Goal: Contribute content: Contribute content

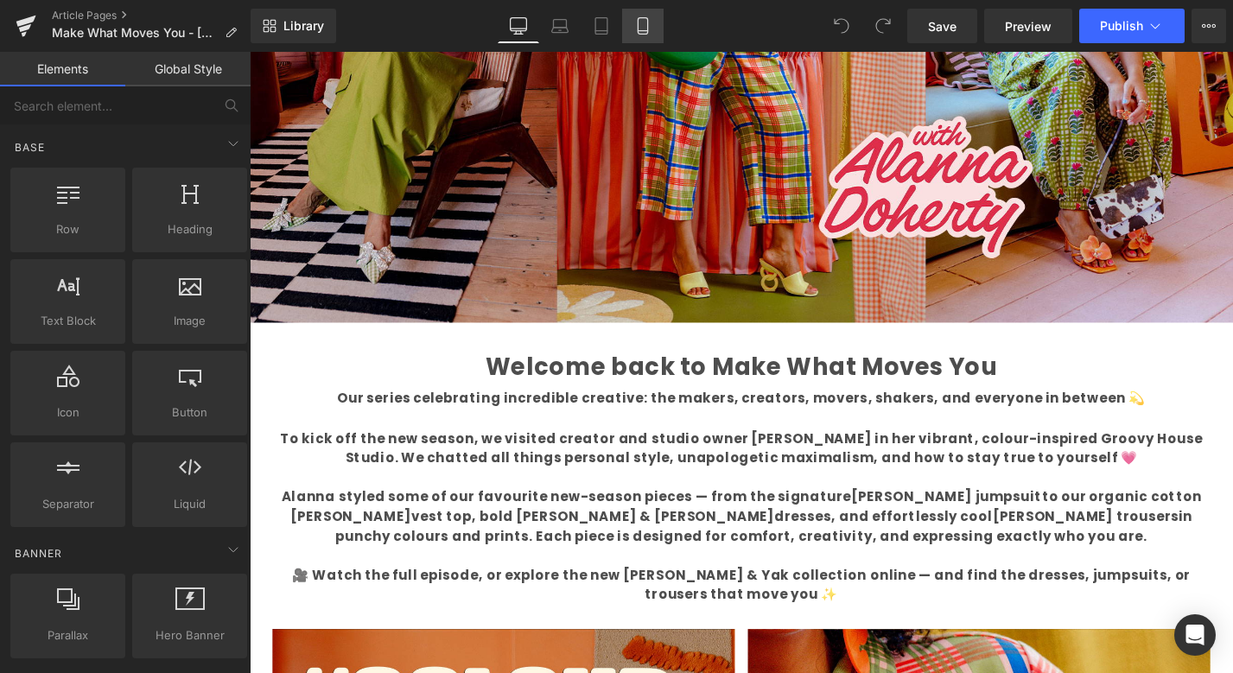
scroll to position [430, 0]
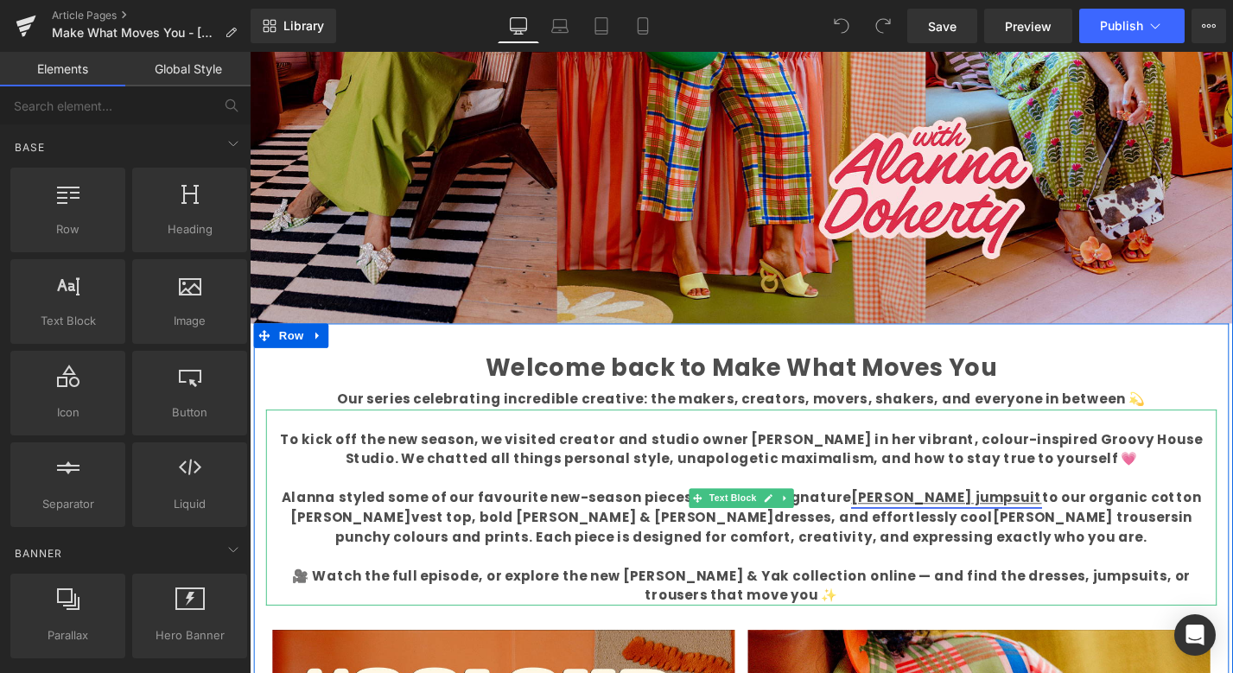
click at [909, 527] on link "Ragan jumpsuit" at bounding box center [990, 526] width 202 height 20
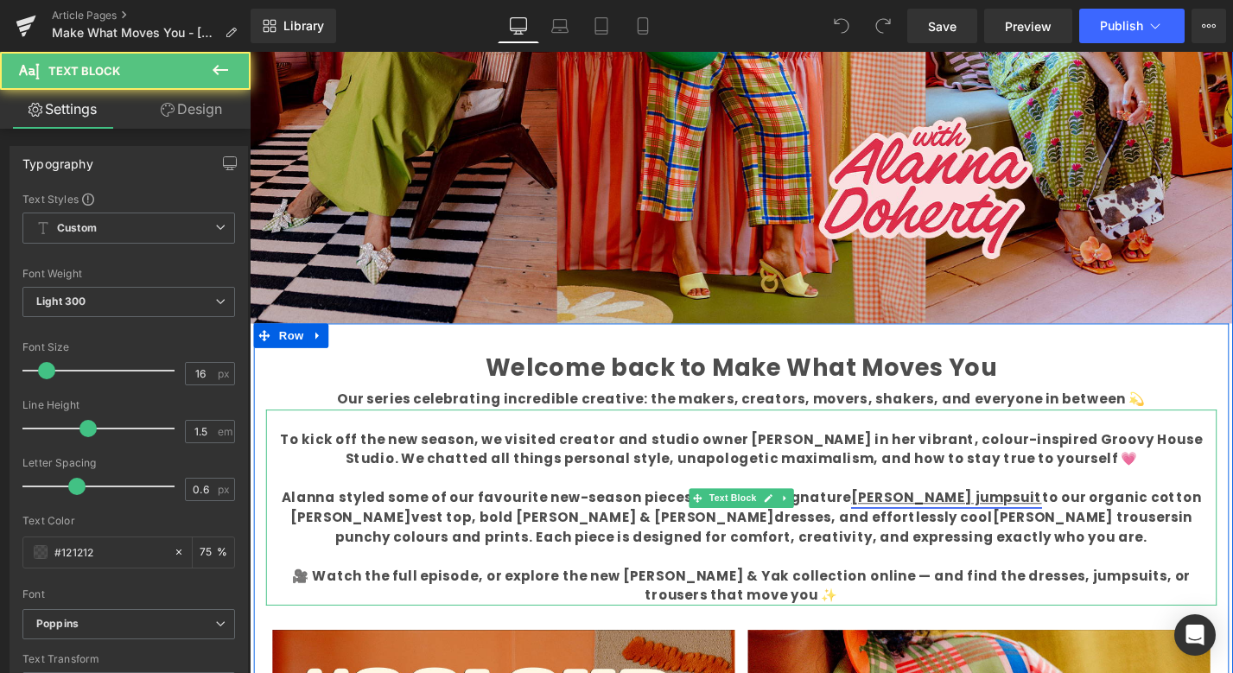
click at [889, 523] on link "Ragan jumpsuit" at bounding box center [990, 526] width 202 height 20
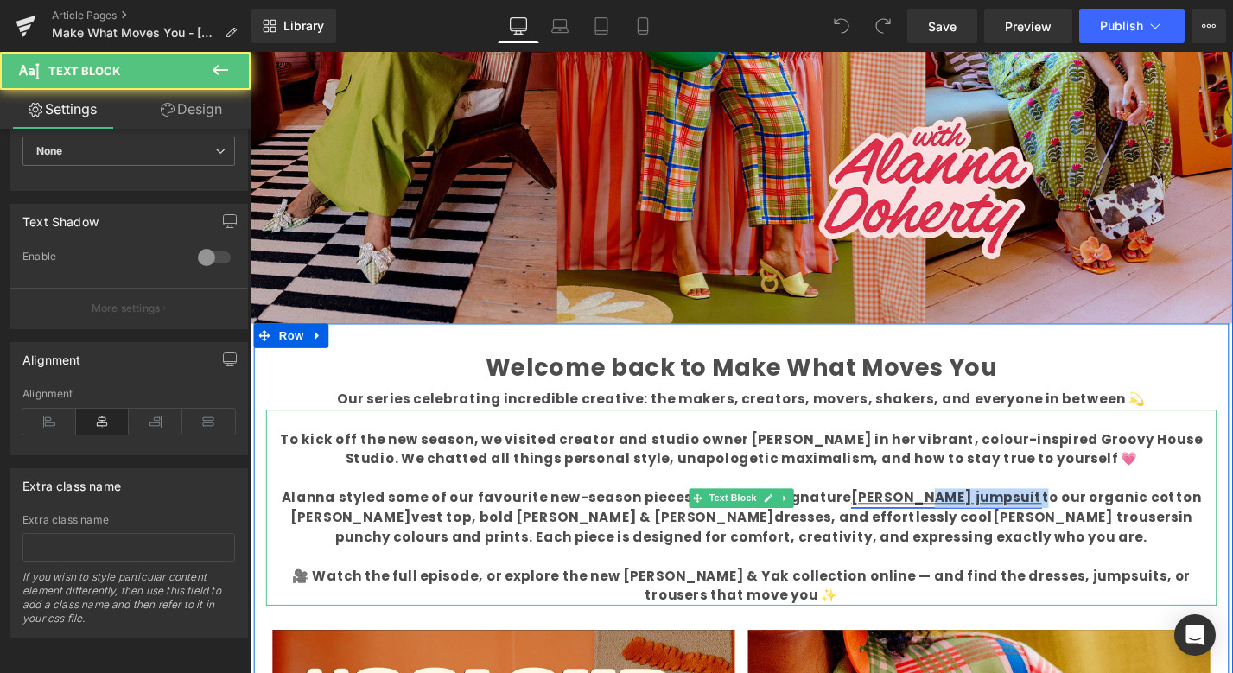
scroll to position [431, 0]
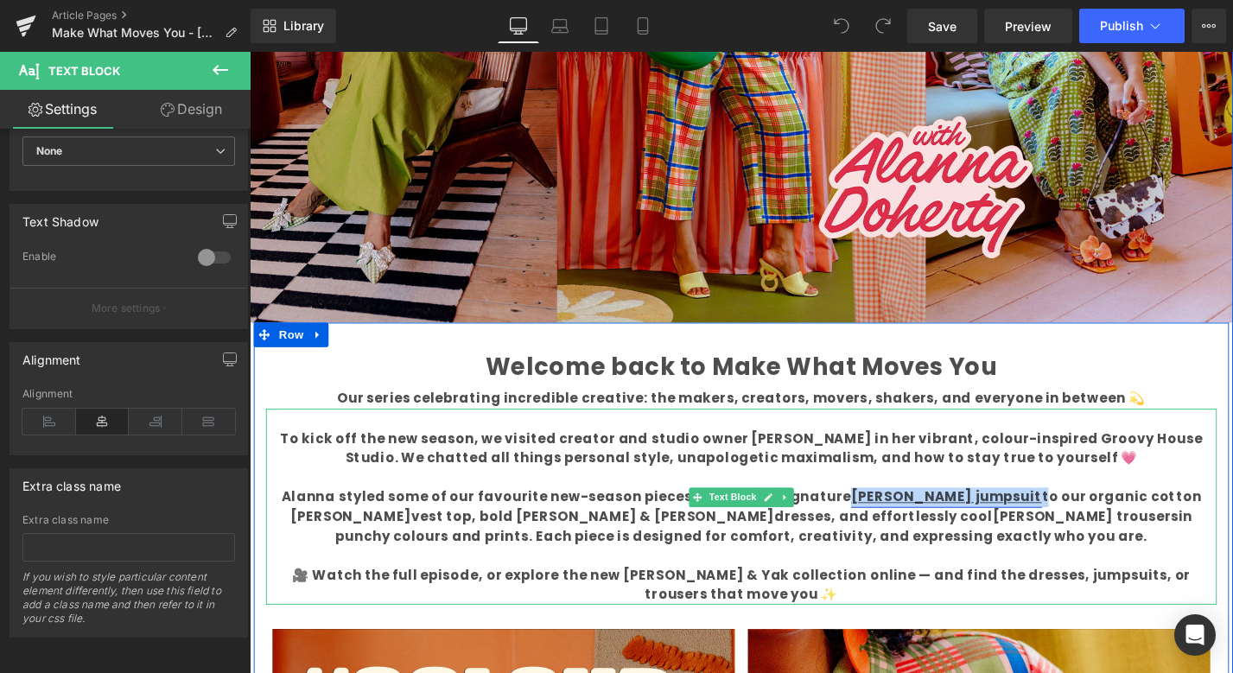
drag, startPoint x: 964, startPoint y: 529, endPoint x: 849, endPoint y: 525, distance: 115.8
click at [849, 525] on b "Alanna styled some of our favourite new-season pieces — from the signature Raga…" at bounding box center [772, 545] width 978 height 61
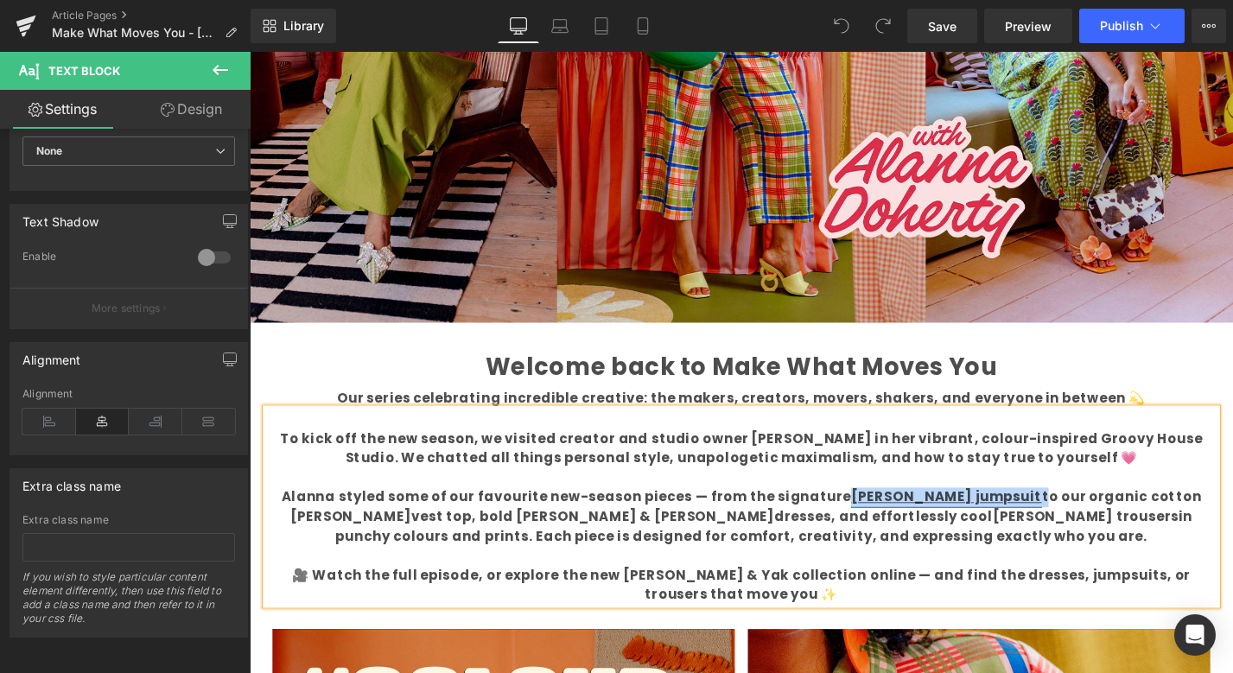
scroll to position [428, 0]
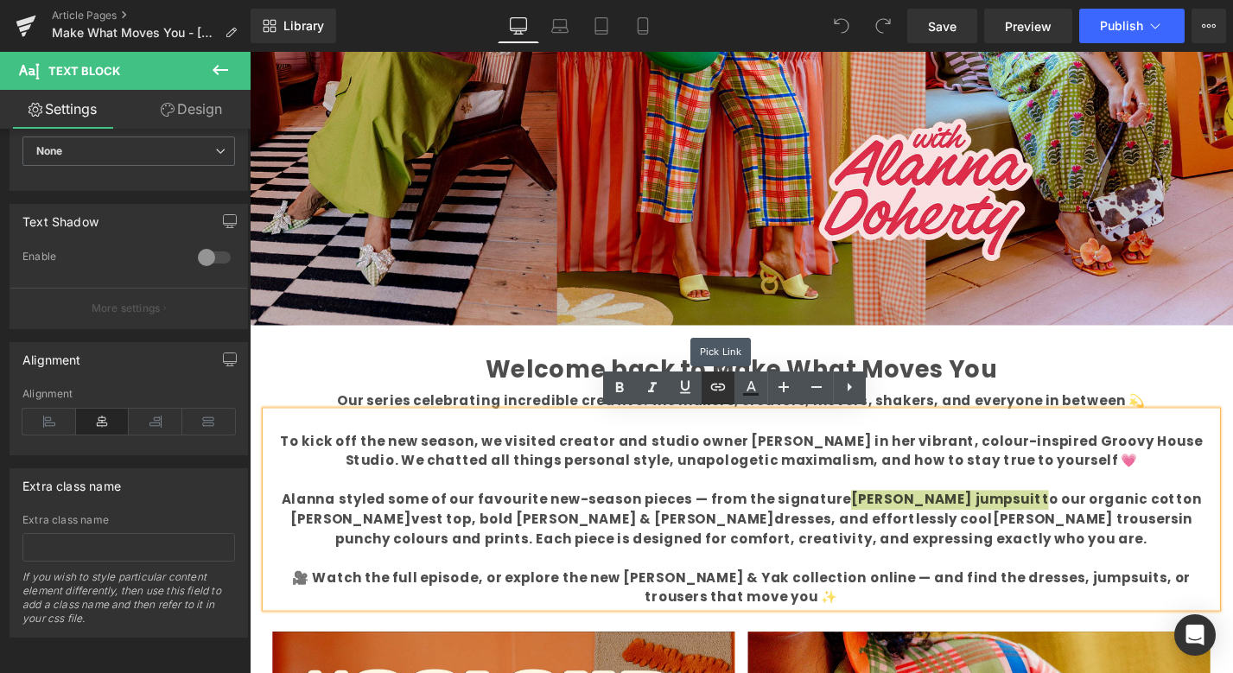
click at [723, 385] on icon at bounding box center [717, 387] width 15 height 7
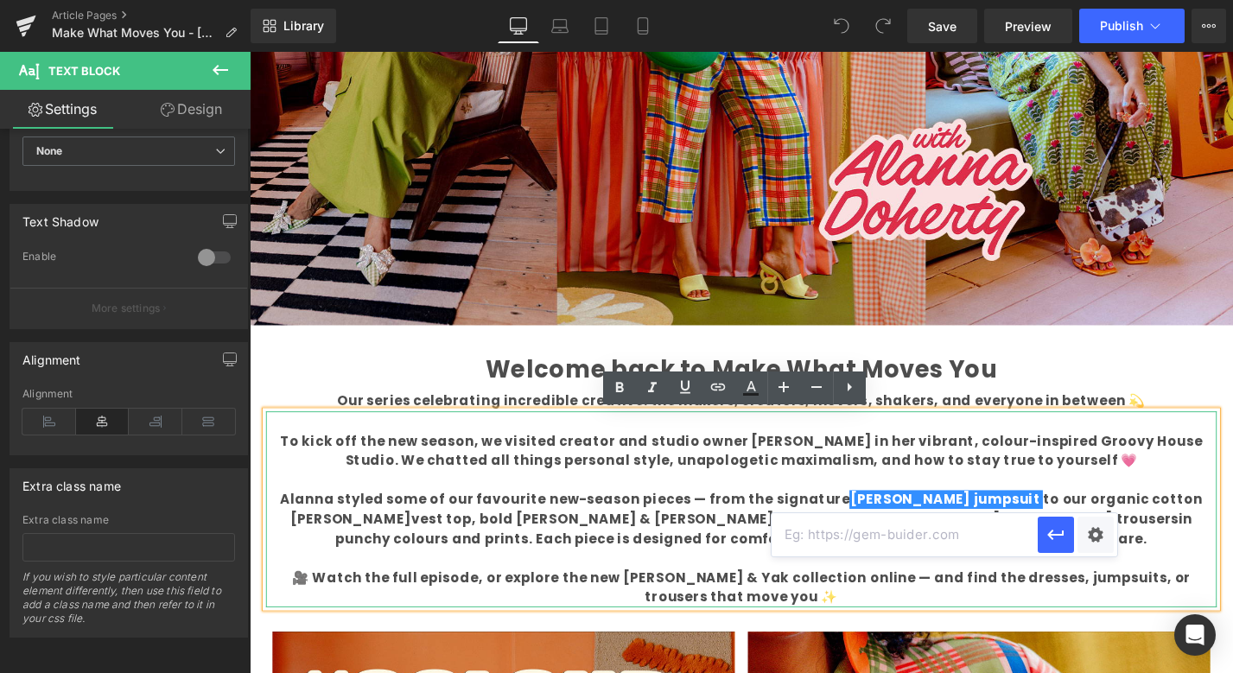
click at [775, 497] on b "To kick off the new season, we visited creator and studio owner Alanna Doherty …" at bounding box center [772, 476] width 981 height 41
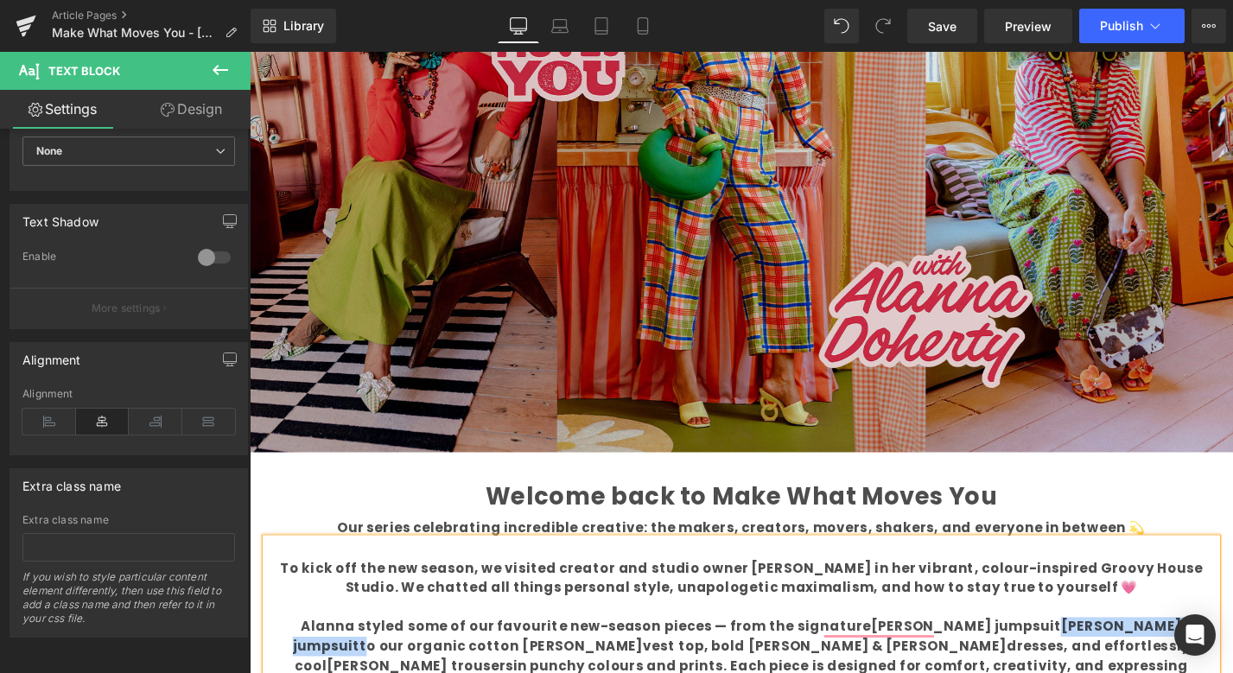
scroll to position [292, 0]
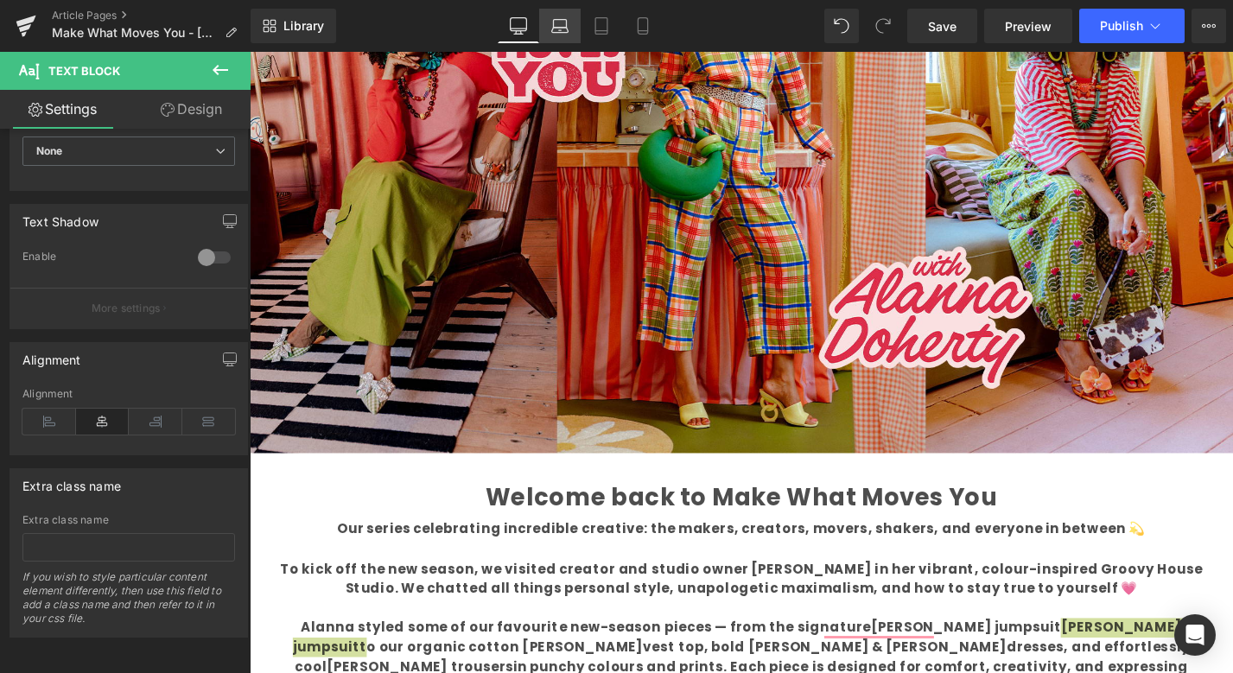
click at [556, 33] on icon at bounding box center [559, 30] width 16 height 5
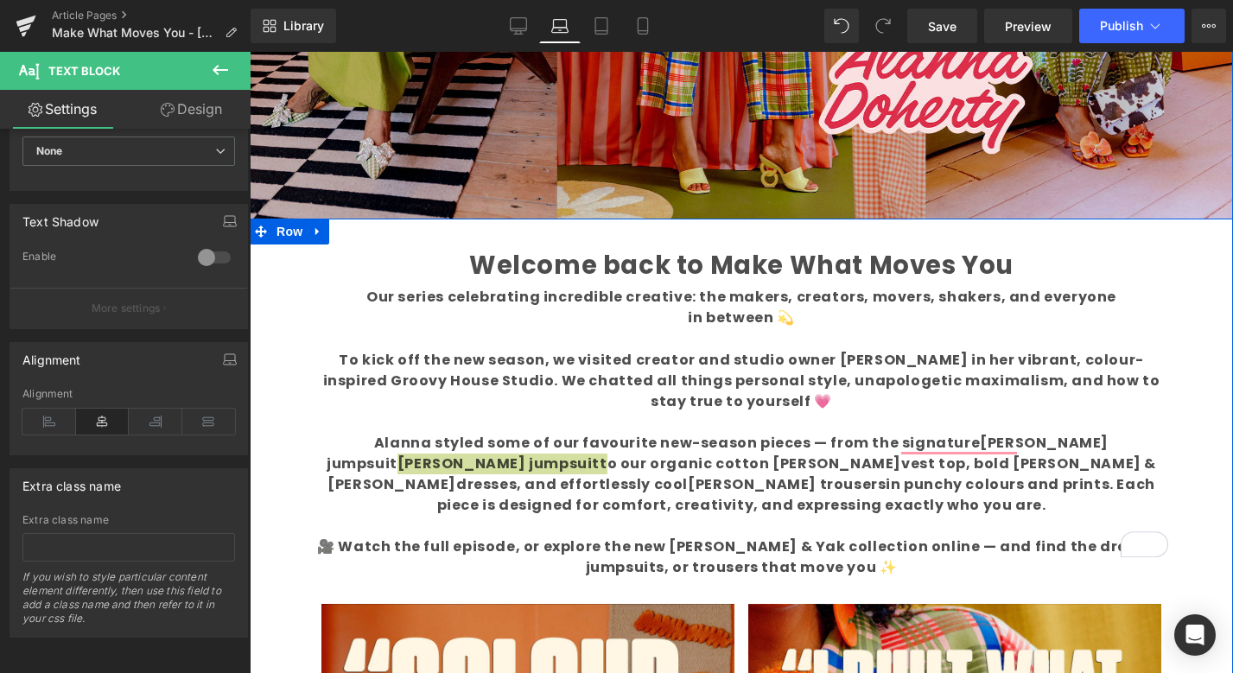
scroll to position [526, 0]
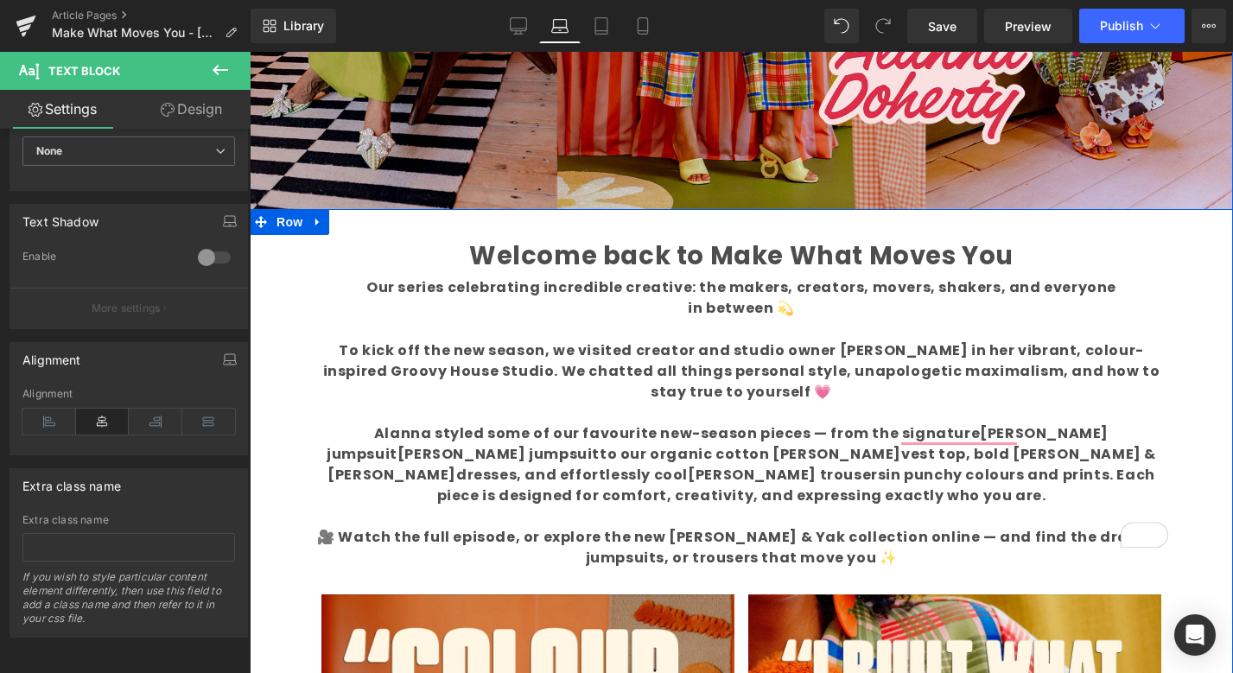
drag, startPoint x: 988, startPoint y: 474, endPoint x: 987, endPoint y: 461, distance: 13.0
click at [988, 474] on b "Alanna styled some of our favourite new-season pieces — from the signature Raga…" at bounding box center [742, 464] width 830 height 82
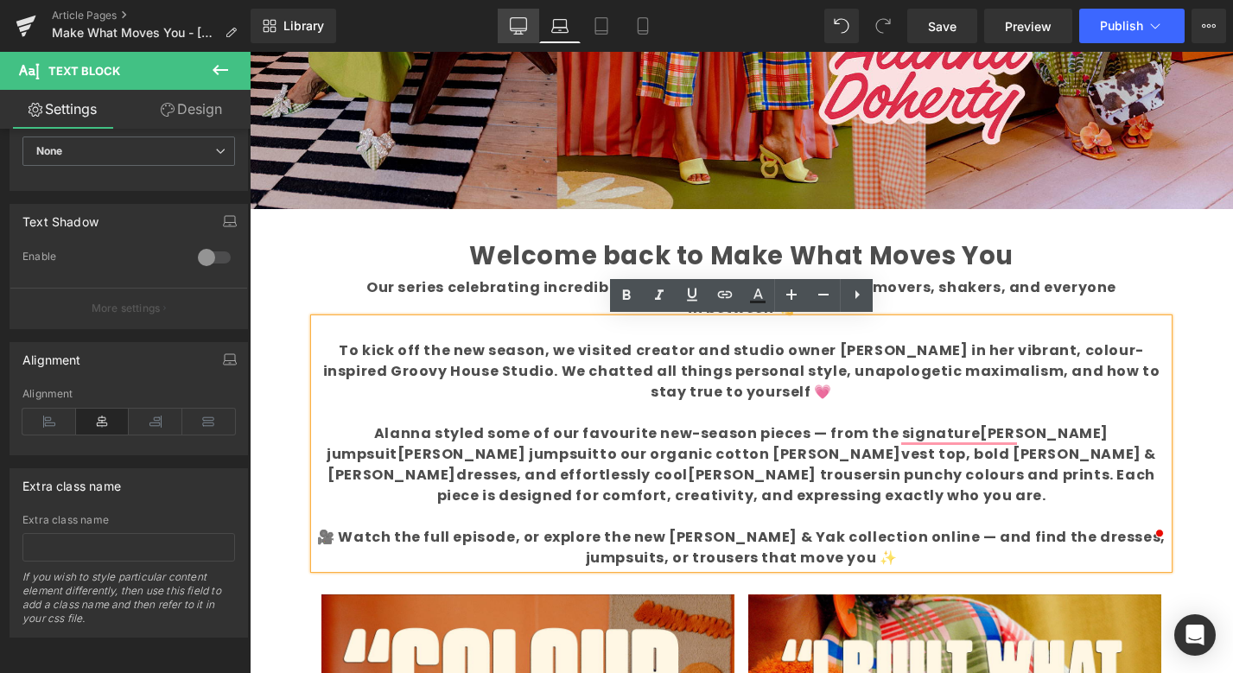
click at [518, 25] on icon at bounding box center [518, 25] width 17 height 17
type input "75"
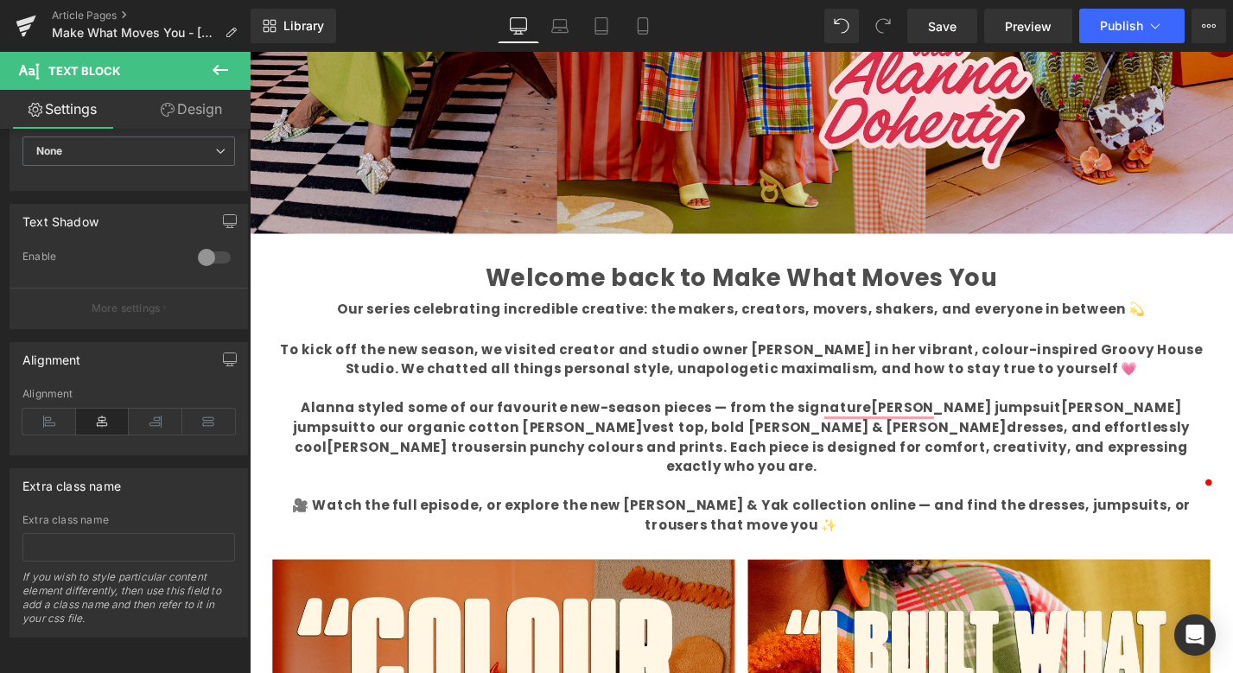
scroll to position [544, 0]
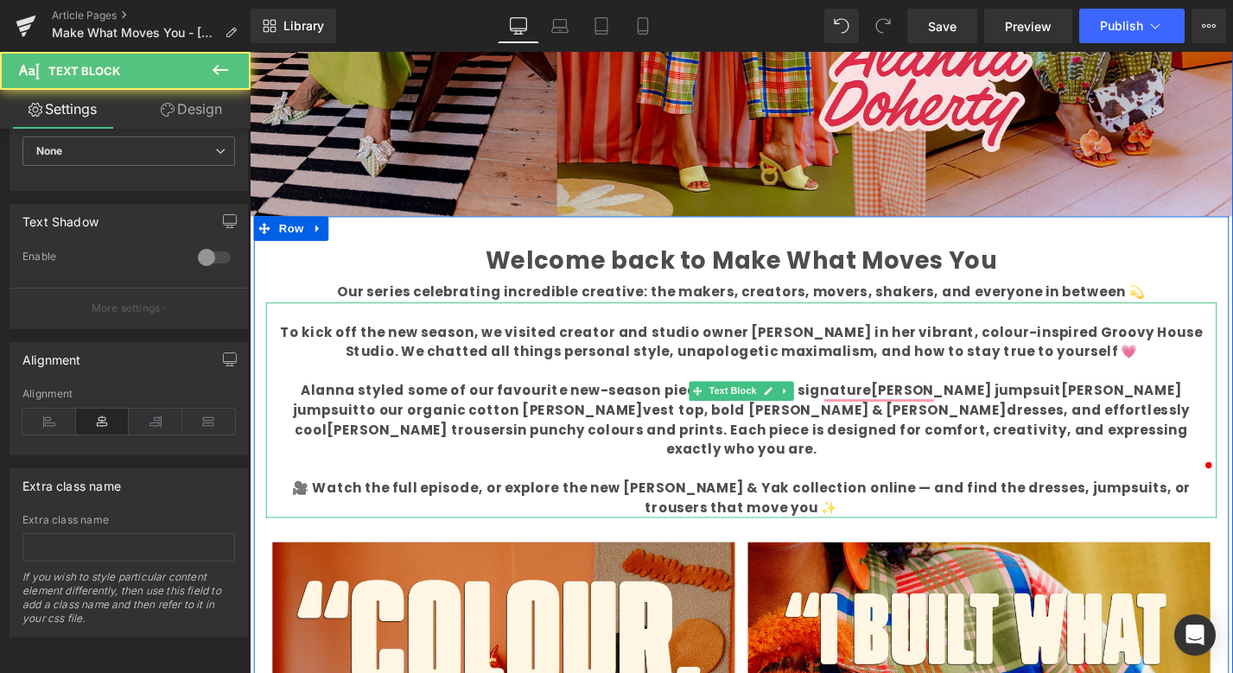
click at [944, 382] on p "To kick off the new season, we visited creator and studio owner Alanna Doherty …" at bounding box center [772, 443] width 1011 height 207
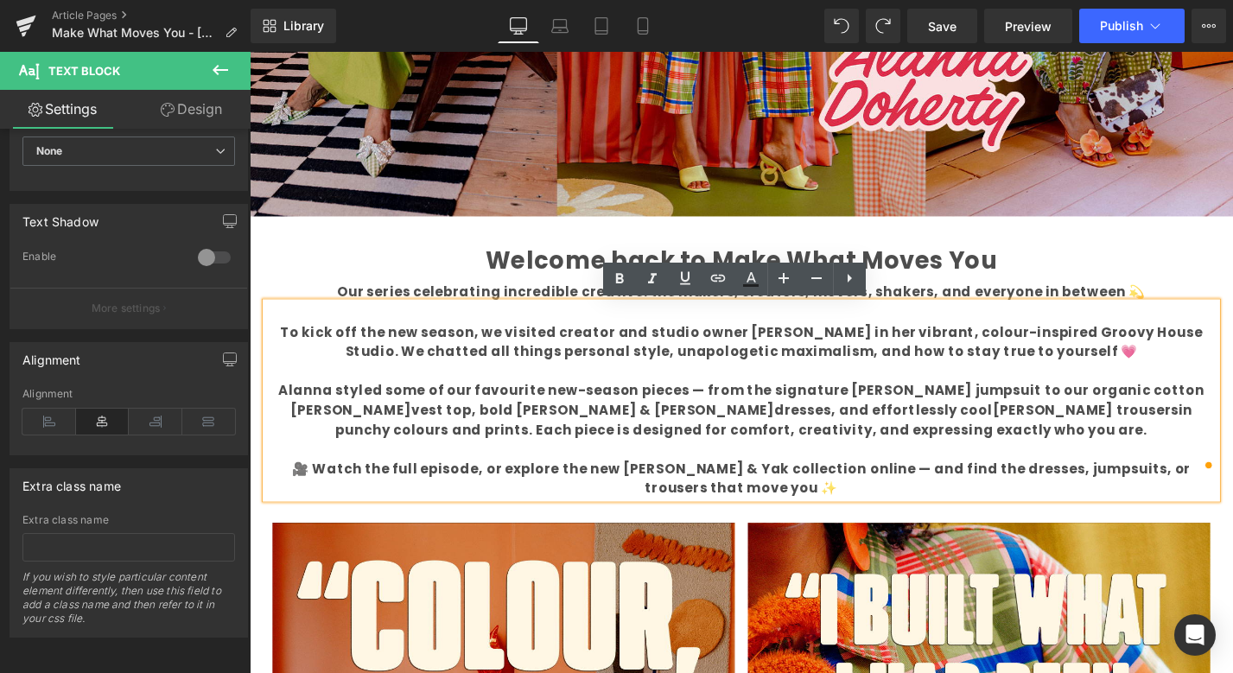
click at [977, 407] on b "Alanna styled some of our favourite new-season pieces — from the signature Raga…" at bounding box center [772, 433] width 984 height 61
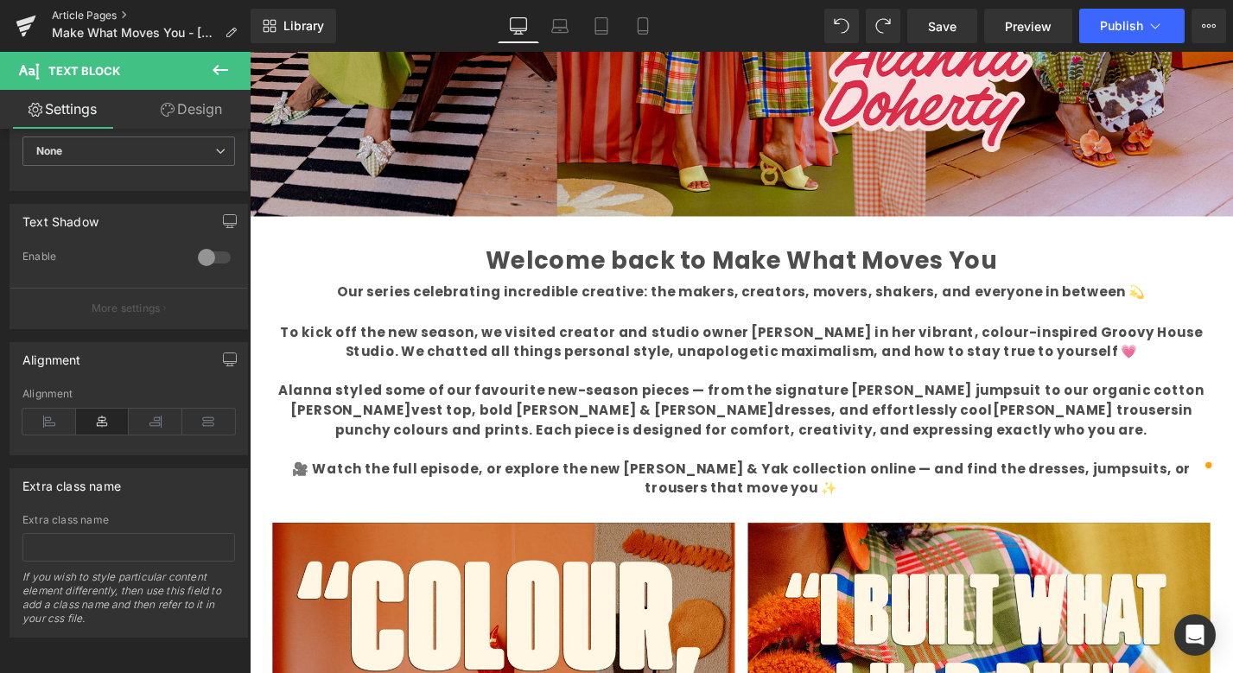
click at [108, 17] on link "Article Pages" at bounding box center [151, 16] width 199 height 14
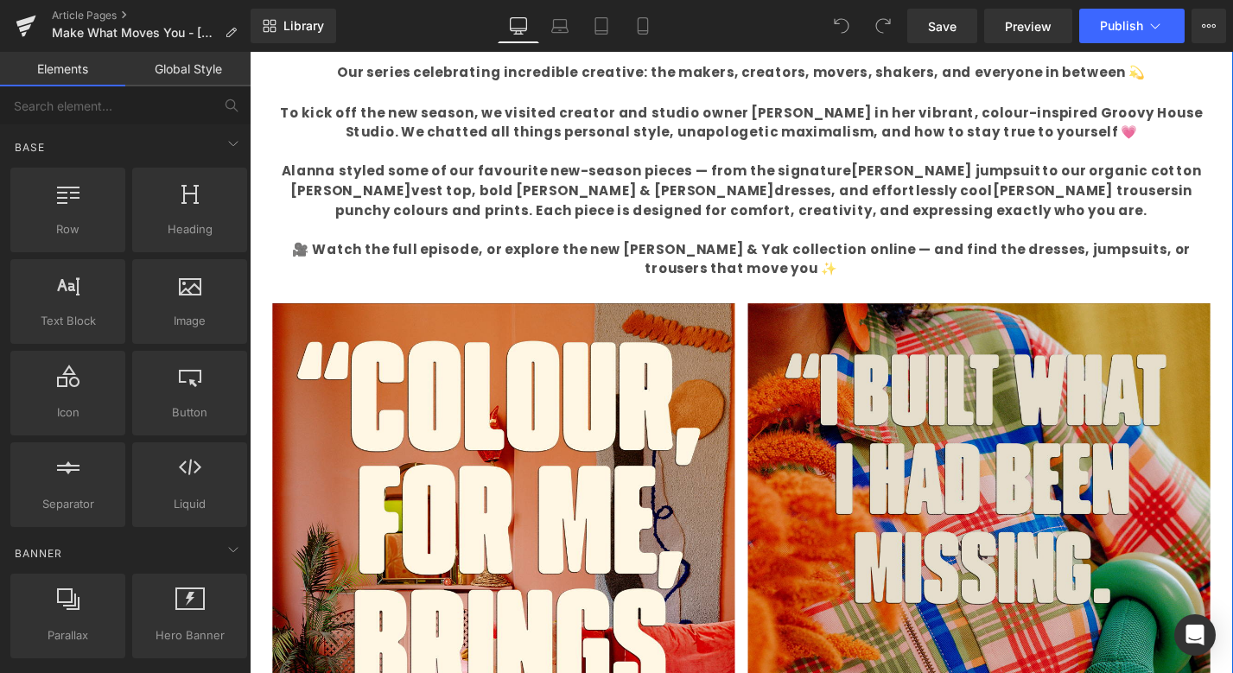
scroll to position [770, 0]
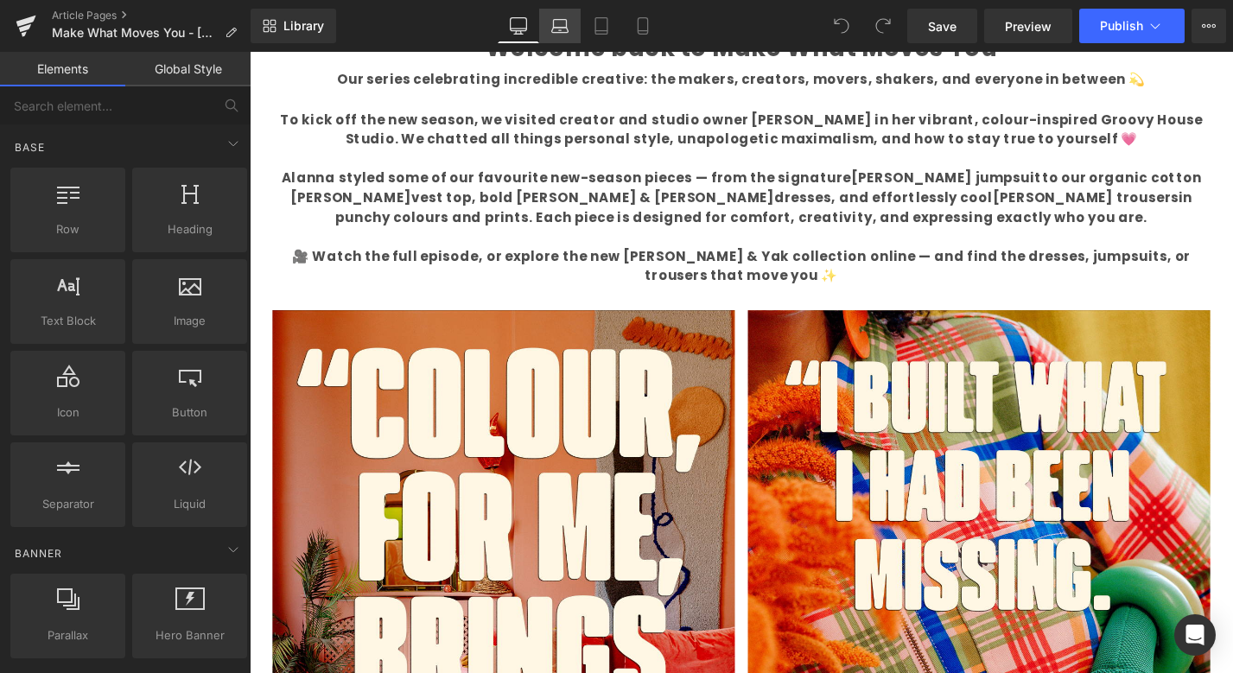
click at [550, 21] on link "Laptop" at bounding box center [559, 26] width 41 height 35
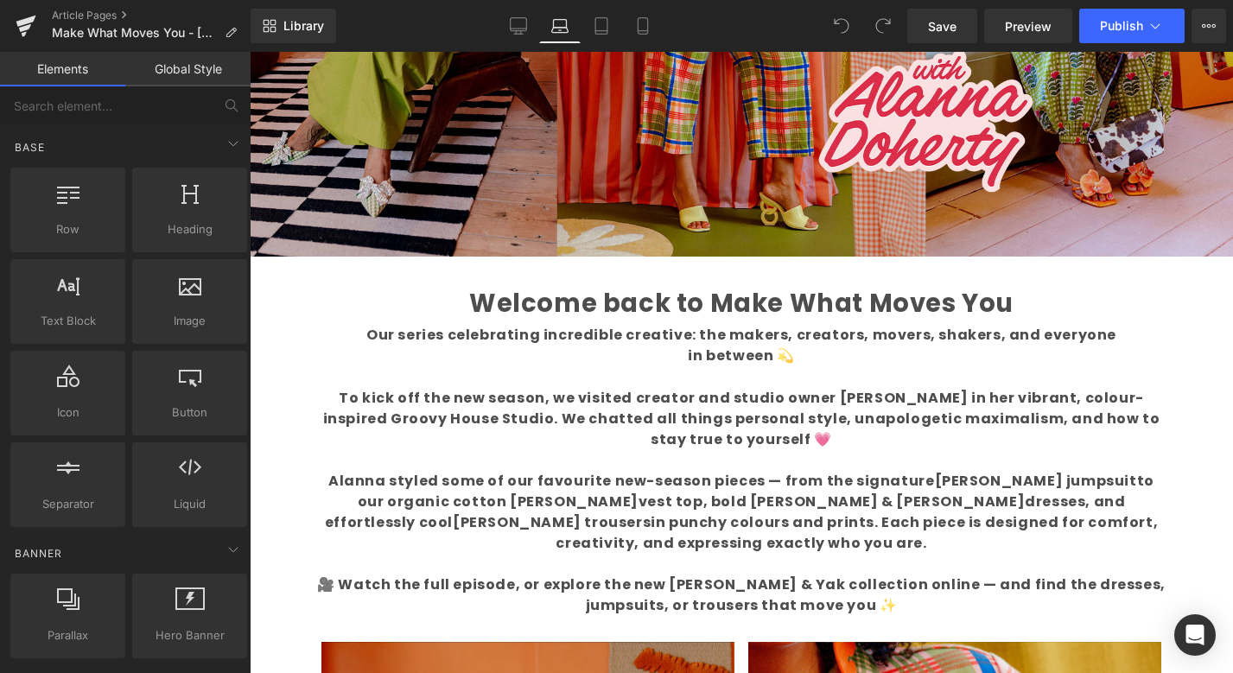
scroll to position [478, 0]
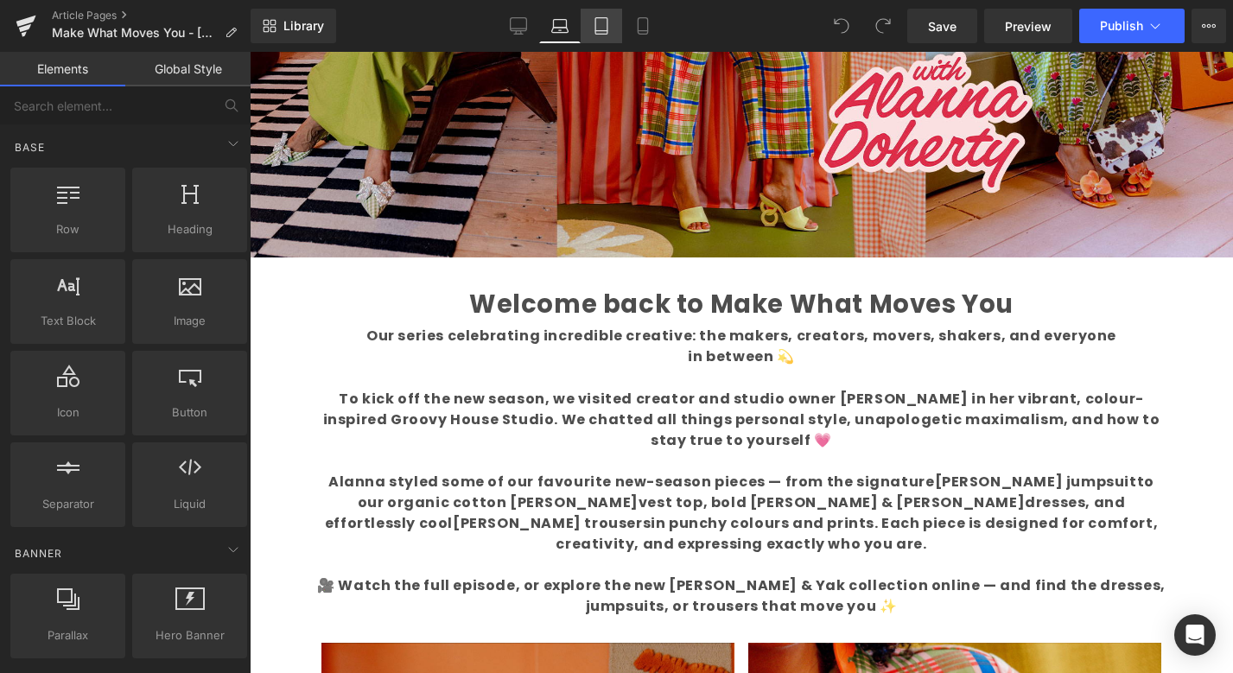
click at [600, 24] on icon at bounding box center [601, 25] width 17 height 17
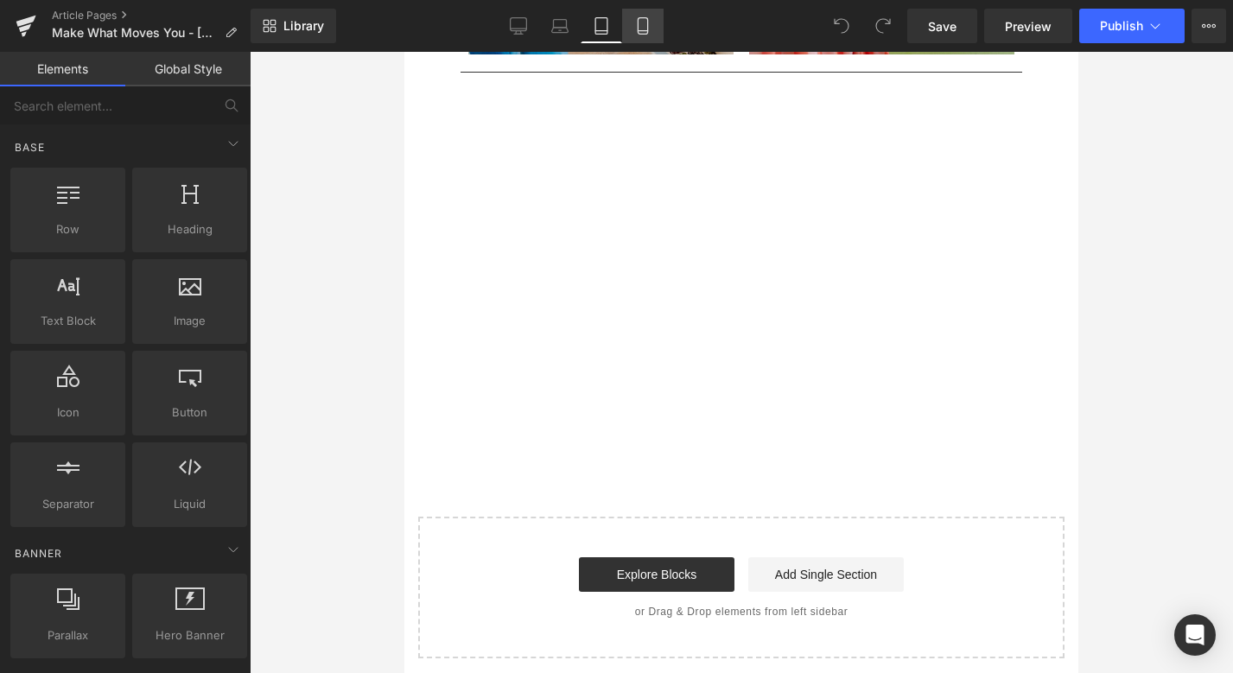
click at [630, 24] on link "Mobile" at bounding box center [642, 26] width 41 height 35
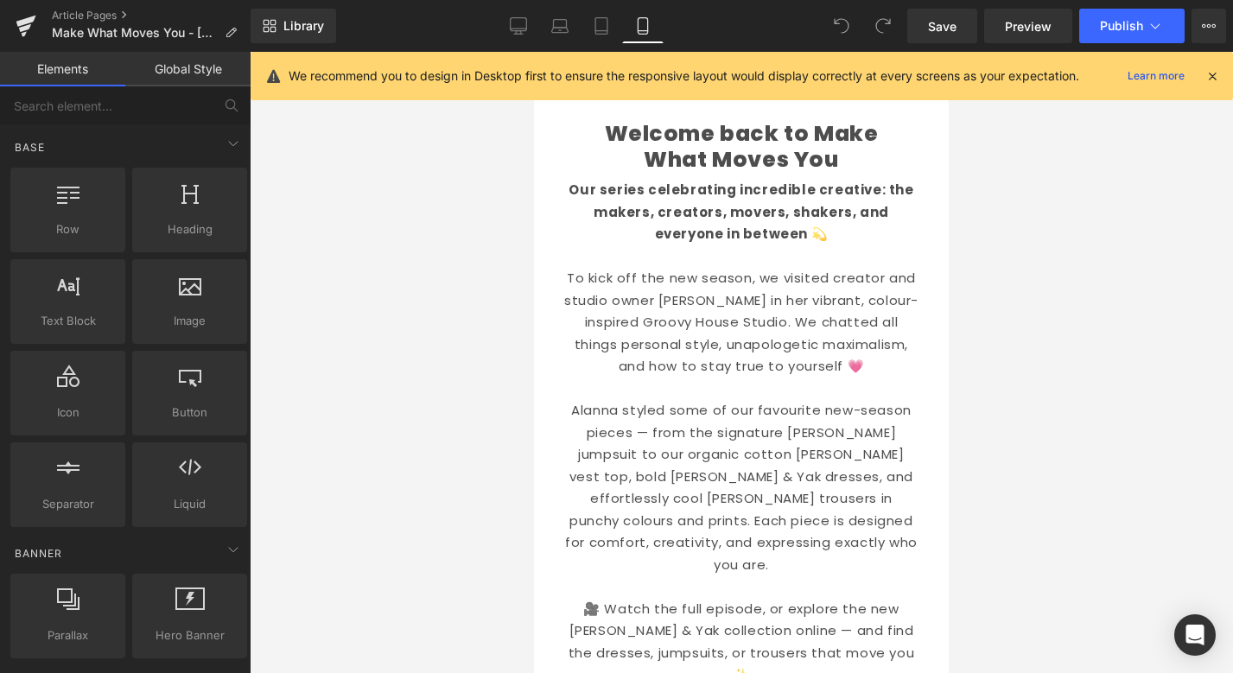
scroll to position [299, 0]
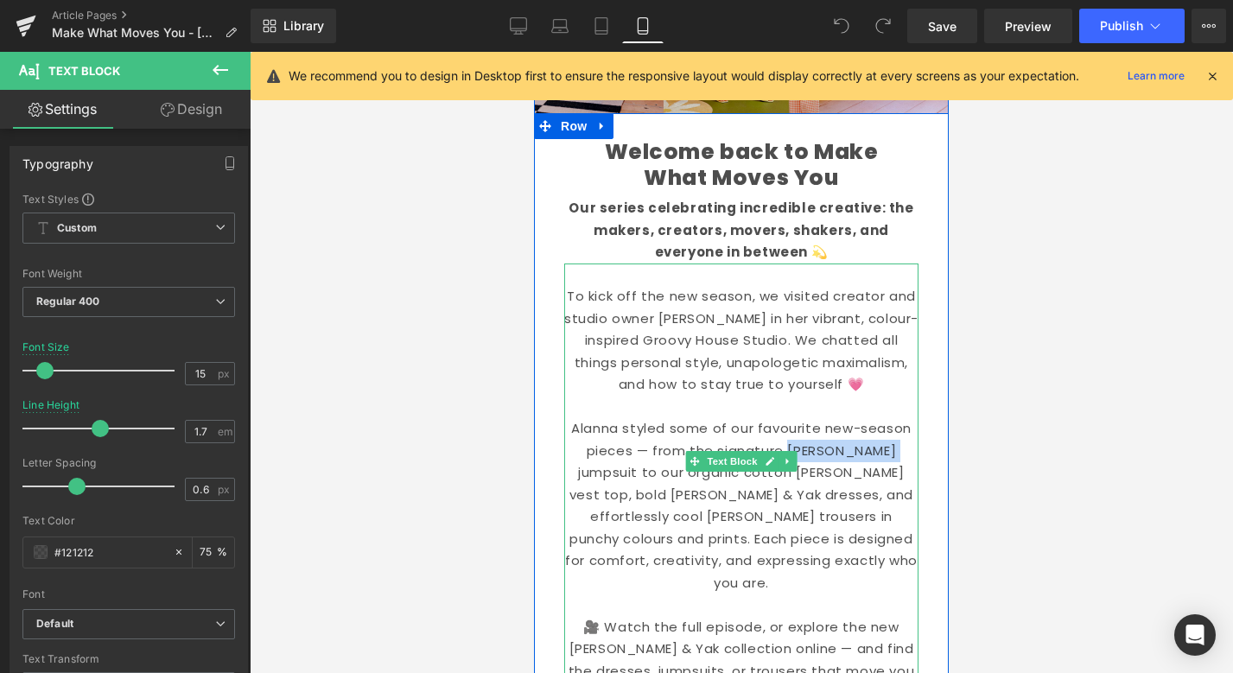
drag, startPoint x: 764, startPoint y: 448, endPoint x: 875, endPoint y: 448, distance: 111.5
click at [875, 448] on p "Alanna styled some of our favourite new-season pieces — from the signature Raga…" at bounding box center [741, 505] width 354 height 176
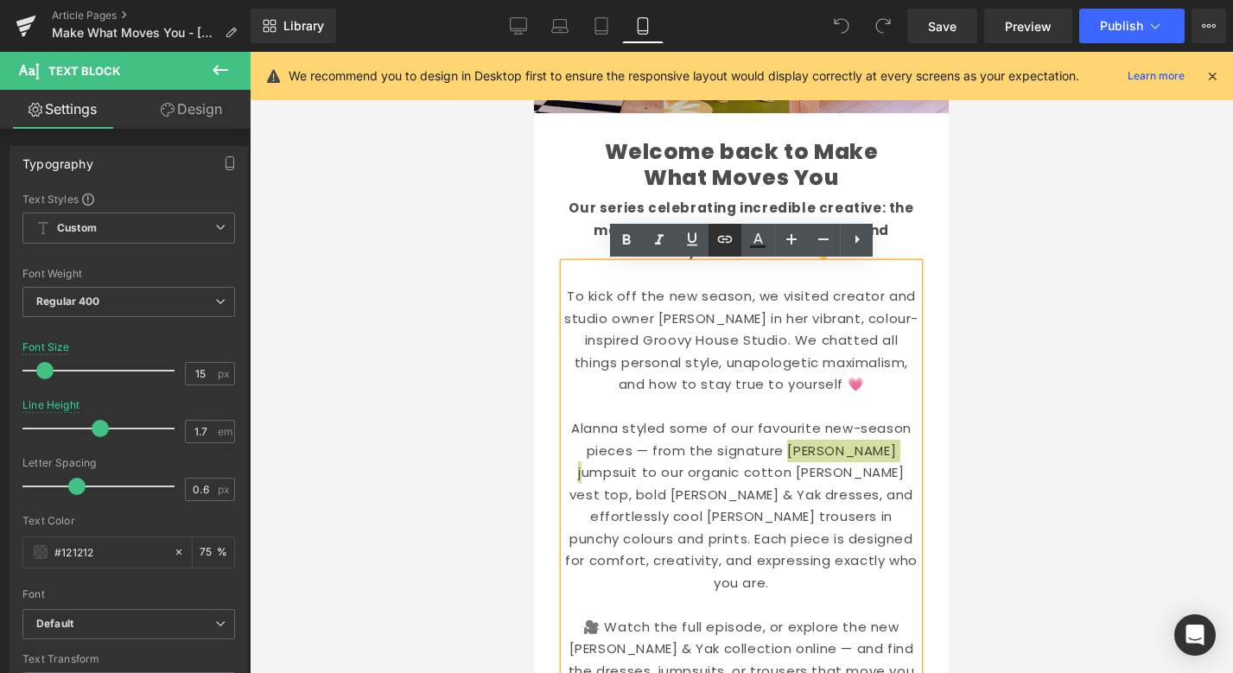
click at [727, 240] on icon at bounding box center [725, 239] width 21 height 21
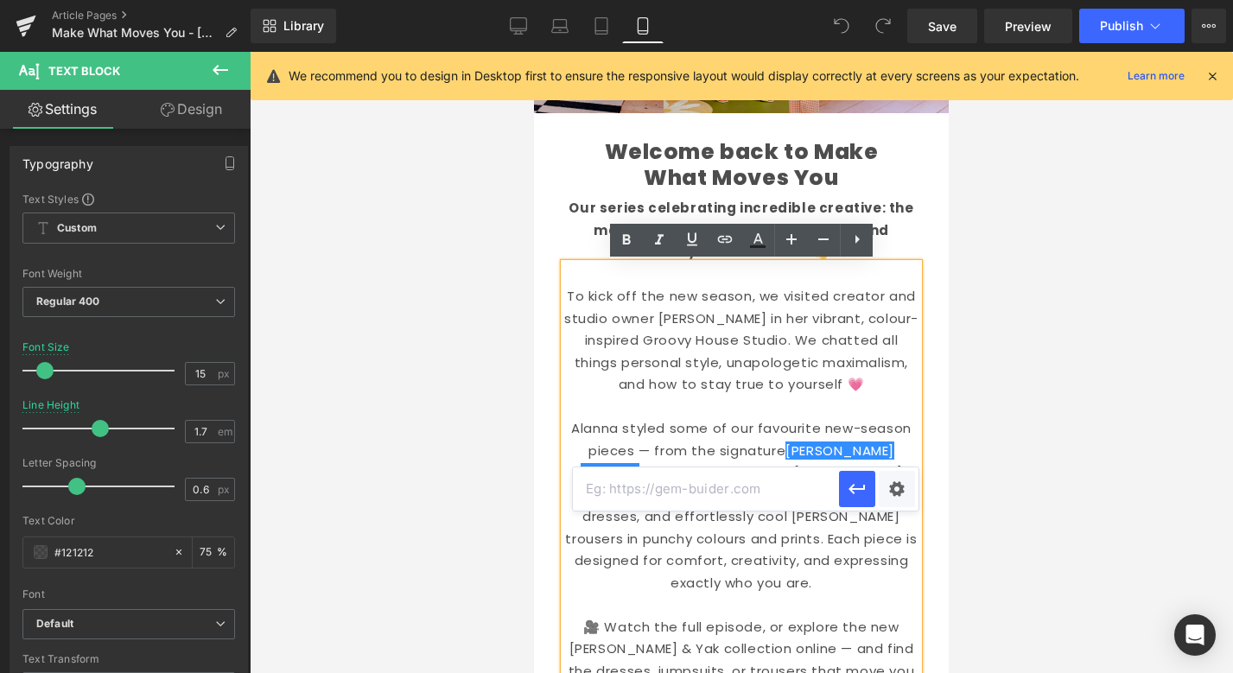
click at [721, 486] on input "text" at bounding box center [706, 488] width 266 height 43
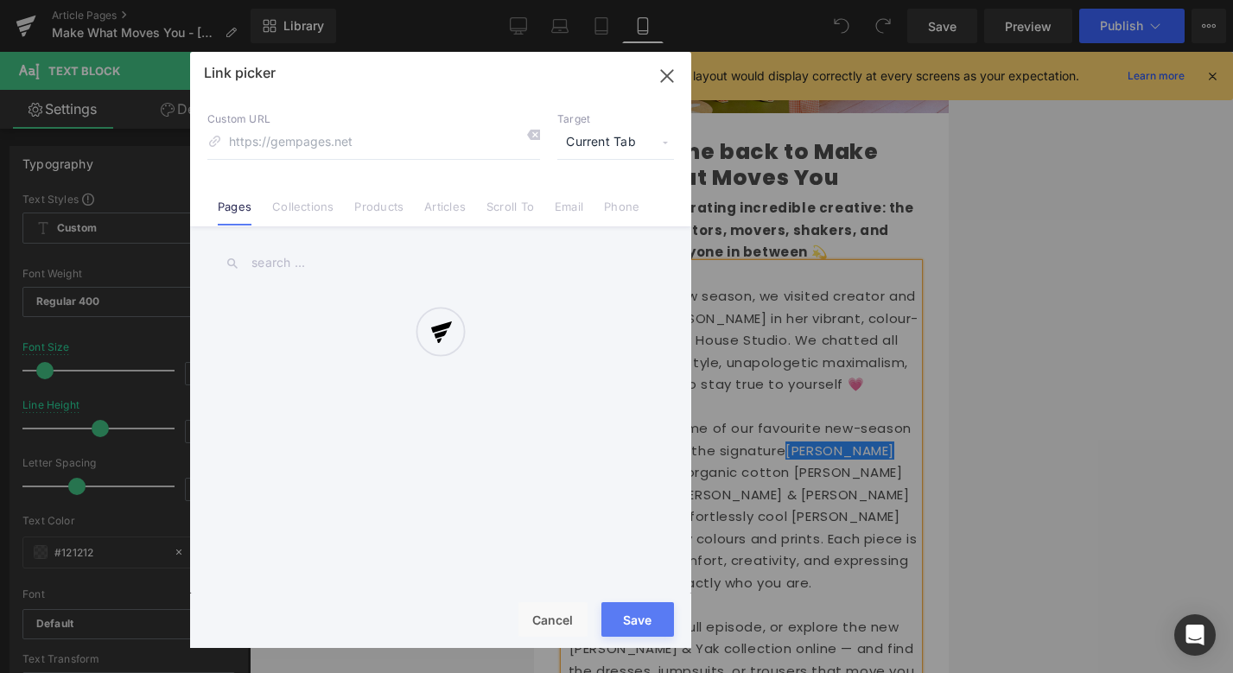
click at [887, 0] on div "Text Color Highlight Color #333333 Edit or remove link: Edit - Unlink - Cancel …" at bounding box center [616, 0] width 1233 height 0
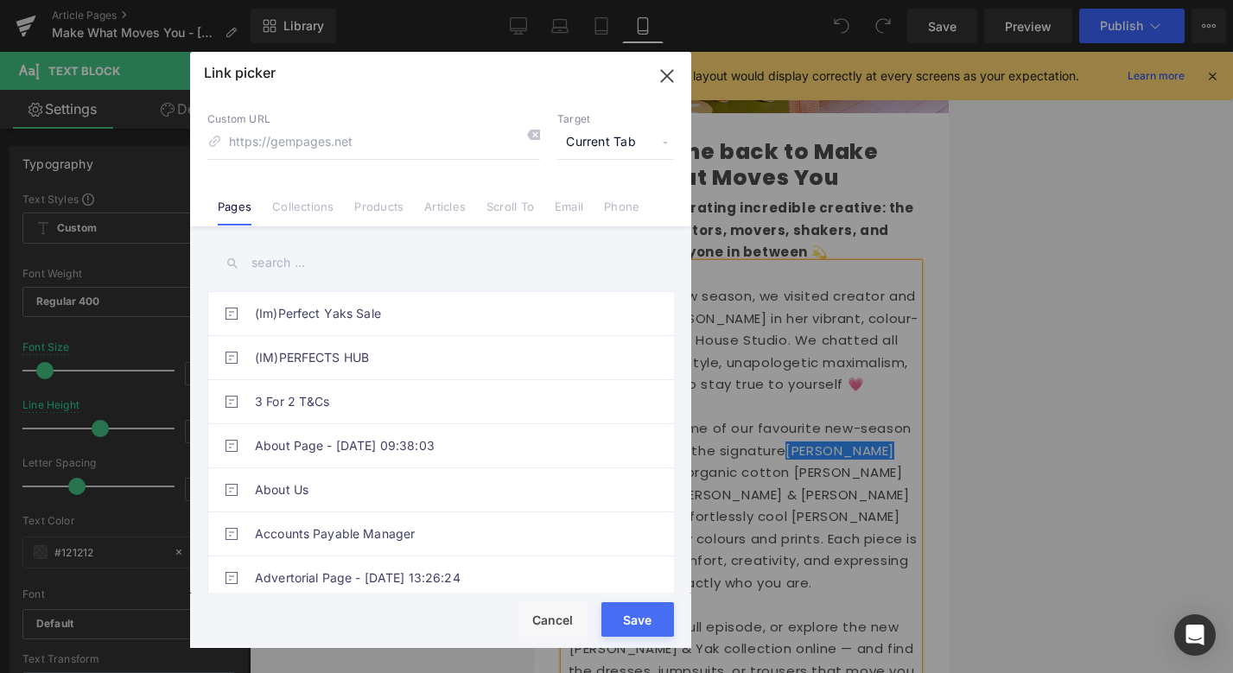
click at [296, 204] on link "Collections" at bounding box center [302, 213] width 61 height 26
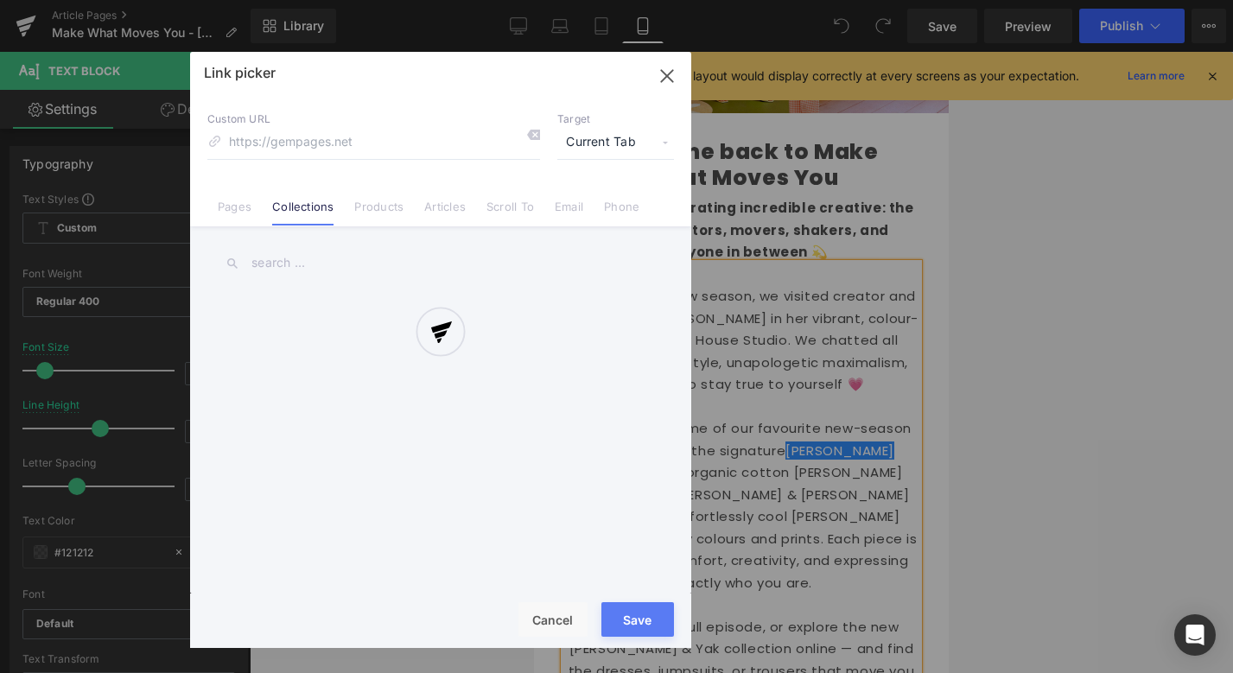
click at [336, 136] on div at bounding box center [440, 350] width 501 height 596
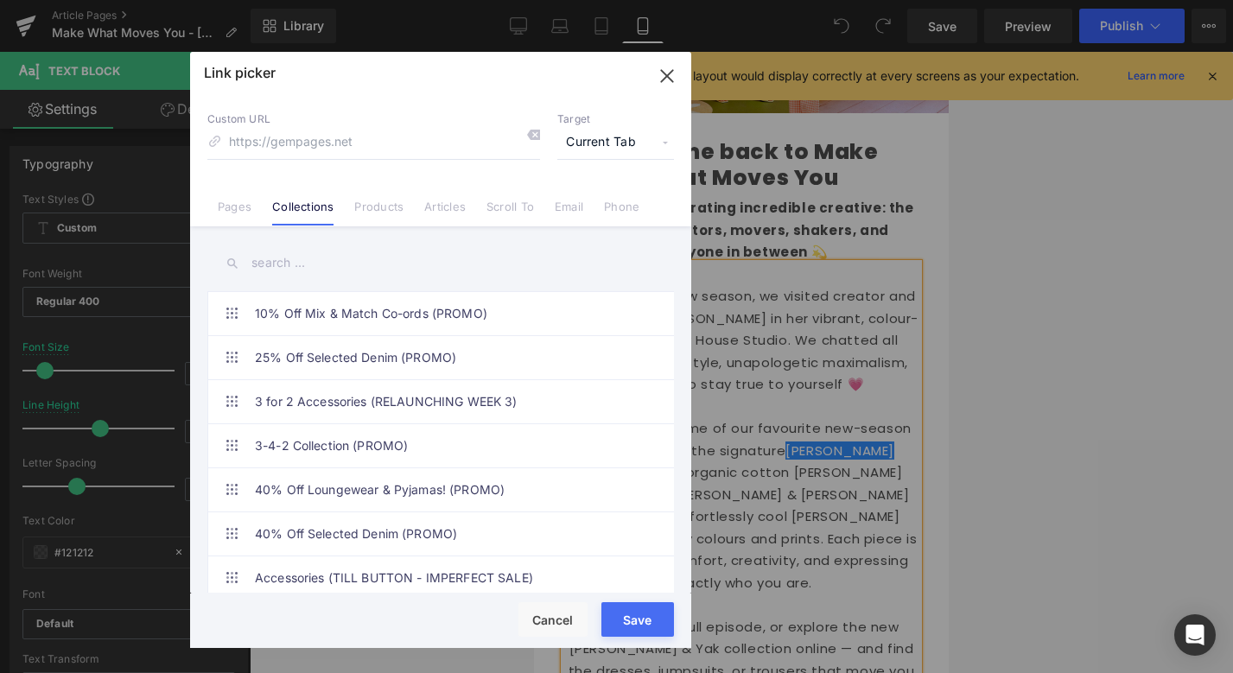
click at [368, 267] on input "text" at bounding box center [440, 263] width 467 height 39
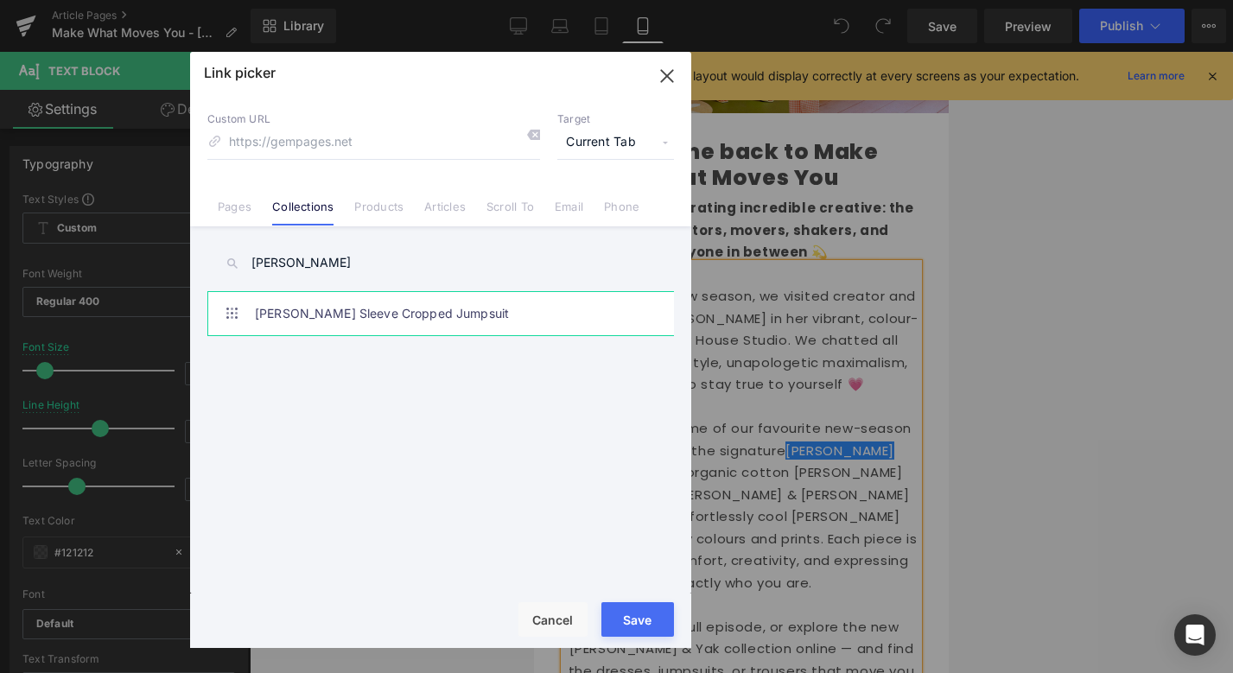
type input "ragan"
click at [380, 320] on link "Ragan - Short Sleeve Cropped Jumpsuit" at bounding box center [445, 313] width 380 height 43
type input "/collections/ragan"
click at [633, 144] on span "Current Tab" at bounding box center [615, 142] width 117 height 33
click at [608, 195] on li "New Tab" at bounding box center [616, 204] width 134 height 30
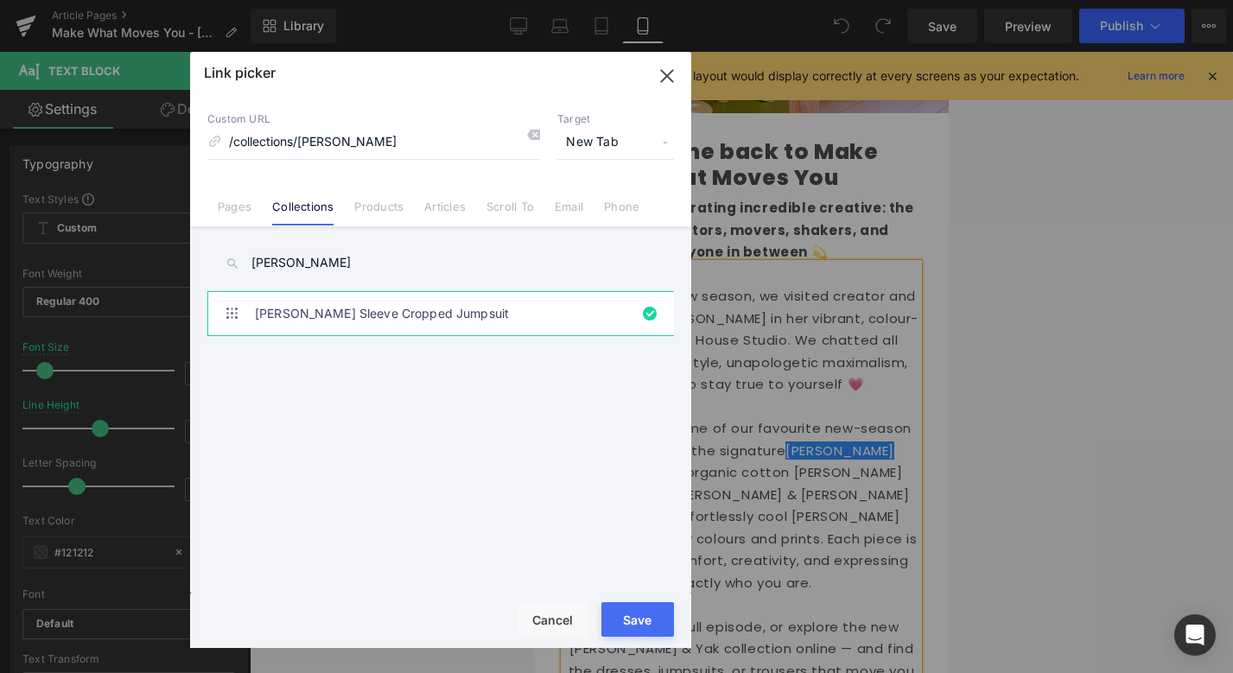
click at [637, 628] on button "Save" at bounding box center [637, 619] width 73 height 35
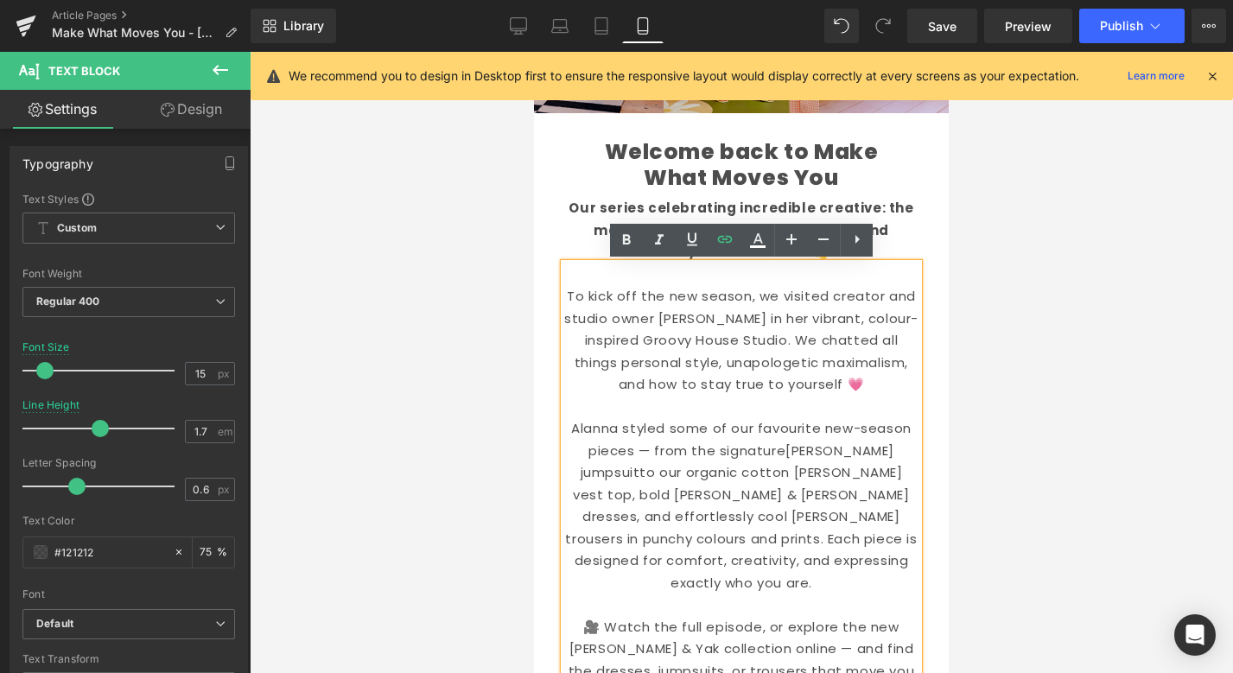
scroll to position [321, 0]
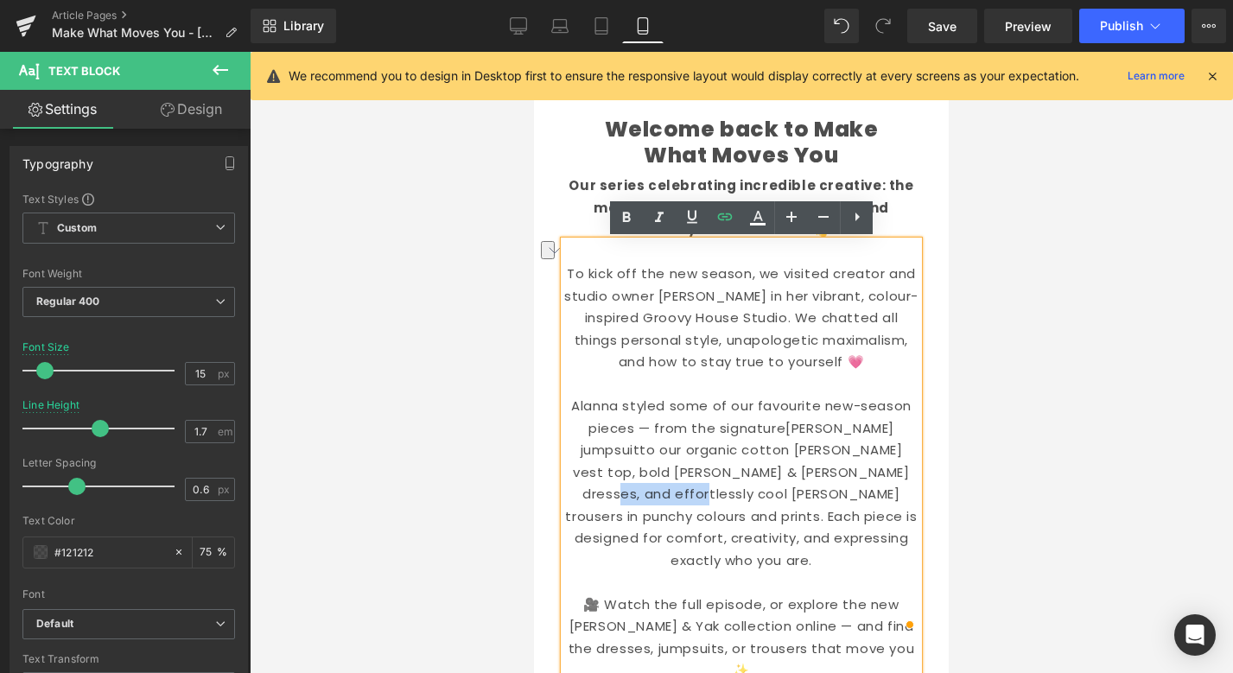
drag, startPoint x: 787, startPoint y: 471, endPoint x: 883, endPoint y: 469, distance: 95.9
click at [883, 469] on p "Alanna styled some of our favourite new-season pieces — from the signature Raga…" at bounding box center [741, 483] width 354 height 176
click at [728, 220] on icon at bounding box center [725, 217] width 21 height 21
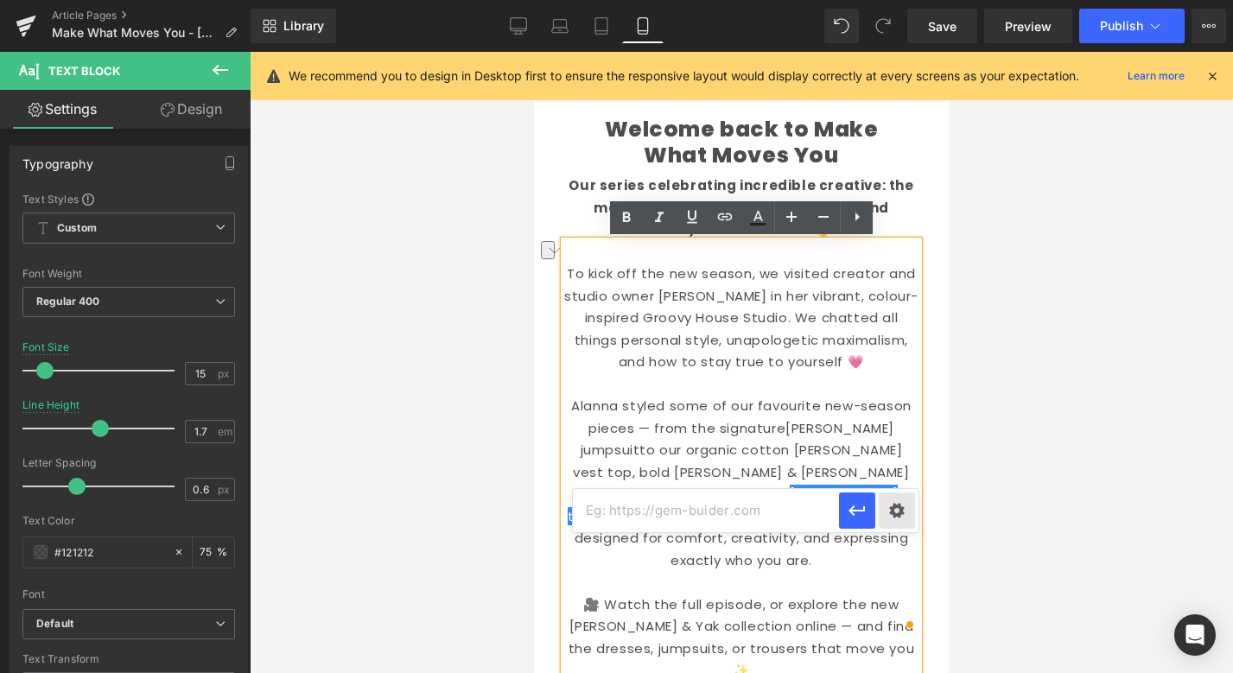
click at [893, 0] on div "Text Color Highlight Color #333333 Edit or remove link: Edit - Unlink - Cancel" at bounding box center [616, 0] width 1233 height 0
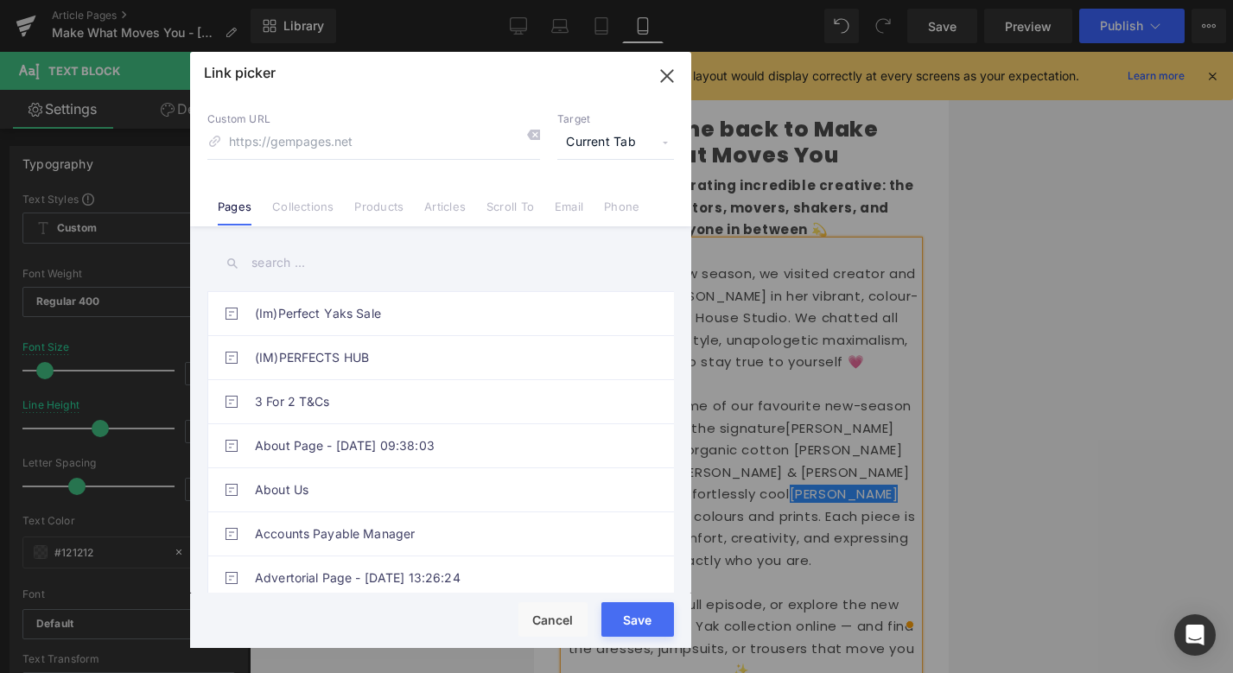
click at [289, 261] on input "text" at bounding box center [440, 263] width 467 height 39
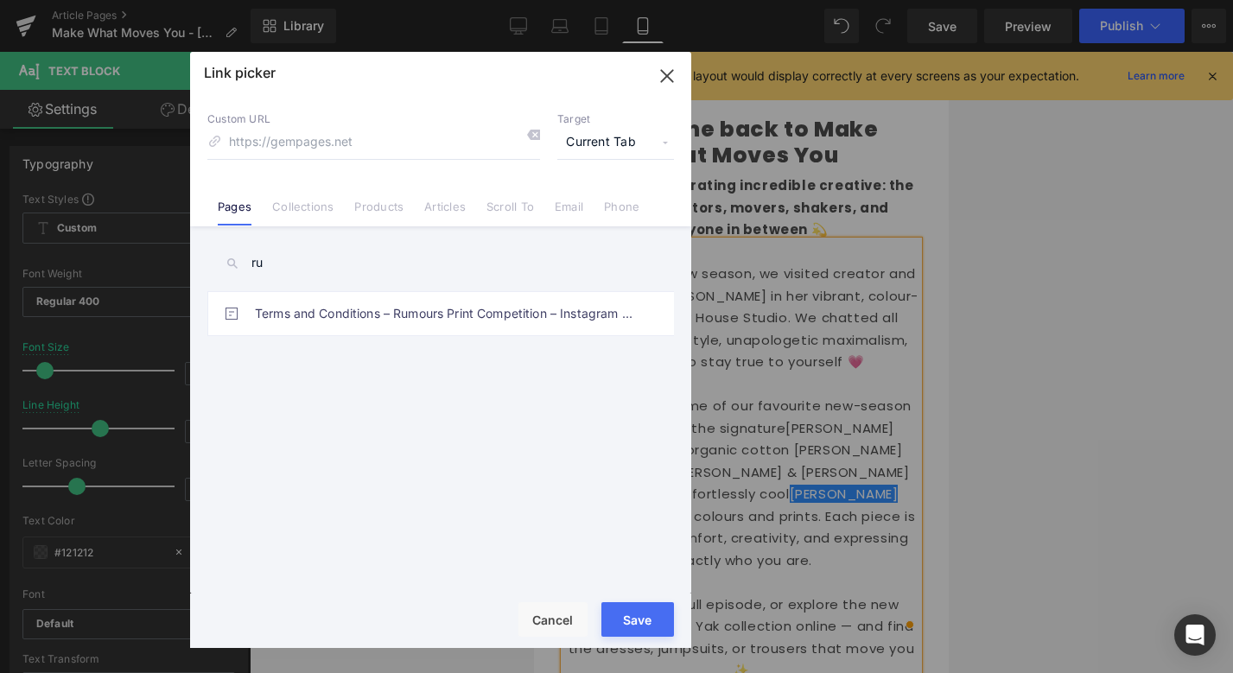
type input "r"
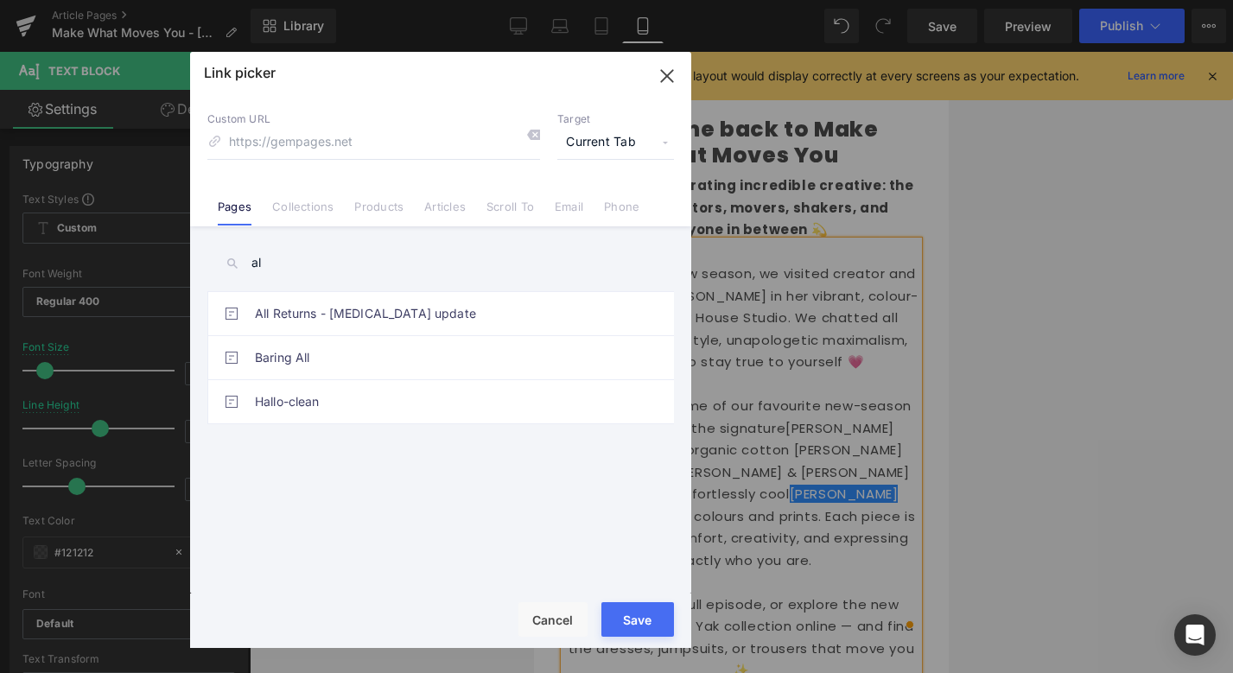
type input "a"
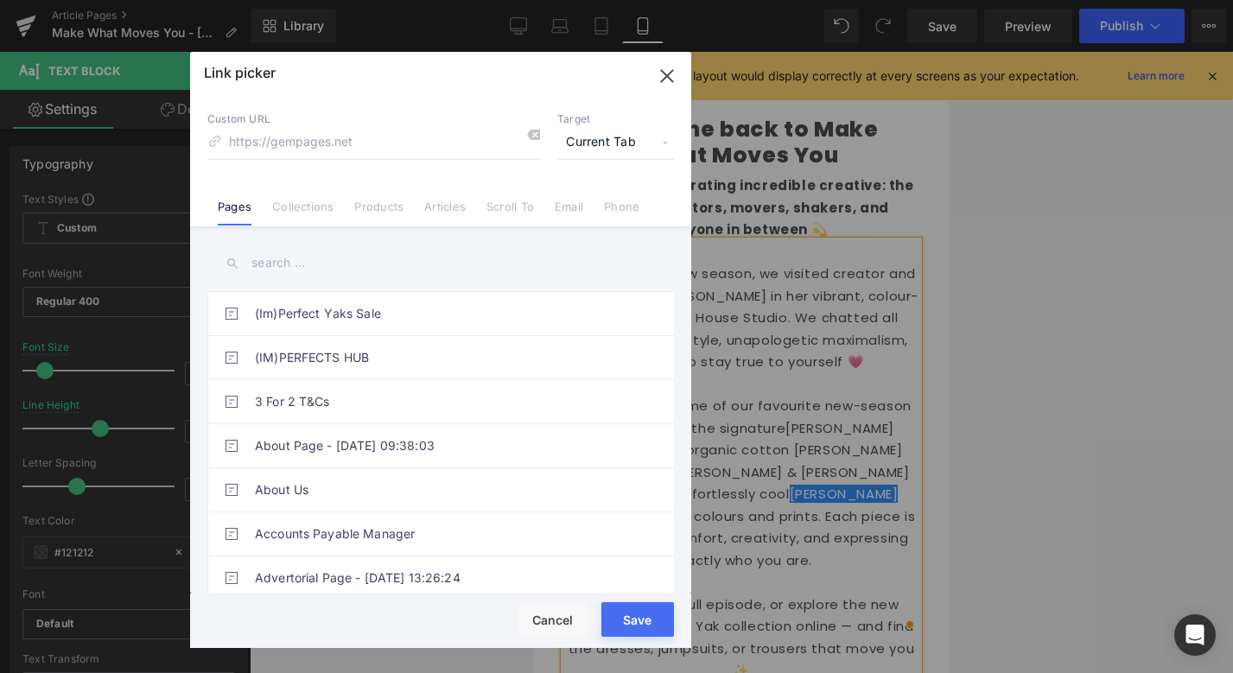
click at [322, 202] on link "Collections" at bounding box center [302, 213] width 61 height 26
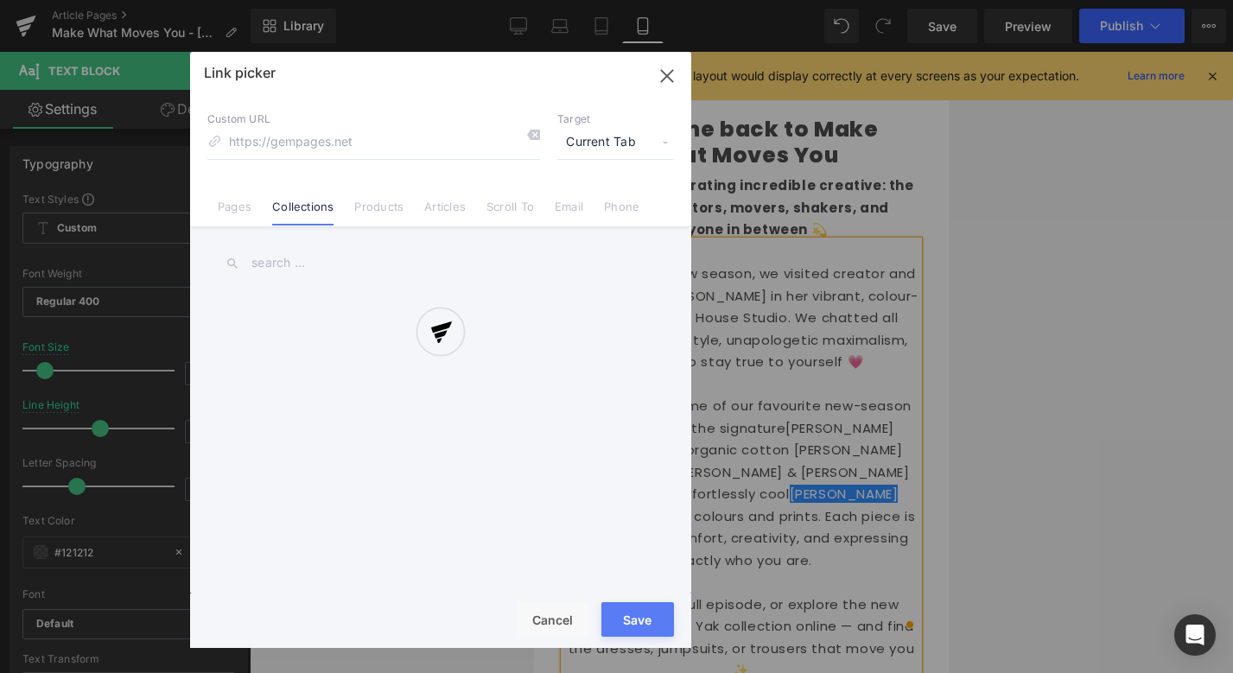
click at [315, 273] on div at bounding box center [440, 350] width 501 height 596
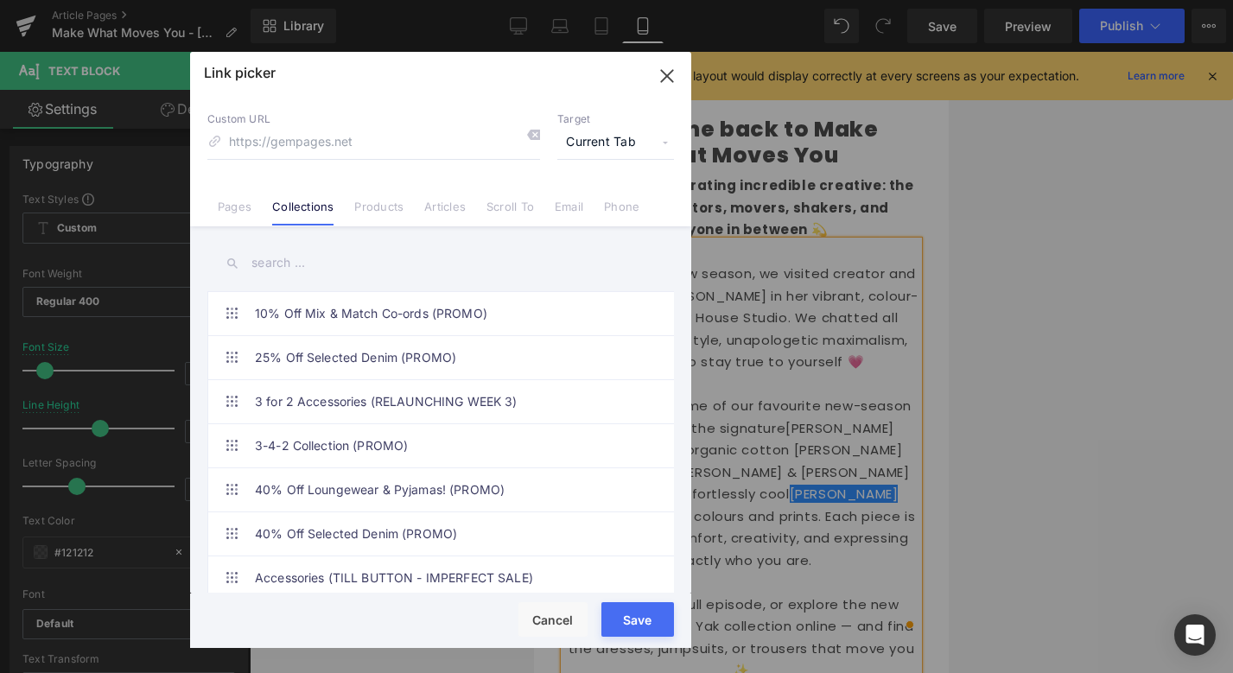
click at [321, 266] on input "text" at bounding box center [440, 263] width 467 height 39
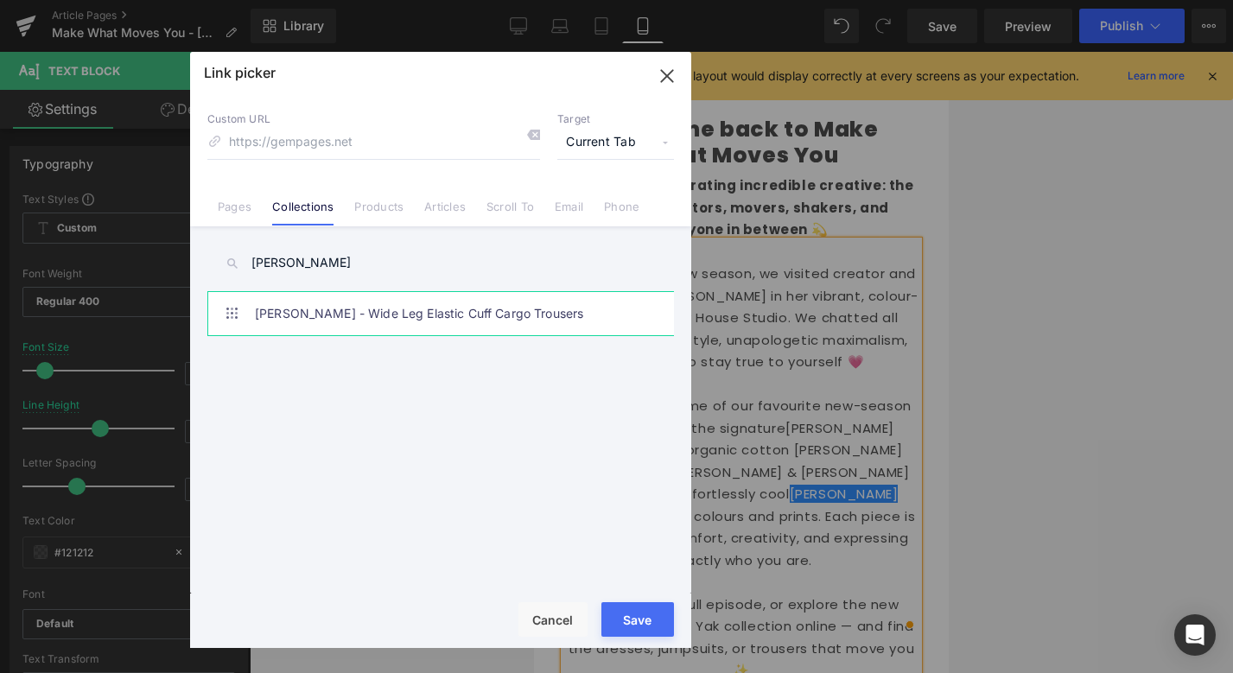
type input "rumi"
click at [337, 313] on link "Rumi - Wide Leg Elastic Cuff Cargo Trousers" at bounding box center [445, 313] width 380 height 43
type input "/collections/rumi-cargo-trousers"
click at [640, 614] on div "Rendering Content" at bounding box center [616, 604] width 106 height 19
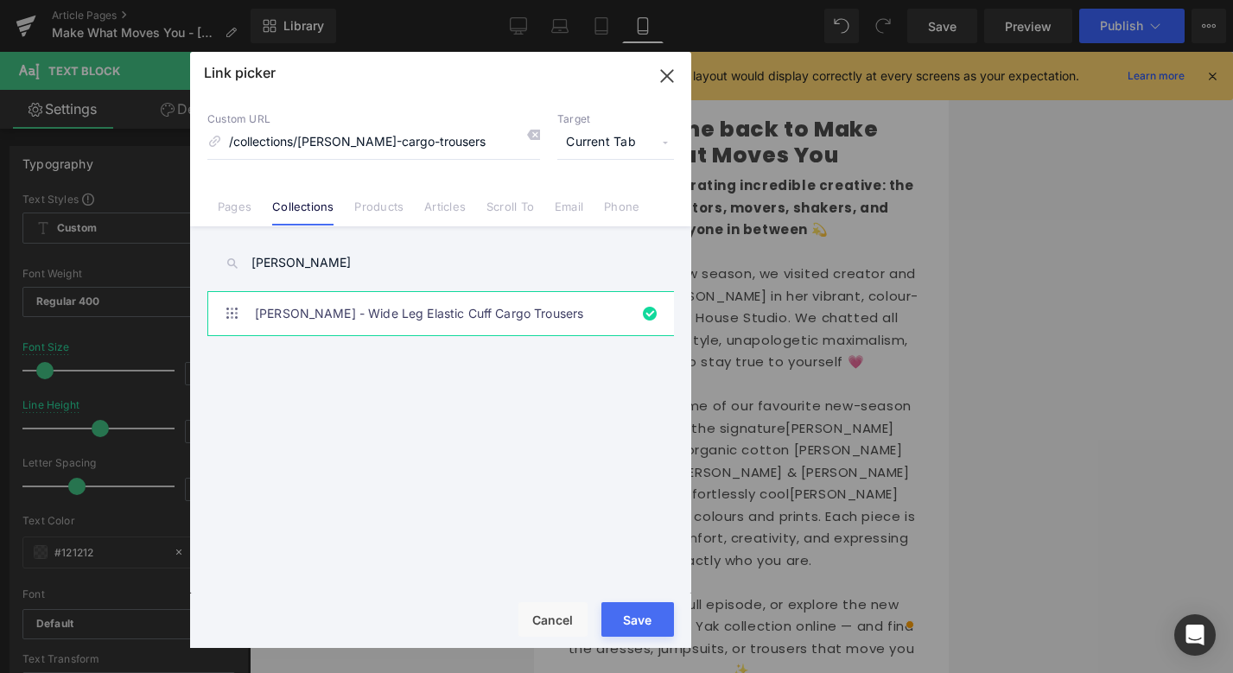
click at [635, 140] on span "Current Tab" at bounding box center [615, 142] width 117 height 33
click at [611, 200] on li "New Tab" at bounding box center [616, 204] width 134 height 30
click at [643, 617] on button "Save" at bounding box center [637, 619] width 73 height 35
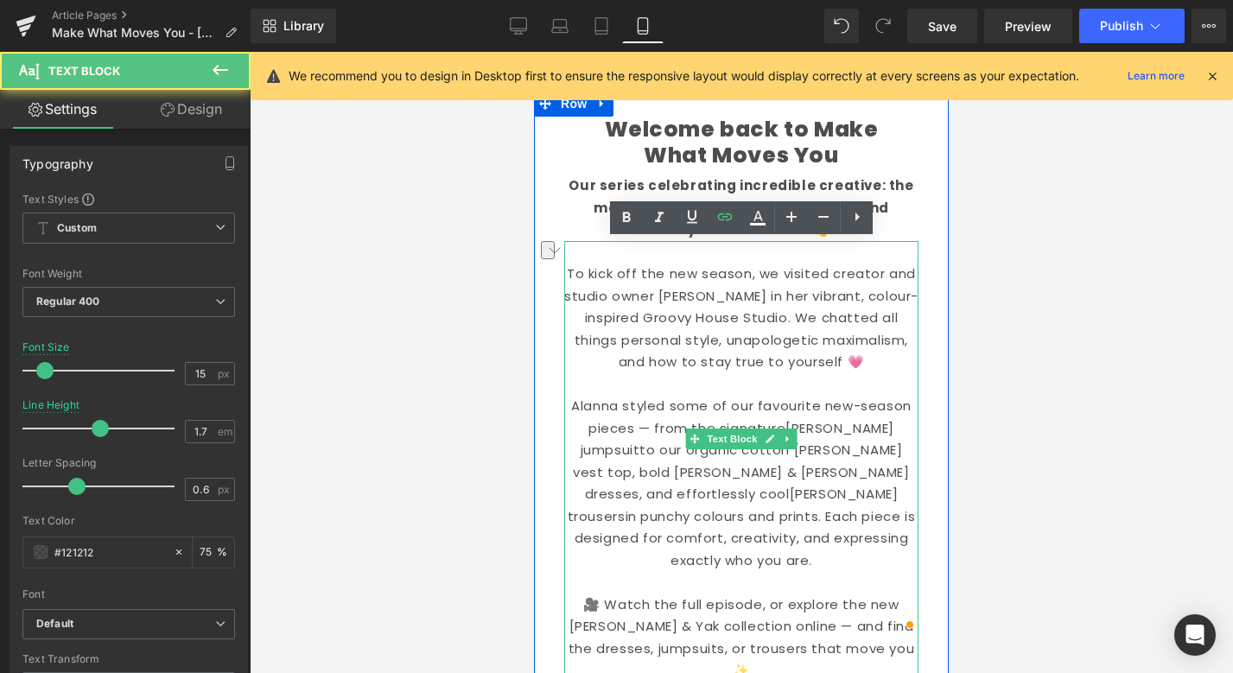
click at [677, 470] on p "Alanna styled some of our favourite new-season pieces — from the signature Raga…" at bounding box center [741, 483] width 354 height 176
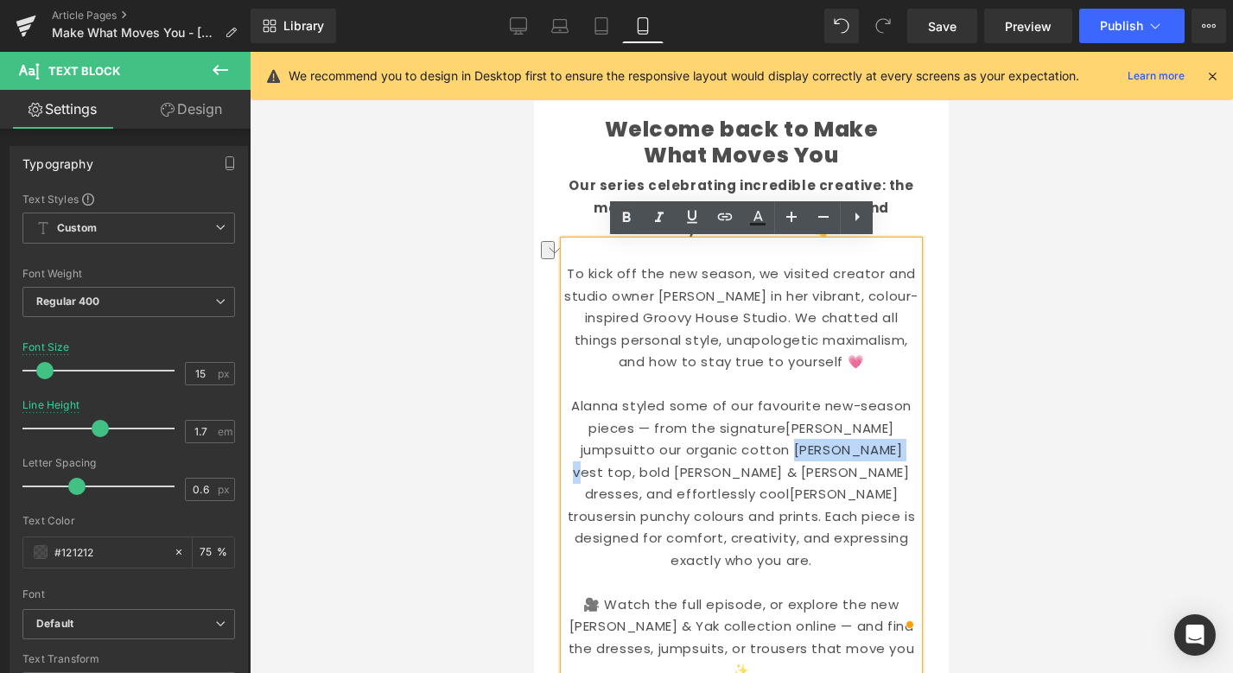
drag, startPoint x: 785, startPoint y: 448, endPoint x: 690, endPoint y: 450, distance: 94.2
click at [690, 450] on p "Alanna styled some of our favourite new-season pieces — from the signature Raga…" at bounding box center [741, 483] width 354 height 176
click at [726, 219] on icon at bounding box center [725, 216] width 15 height 7
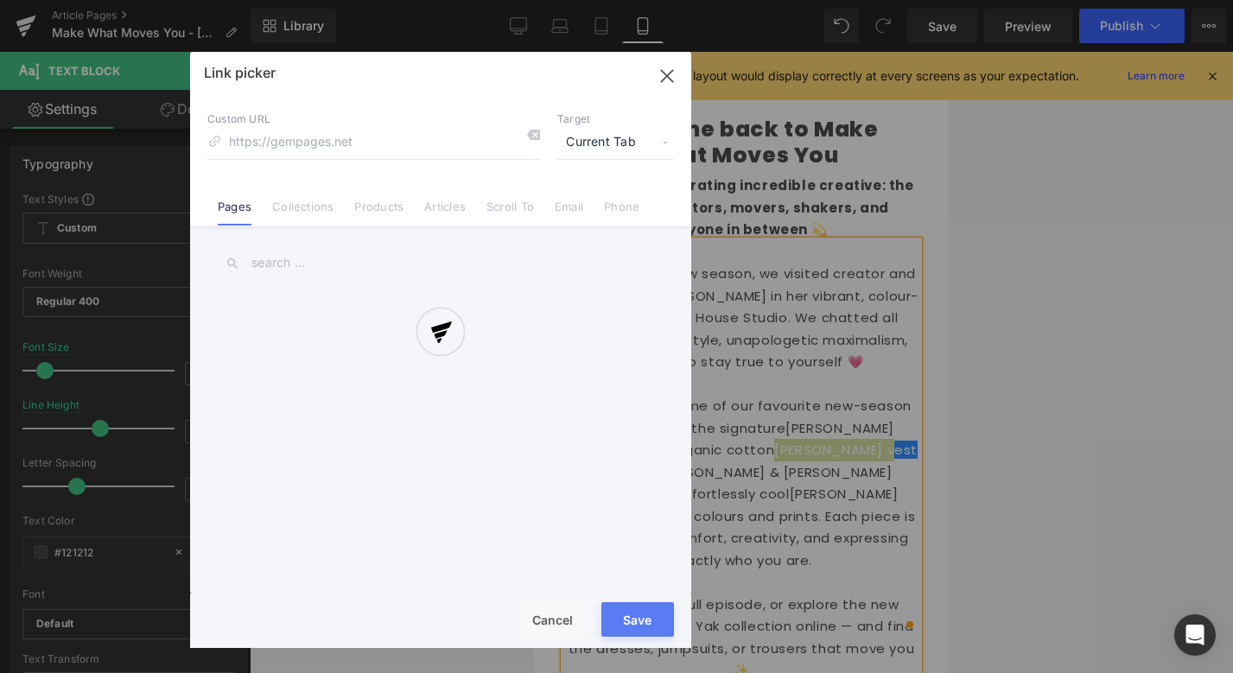
click at [889, 0] on div "Text Color Highlight Color #333333 Edit or remove link: Edit - Unlink - Cancel …" at bounding box center [616, 0] width 1233 height 0
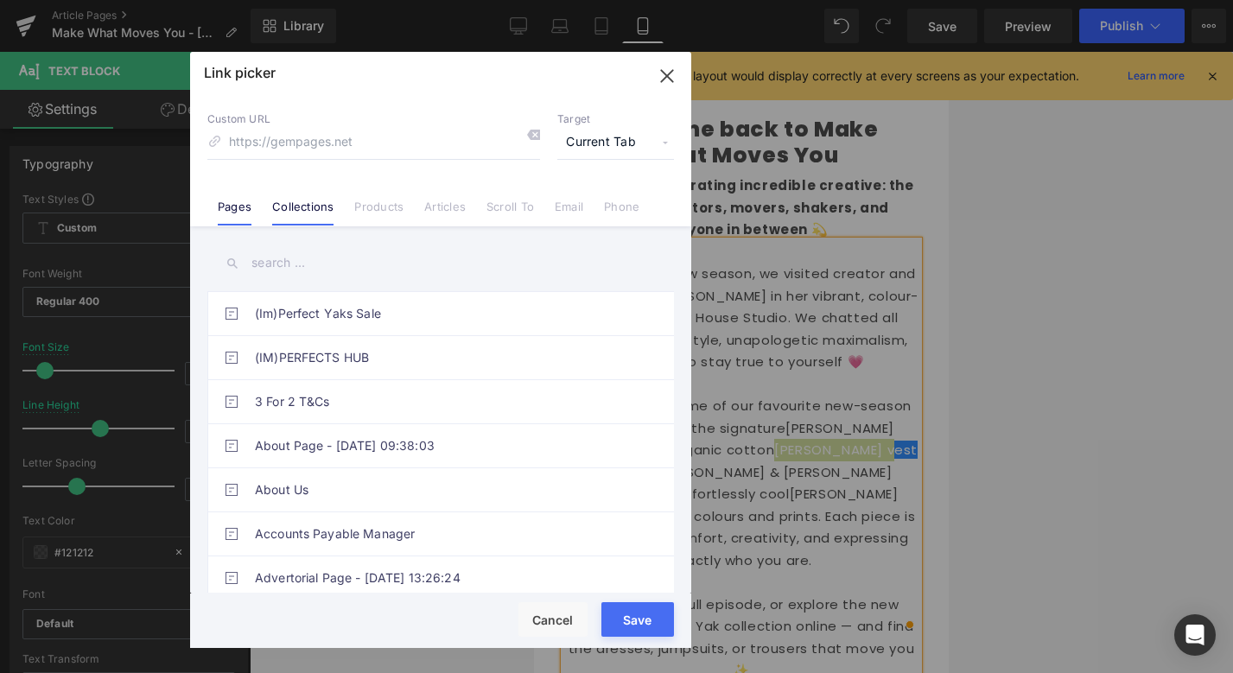
click at [311, 205] on link "Collections" at bounding box center [302, 213] width 61 height 26
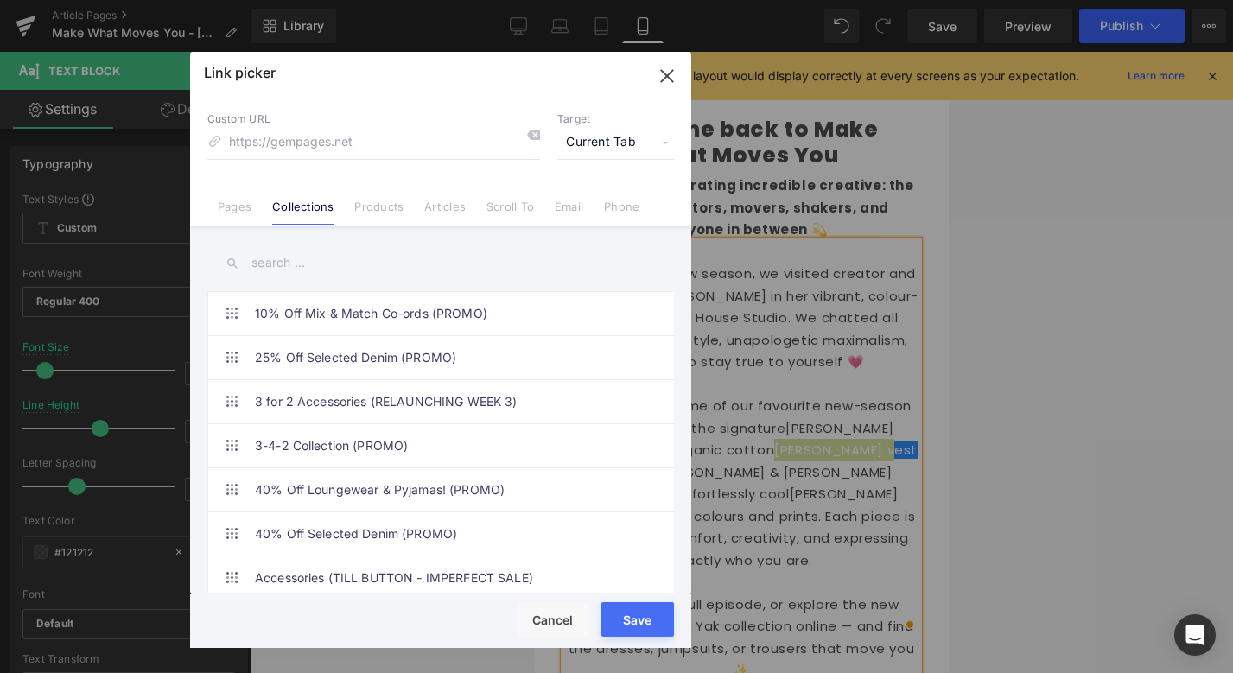
click at [305, 263] on input "text" at bounding box center [440, 263] width 467 height 39
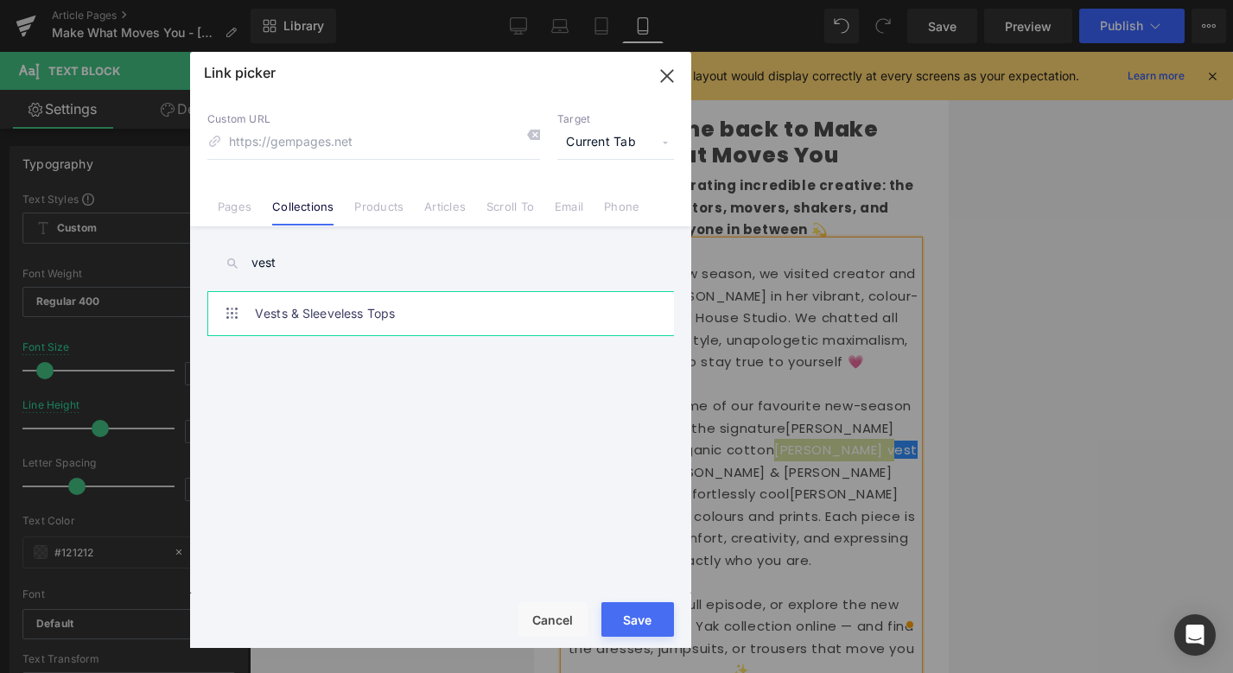
type input "vest"
click at [308, 311] on link "Vests & Sleeveless Tops" at bounding box center [445, 313] width 380 height 43
type input "/collections/vest-tops"
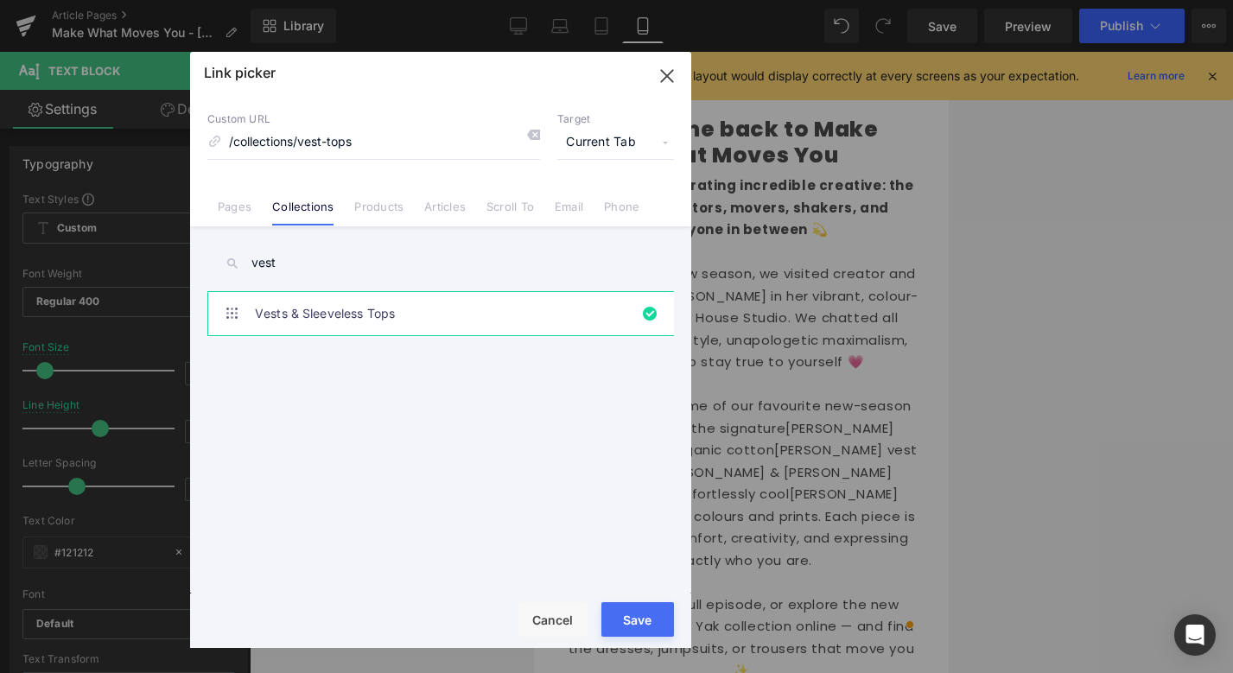
click at [633, 612] on div "Rendering Content" at bounding box center [616, 604] width 106 height 19
click at [639, 622] on button "Save" at bounding box center [637, 619] width 73 height 35
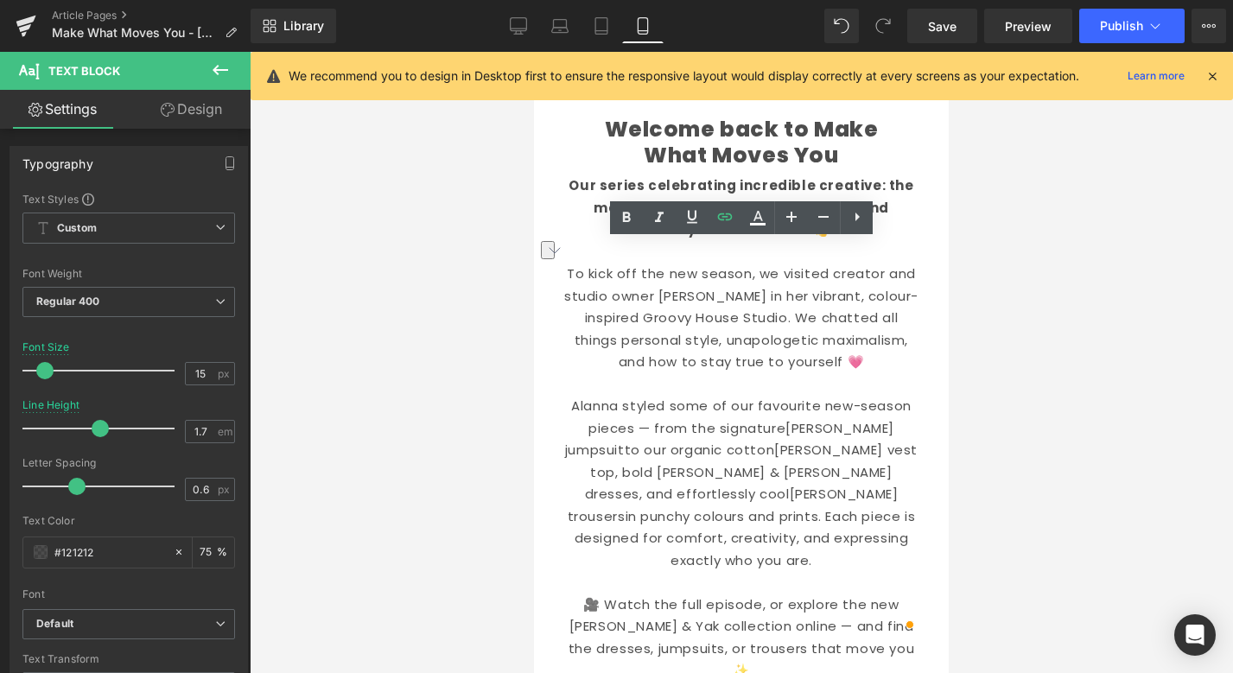
click at [991, 419] on div at bounding box center [741, 362] width 983 height 621
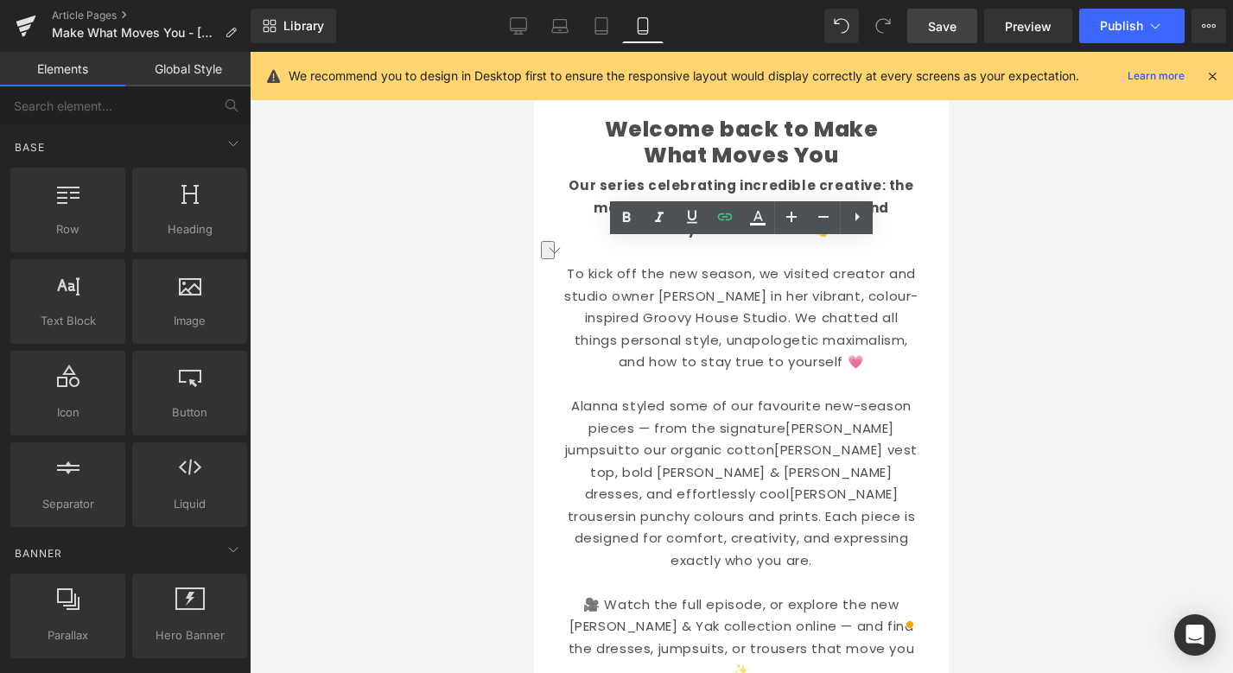
click at [932, 20] on span "Save" at bounding box center [942, 26] width 29 height 18
click at [104, 17] on link "Article Pages" at bounding box center [151, 16] width 199 height 14
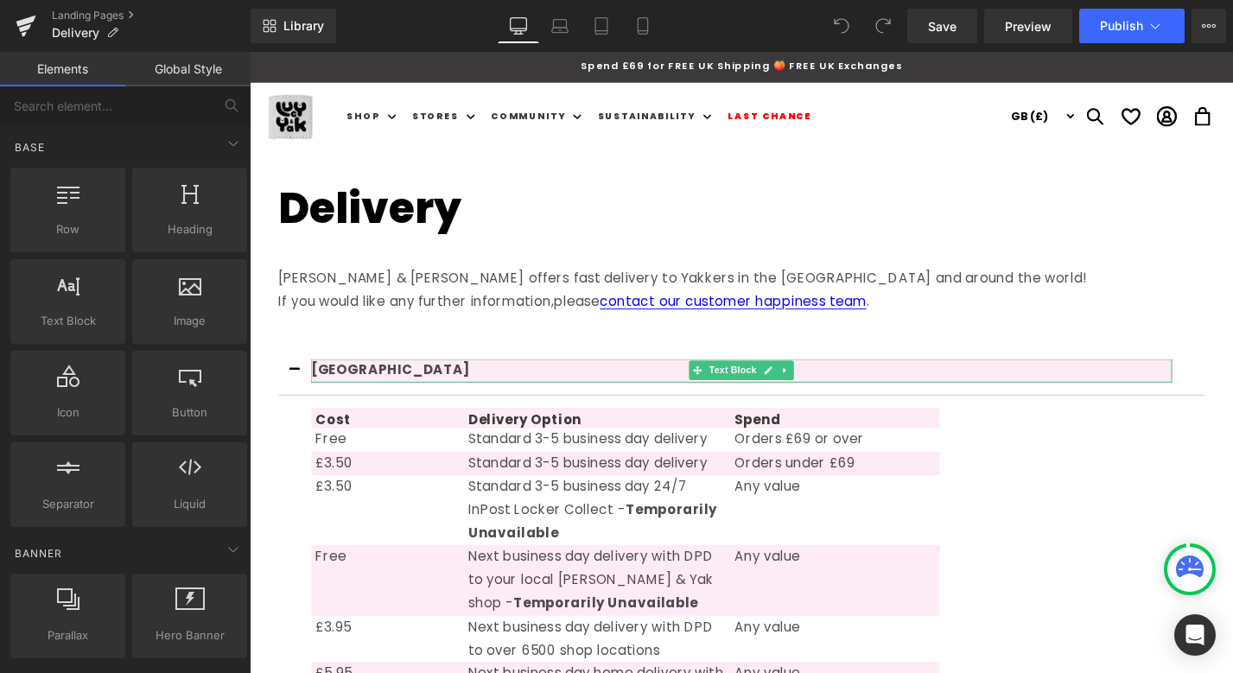
click at [295, 390] on button "button" at bounding box center [297, 391] width 35 height 51
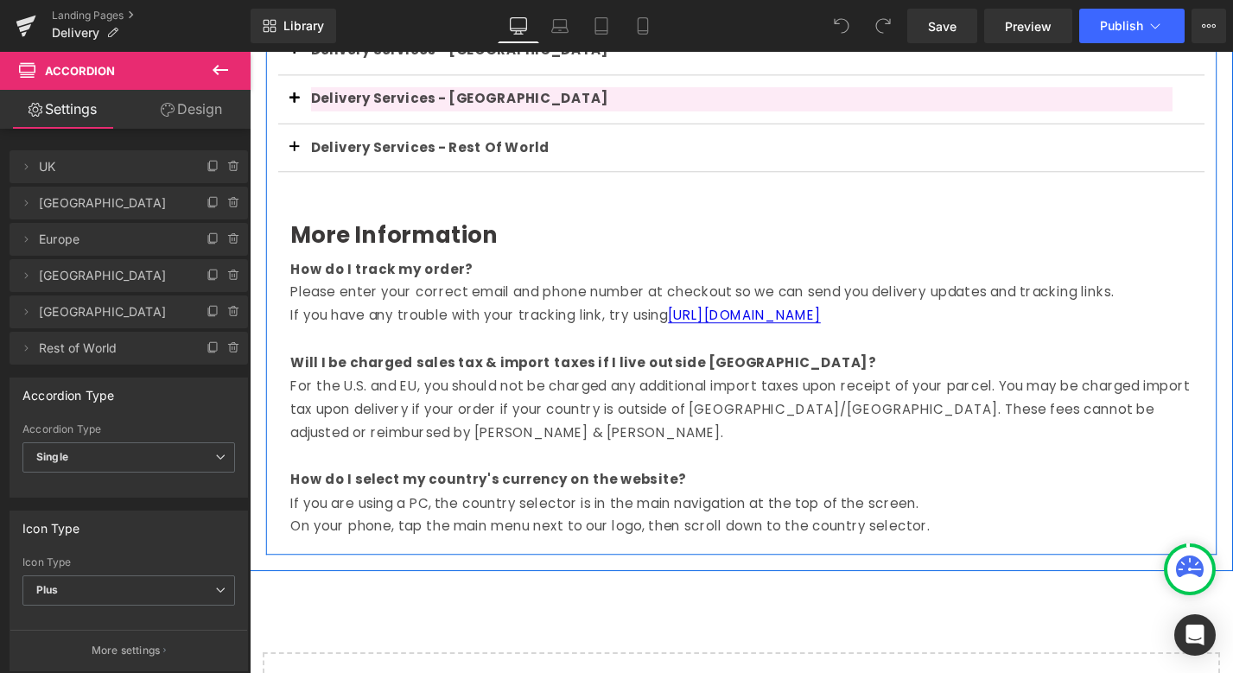
scroll to position [873, 0]
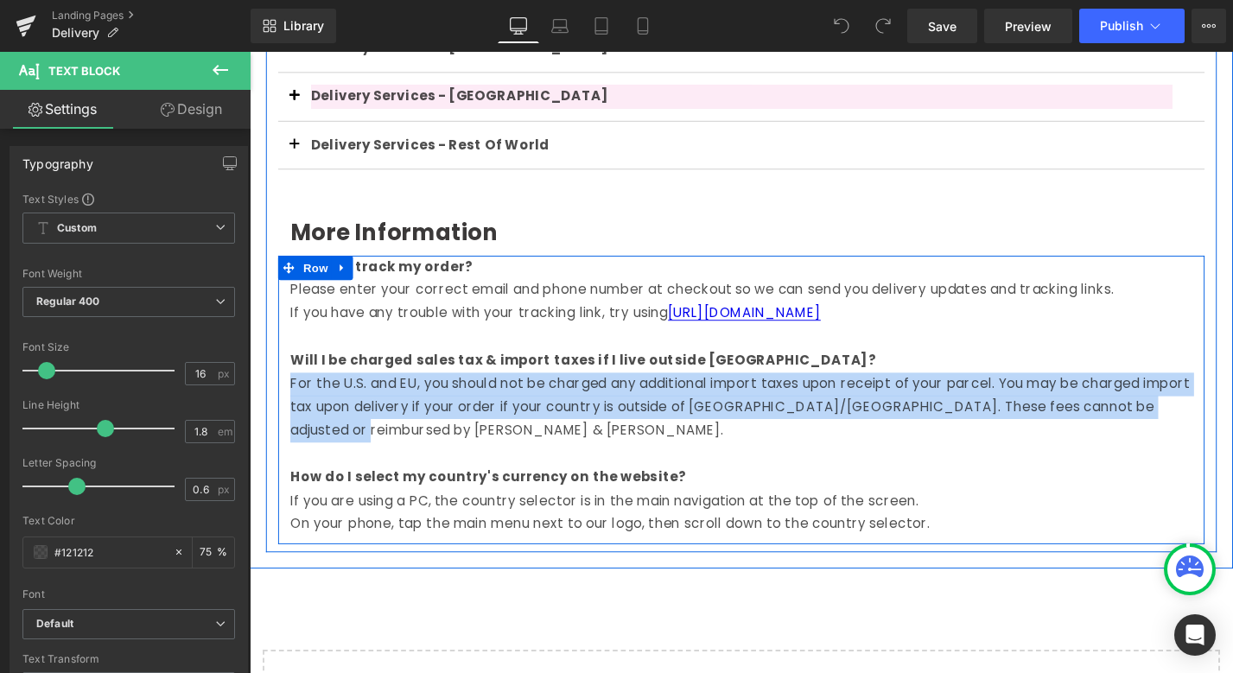
drag, startPoint x: 376, startPoint y: 450, endPoint x: 291, endPoint y: 408, distance: 94.7
click at [291, 408] on div "How do I track my order? Please enter your correct email and phone number at ch…" at bounding box center [772, 418] width 985 height 299
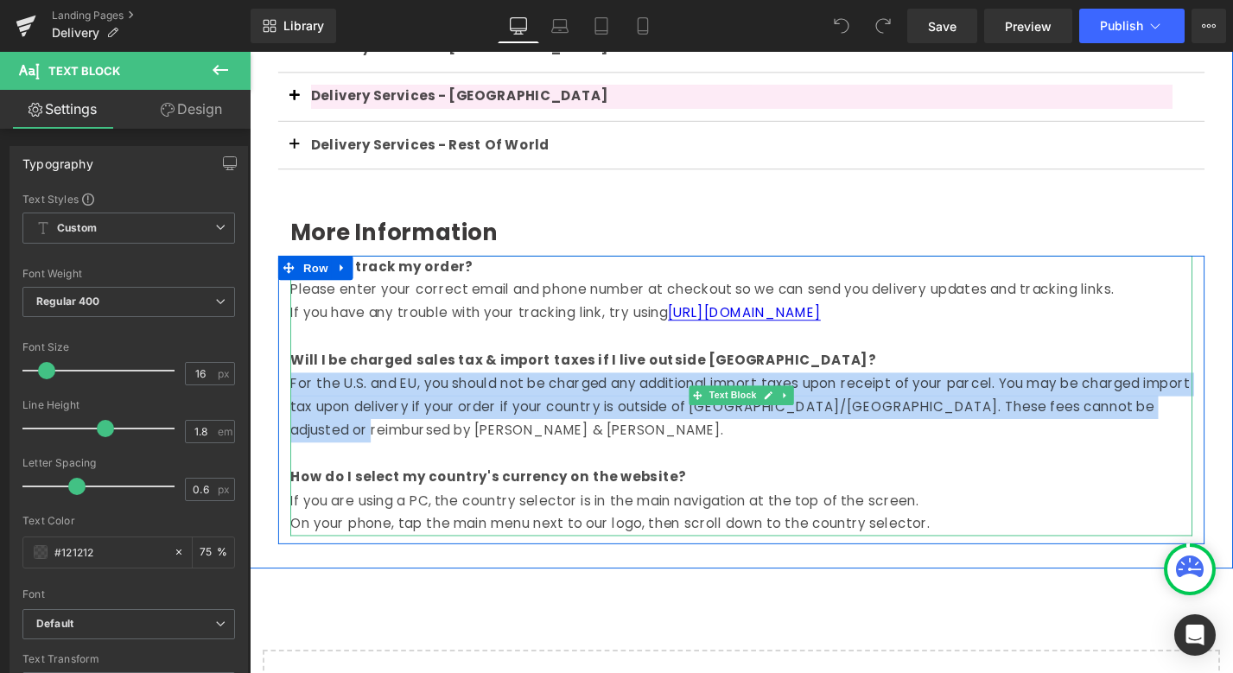
click at [401, 456] on p "For the U.S. and EU, you should not be charged any additional import taxes upon…" at bounding box center [772, 430] width 959 height 74
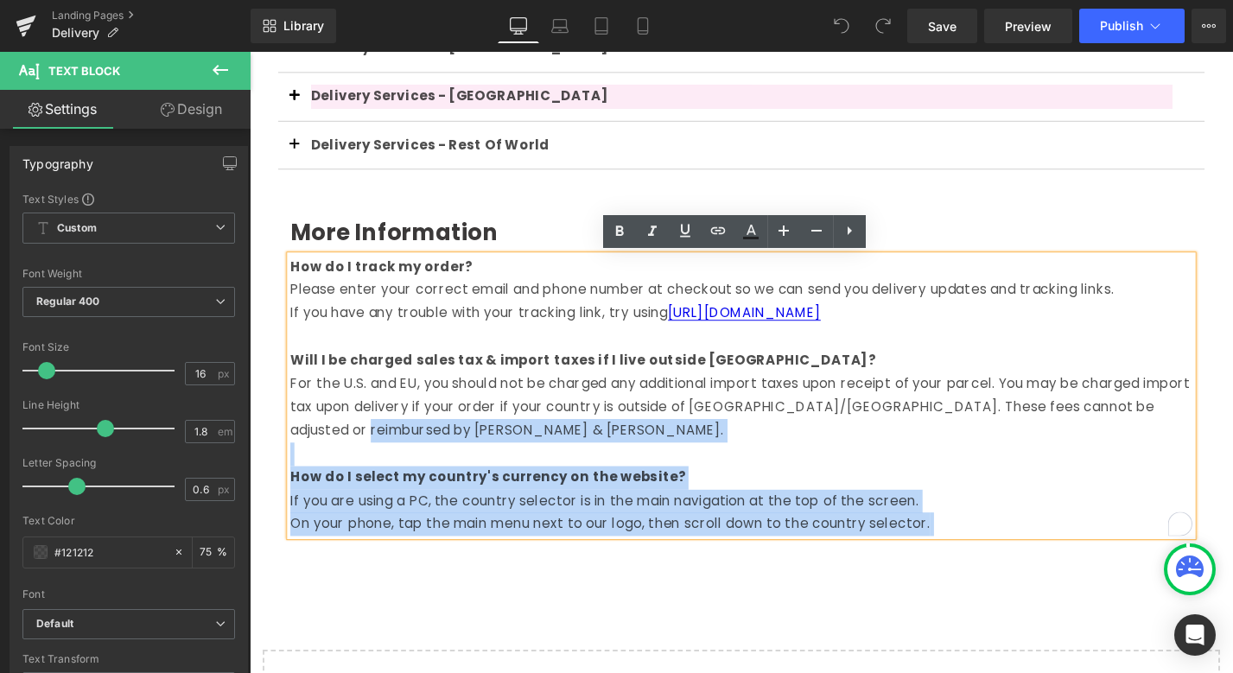
drag, startPoint x: 401, startPoint y: 455, endPoint x: 291, endPoint y: 406, distance: 119.9
click at [293, 406] on div "How do I track my order? Please enter your correct email and phone number at ch…" at bounding box center [772, 418] width 959 height 299
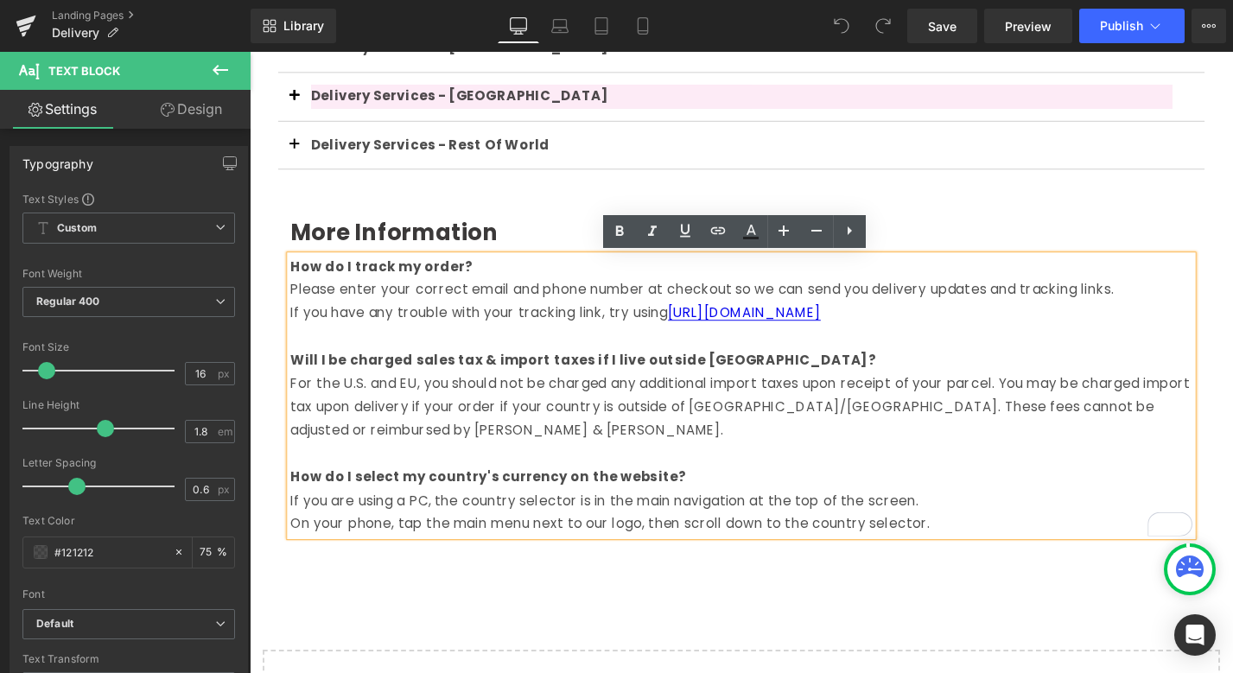
drag, startPoint x: 331, startPoint y: 412, endPoint x: 359, endPoint y: 436, distance: 37.4
click at [332, 413] on p "For the U.S. and EU, you should not be charged any additional import taxes upon…" at bounding box center [772, 430] width 959 height 74
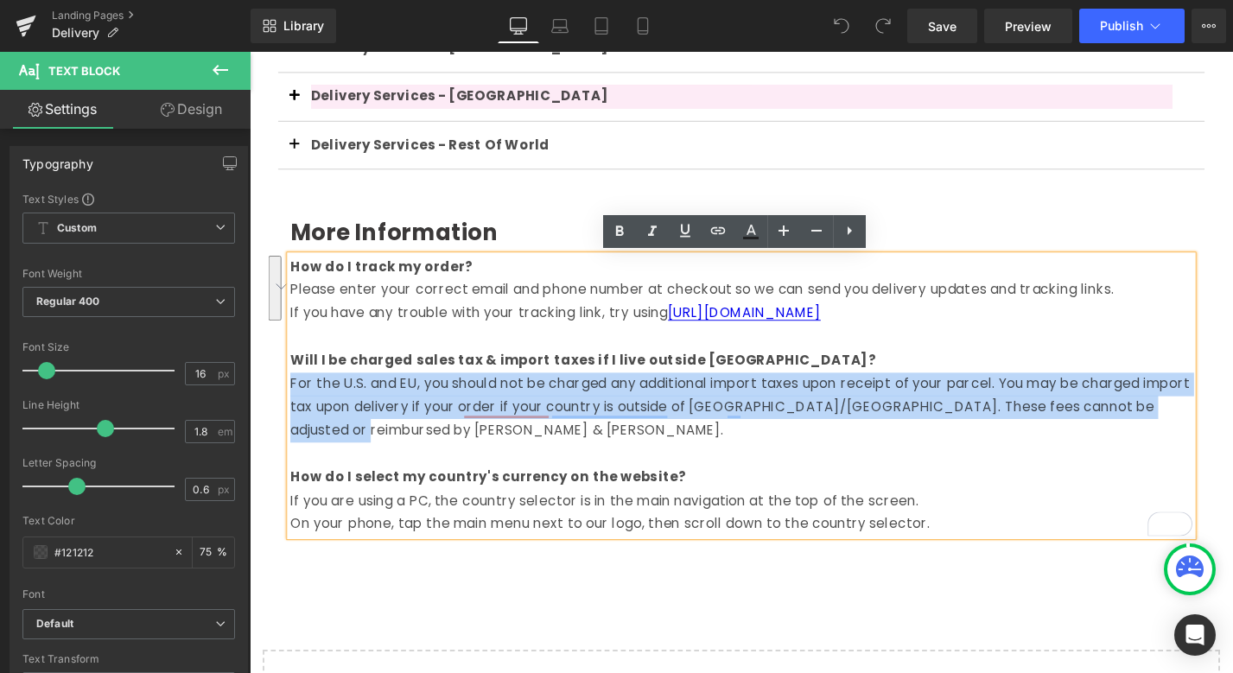
drag, startPoint x: 384, startPoint y: 450, endPoint x: 296, endPoint y: 404, distance: 99.3
click at [296, 404] on p "For the U.S. and EU, you should not be charged any additional import taxes upon…" at bounding box center [772, 430] width 959 height 74
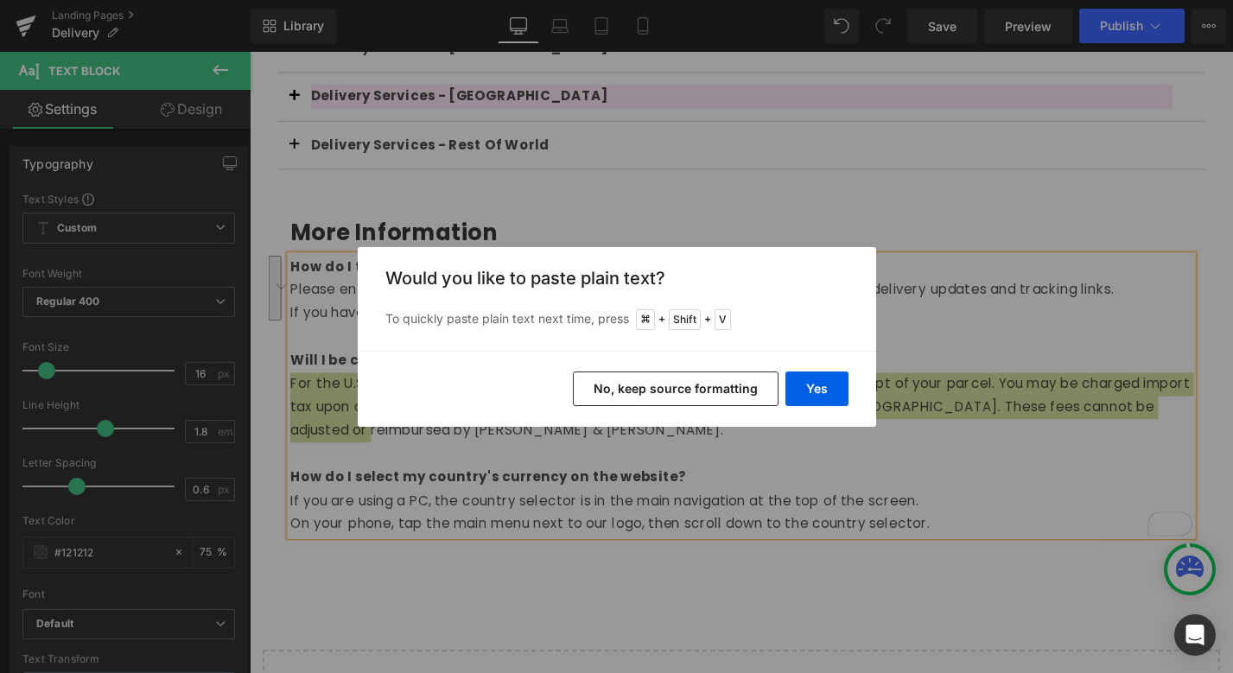
click at [703, 384] on button "No, keep source formatting" at bounding box center [676, 389] width 206 height 35
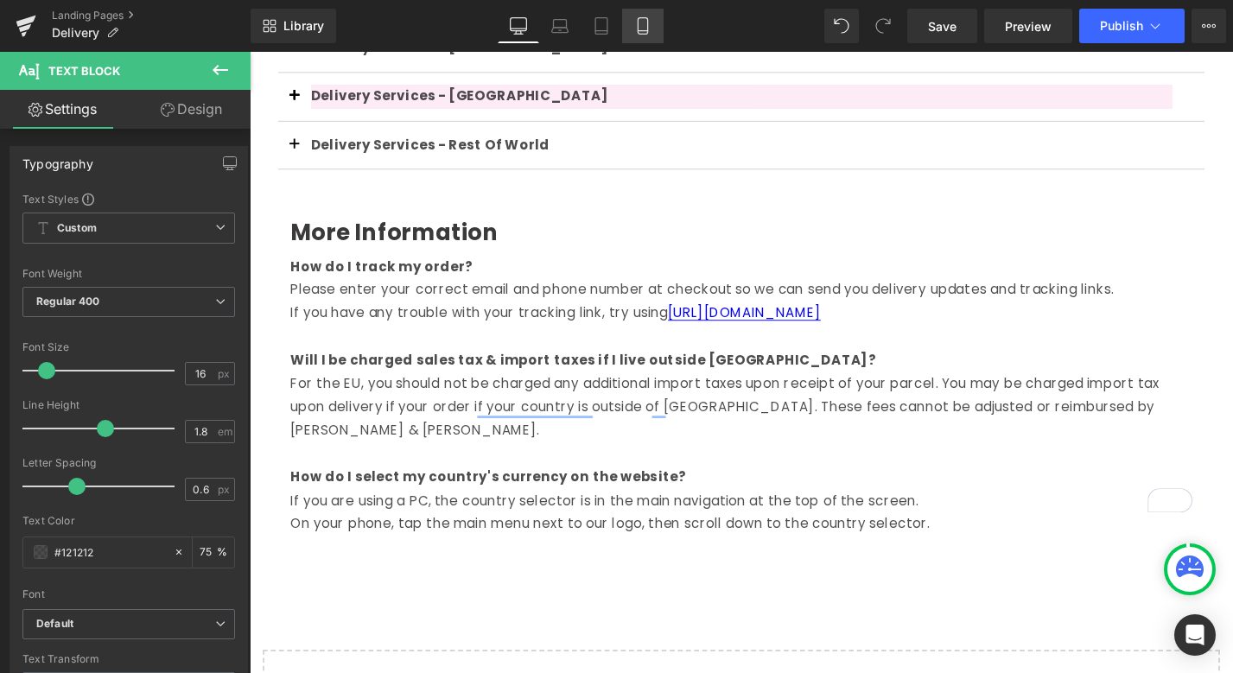
click at [633, 25] on link "Mobile" at bounding box center [642, 26] width 41 height 35
type input "15"
type input "75"
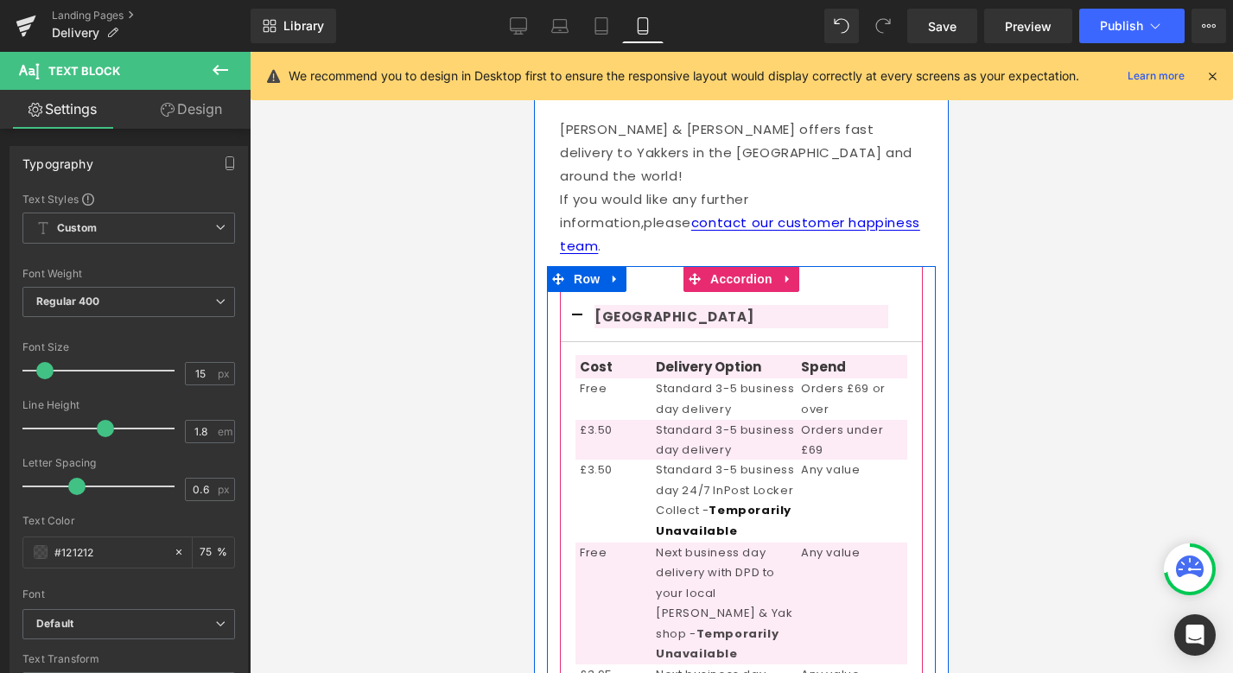
scroll to position [170, 0]
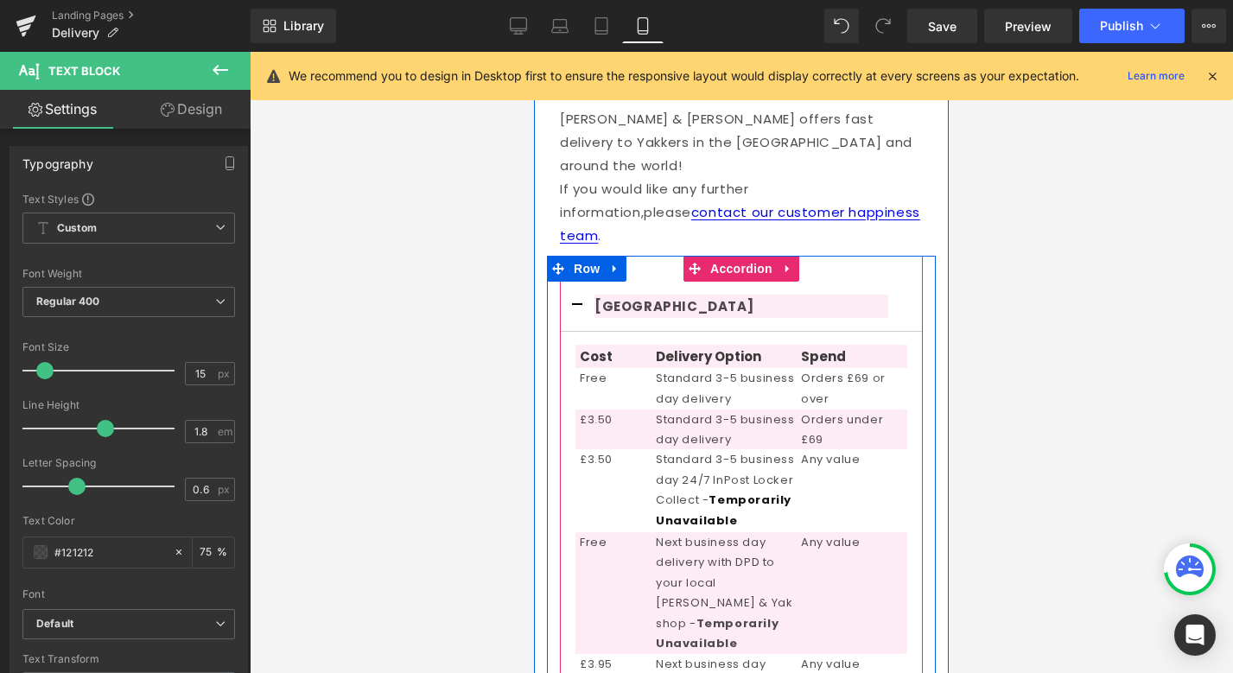
click at [577, 282] on button "button" at bounding box center [577, 306] width 35 height 49
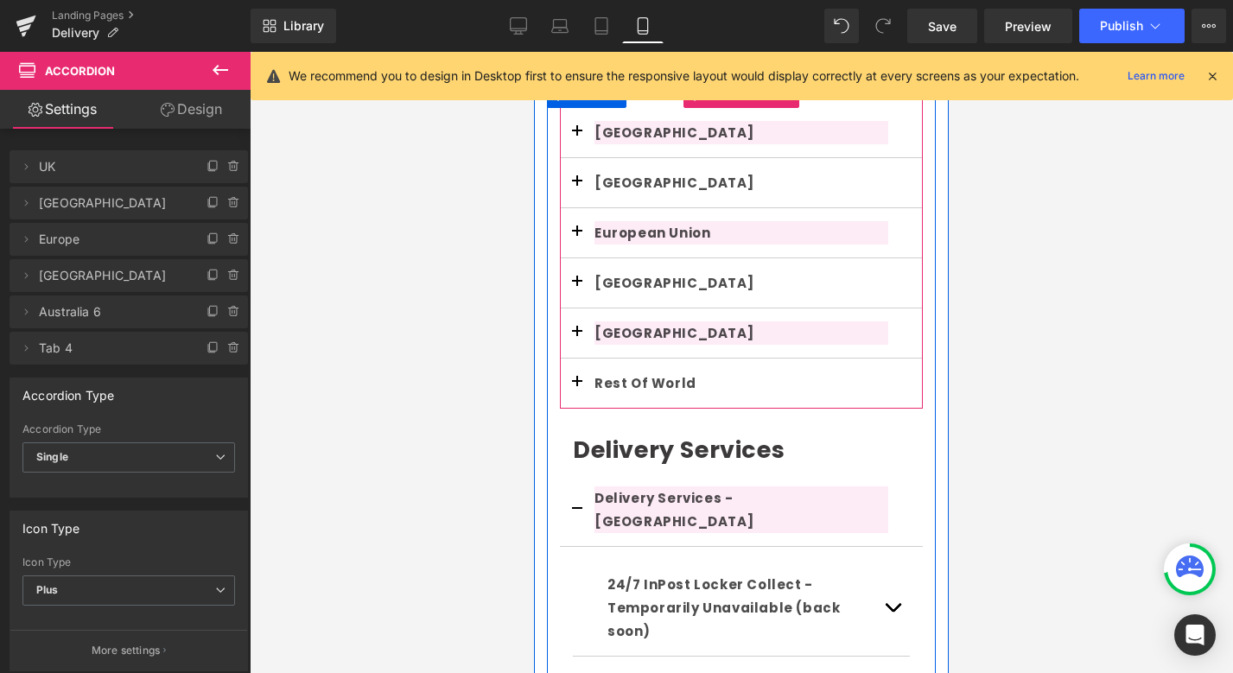
scroll to position [374, 0]
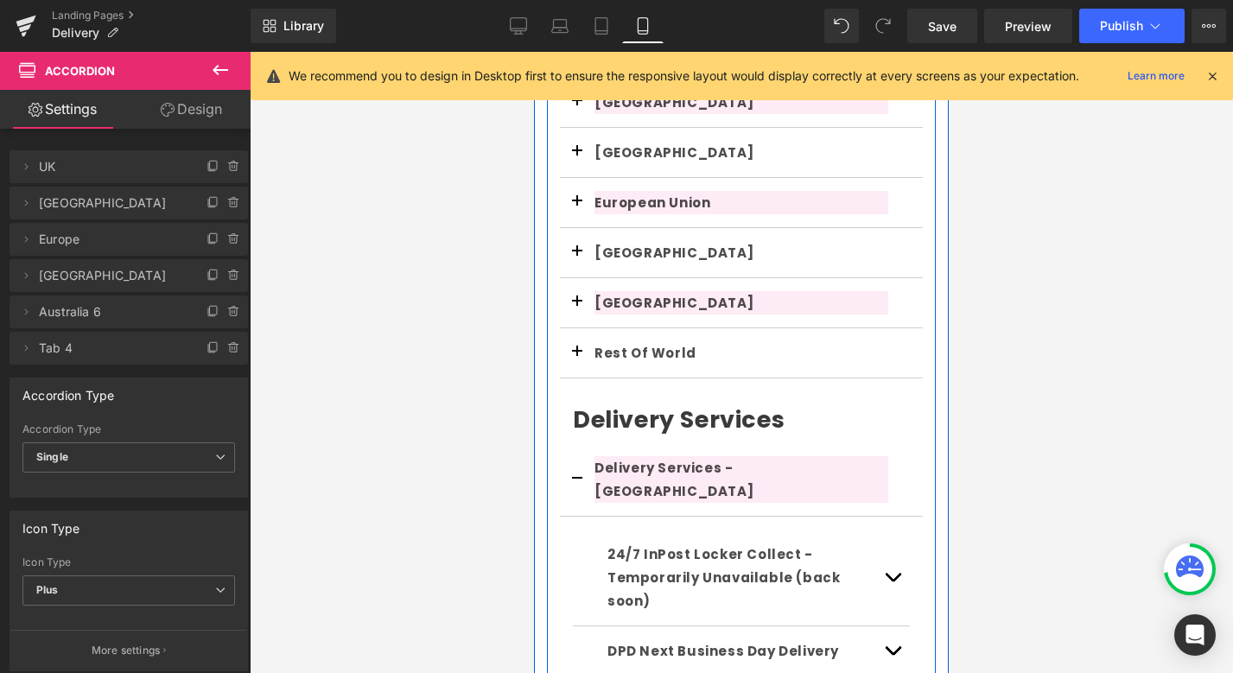
click at [577, 484] on span "button" at bounding box center [577, 484] width 0 height 0
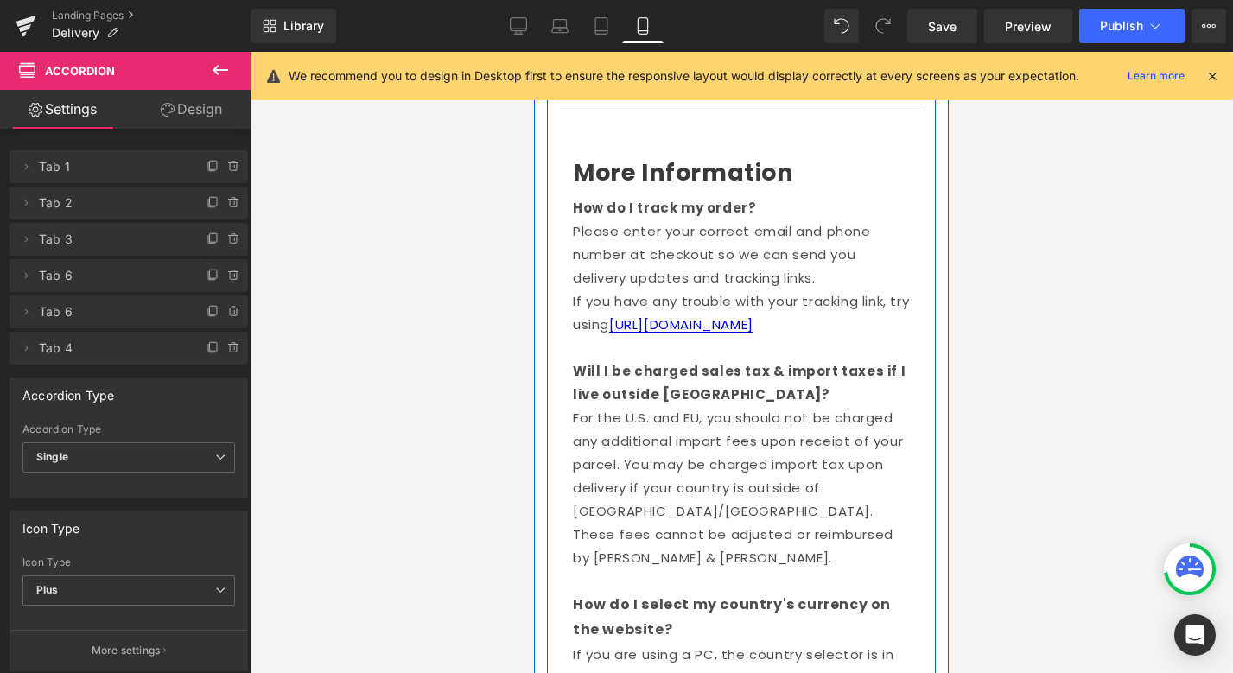
click at [676, 420] on p "For the U.S. and EU, you should not be charged any additional import fees upon …" at bounding box center [741, 487] width 337 height 163
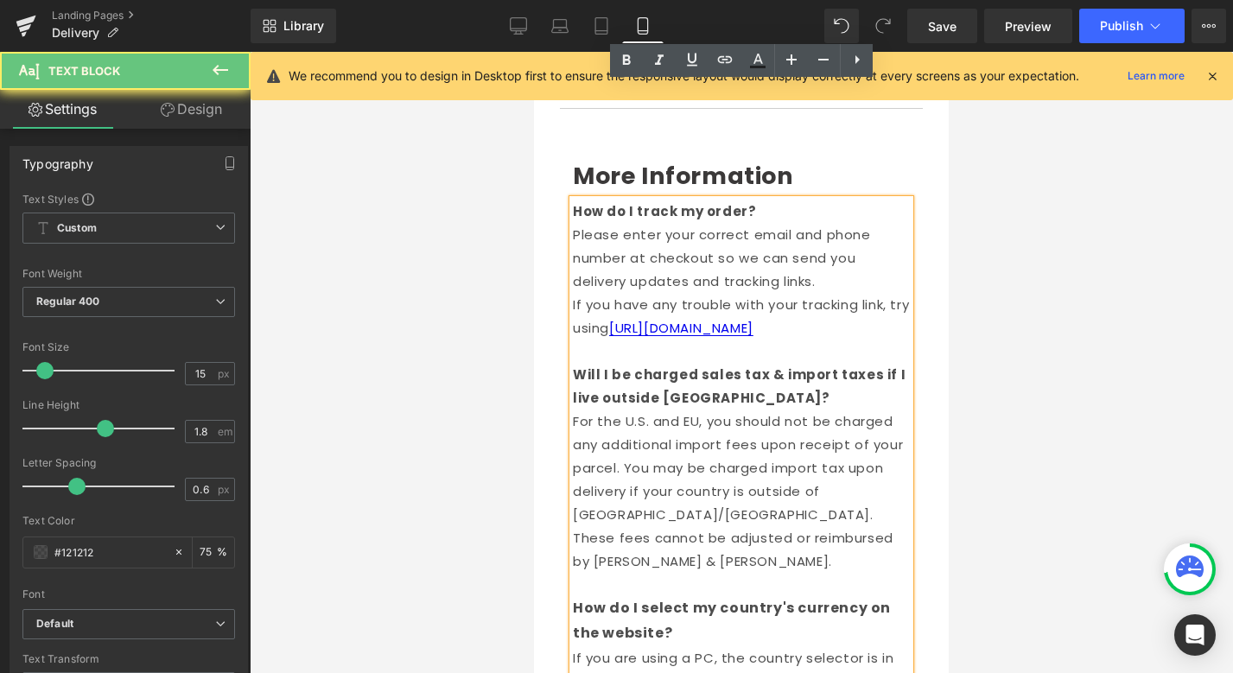
scroll to position [1104, 0]
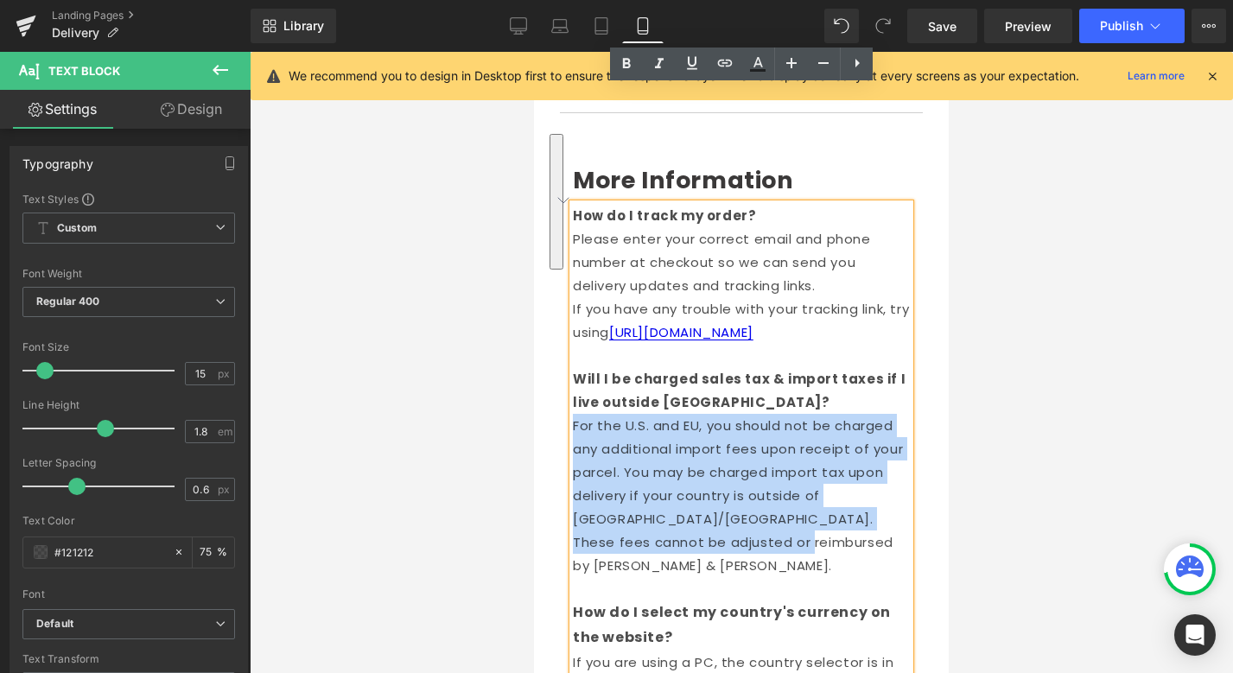
drag, startPoint x: 682, startPoint y: 417, endPoint x: 576, endPoint y: 308, distance: 152.2
click at [575, 414] on p "For the U.S. and EU, you should not be charged any additional import fees upon …" at bounding box center [741, 495] width 337 height 163
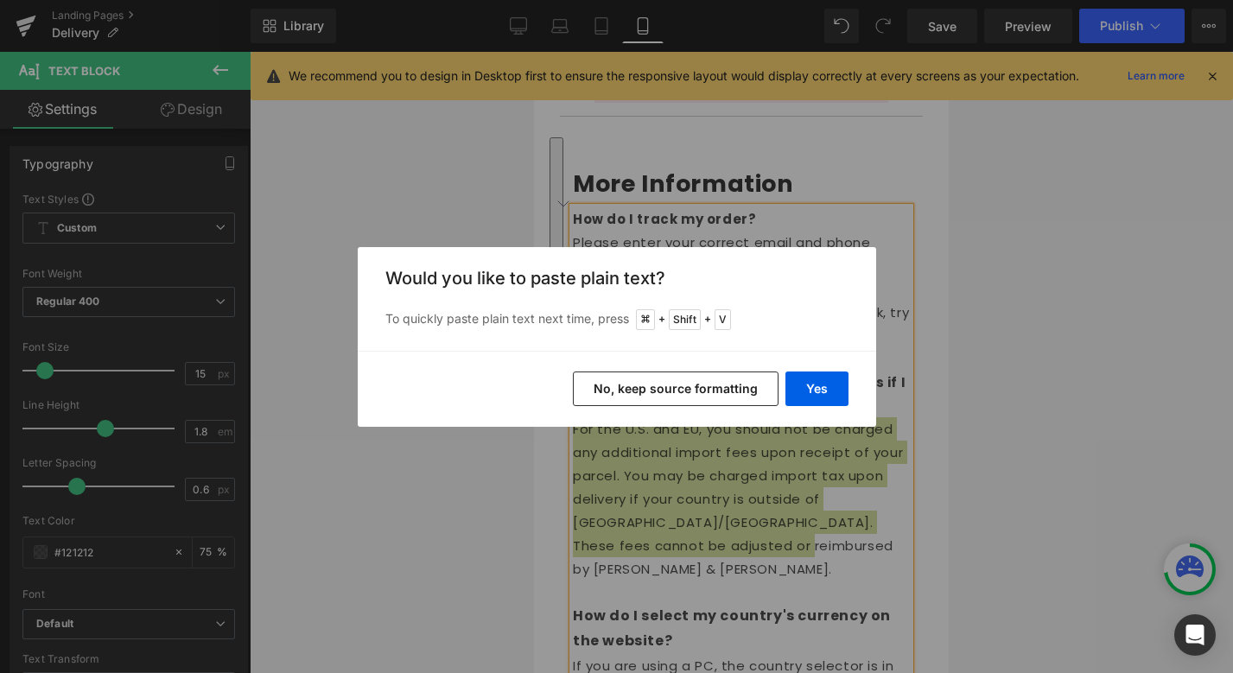
click at [724, 394] on button "No, keep source formatting" at bounding box center [676, 389] width 206 height 35
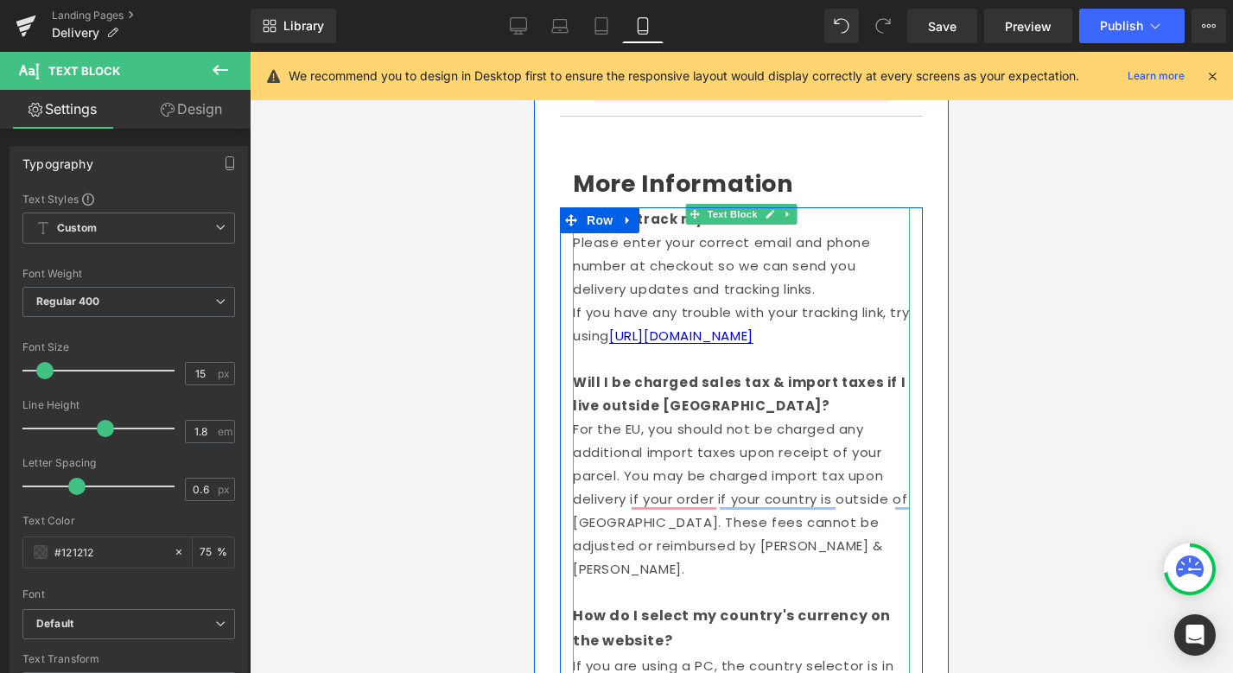
click at [771, 429] on p "For the EU, you should not be charged any additional import taxes upon receipt …" at bounding box center [741, 498] width 337 height 163
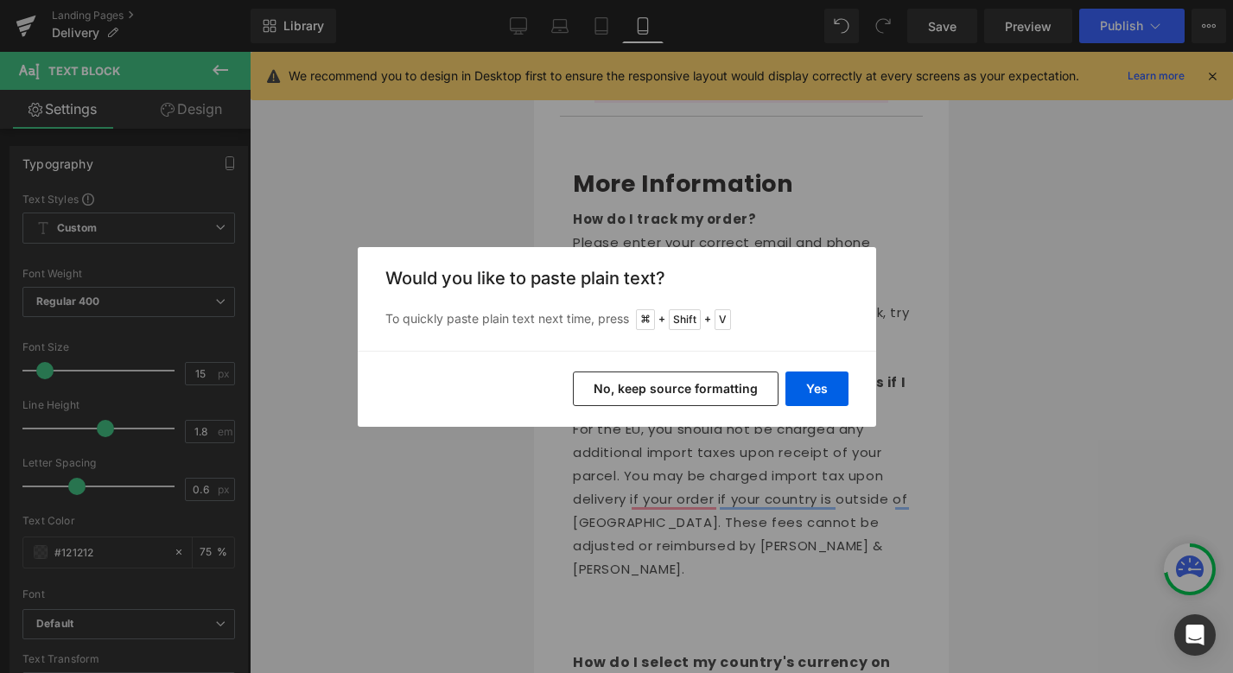
click at [695, 387] on button "No, keep source formatting" at bounding box center [676, 389] width 206 height 35
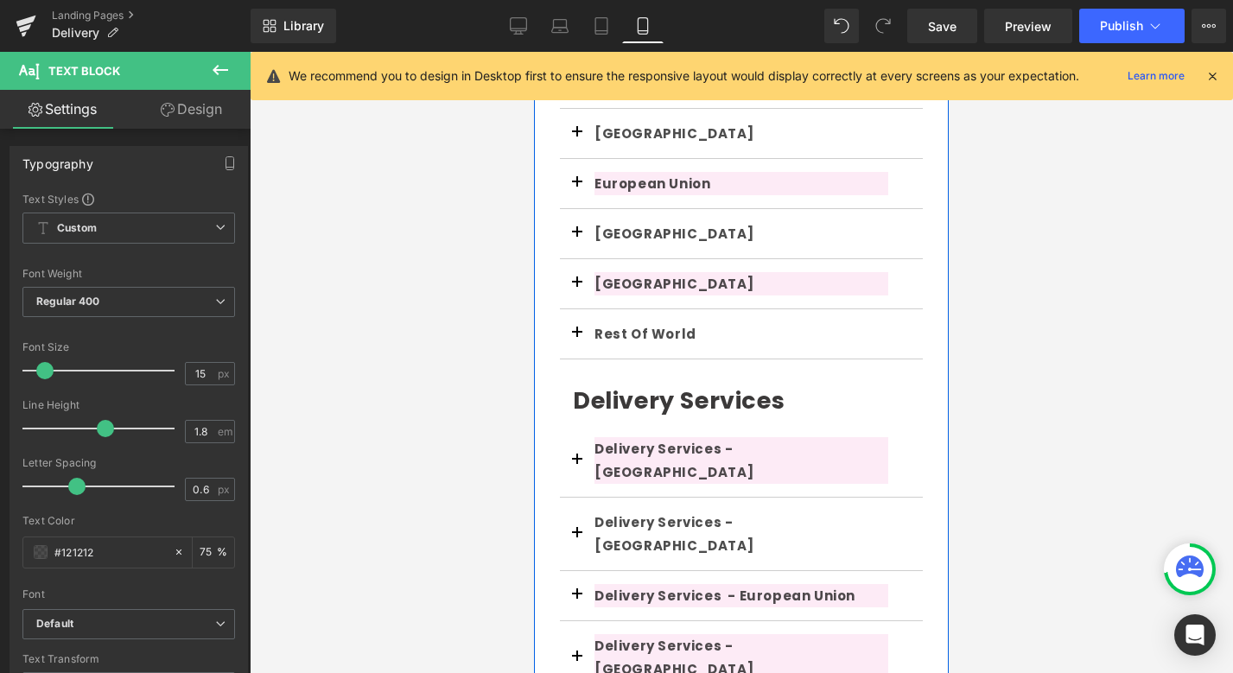
scroll to position [0, 0]
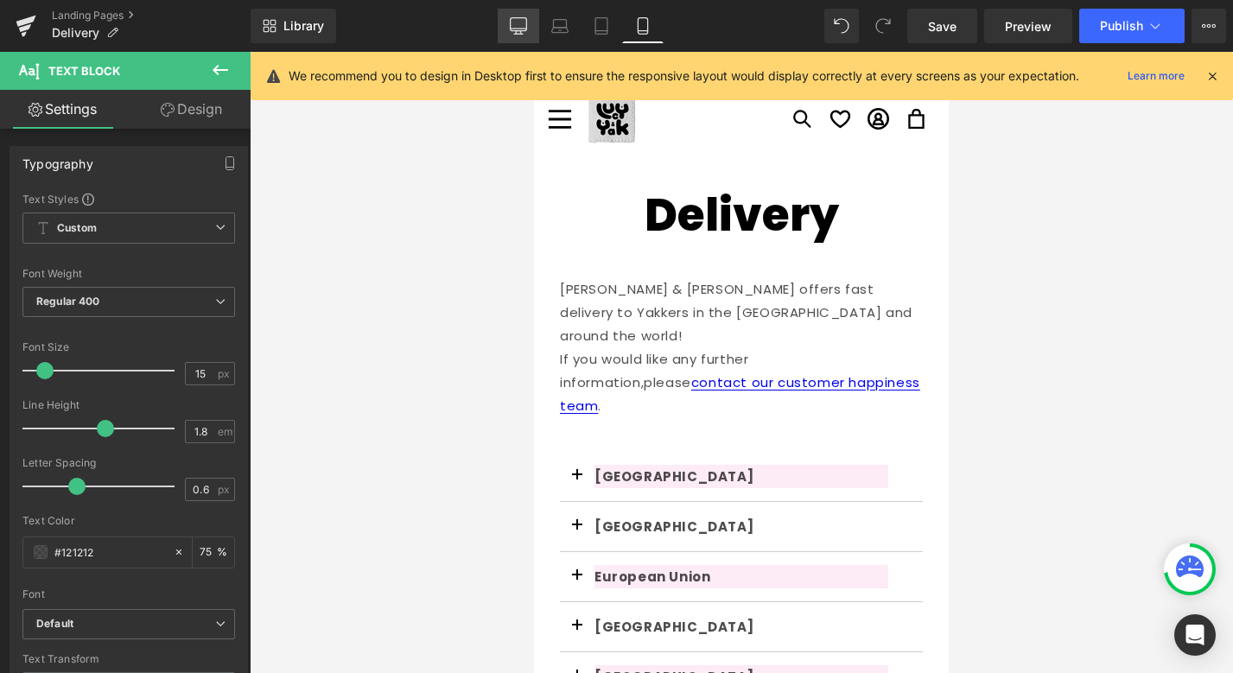
click at [516, 28] on icon at bounding box center [518, 25] width 17 height 17
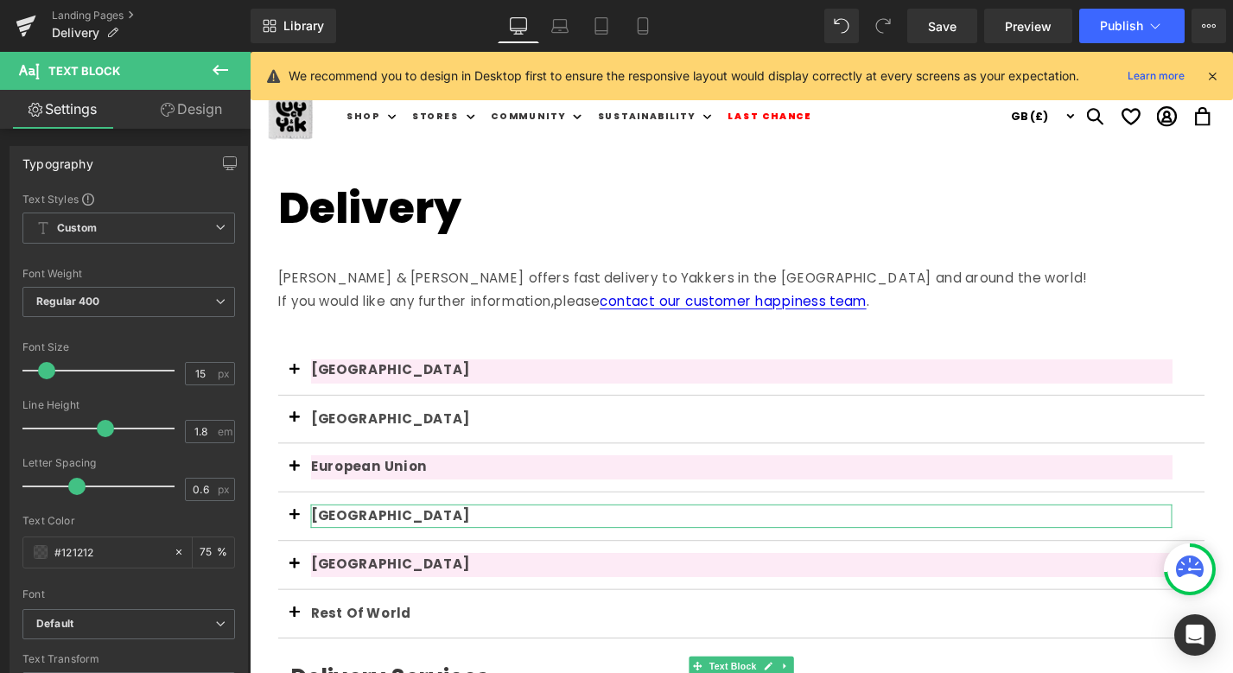
type input "16"
type input "75"
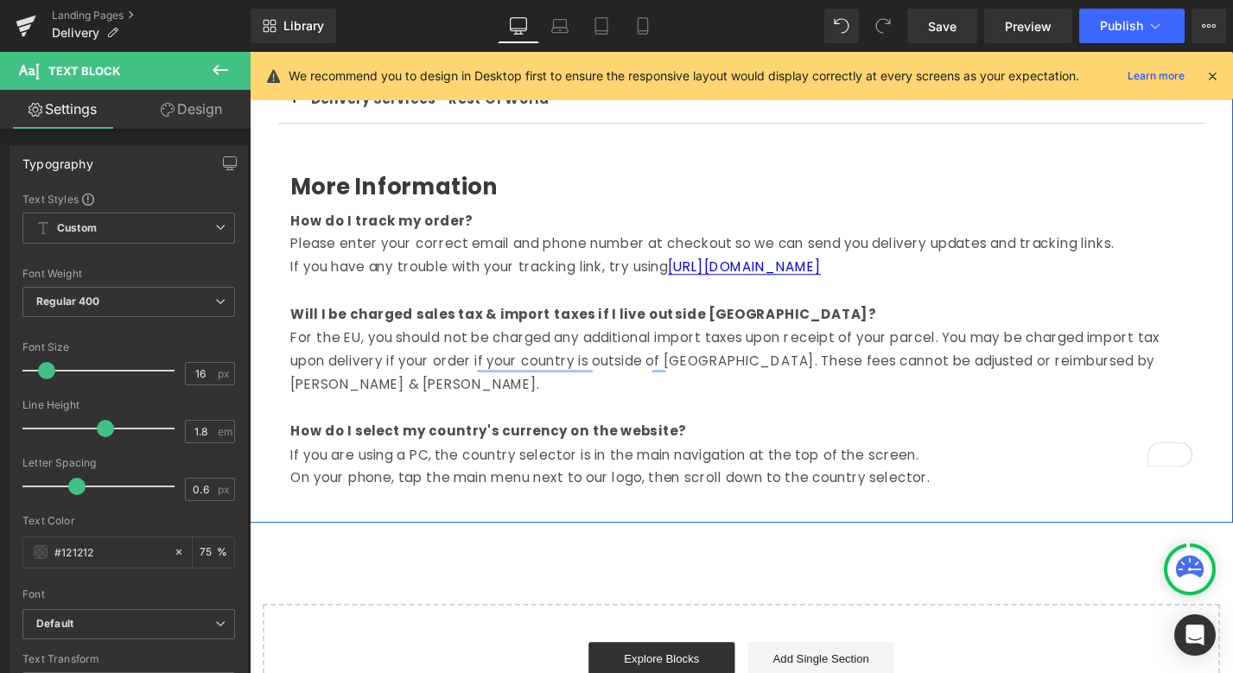
scroll to position [941, 0]
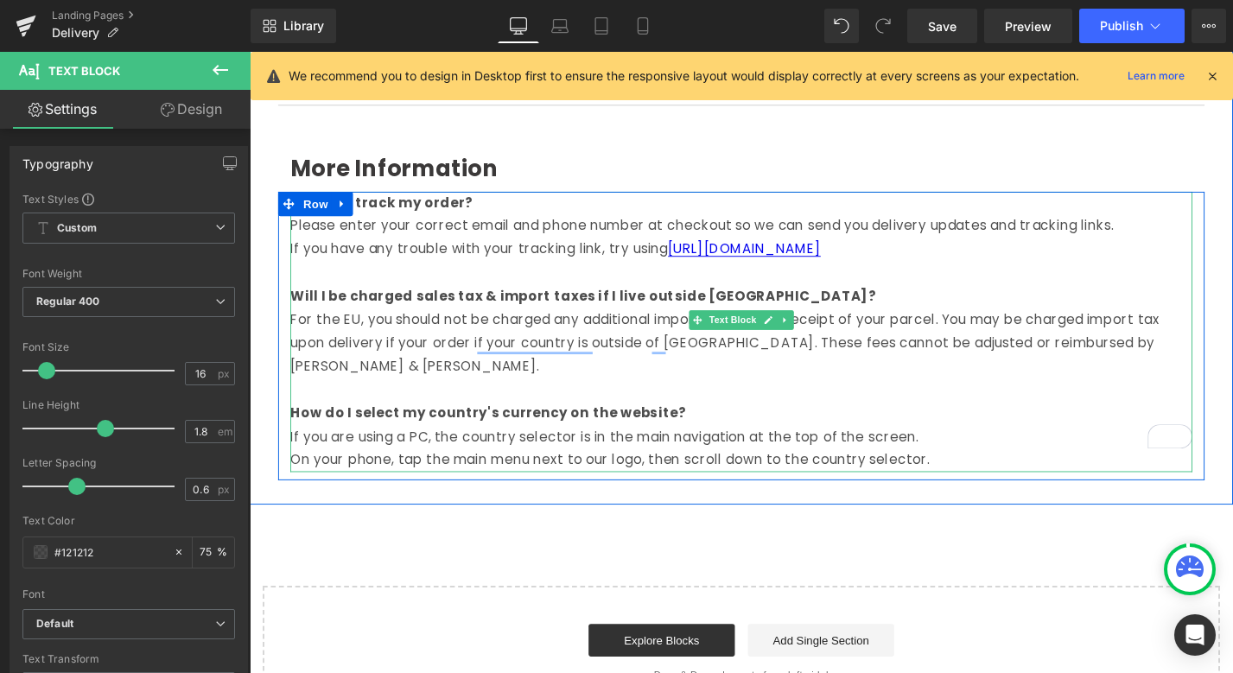
click at [1212, 366] on p "For the EU, you should not be charged any additional import taxes upon receipt …" at bounding box center [772, 362] width 959 height 74
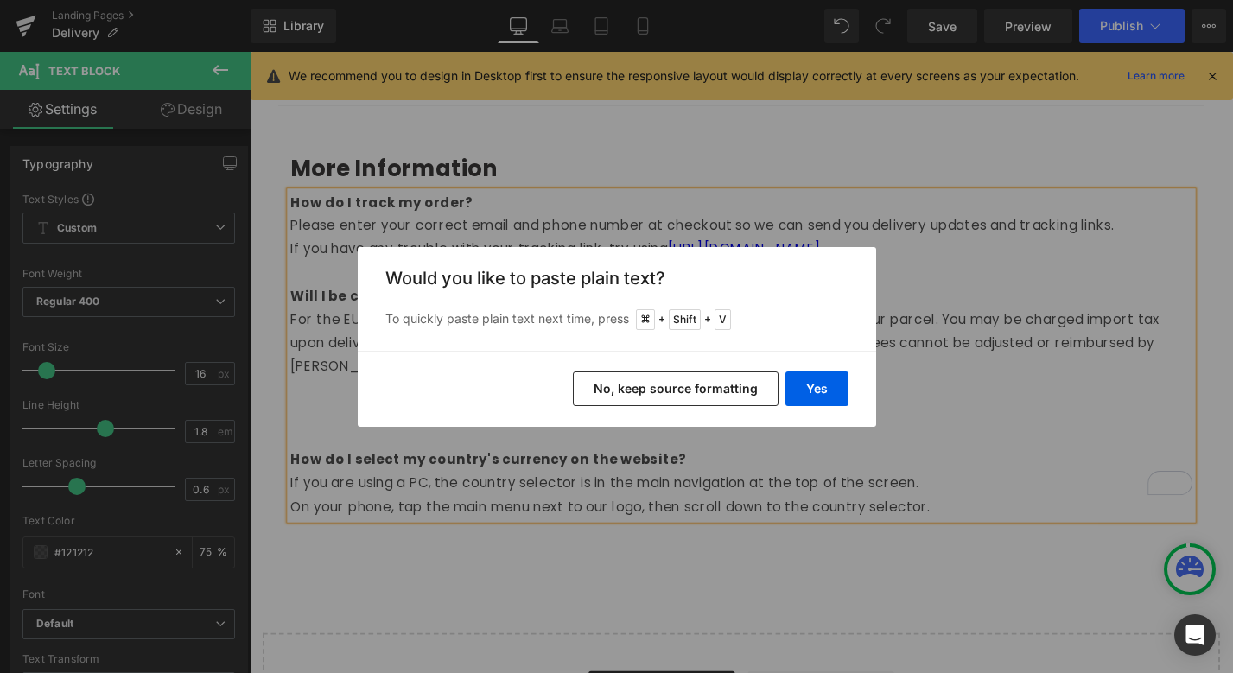
click at [679, 381] on button "No, keep source formatting" at bounding box center [676, 389] width 206 height 35
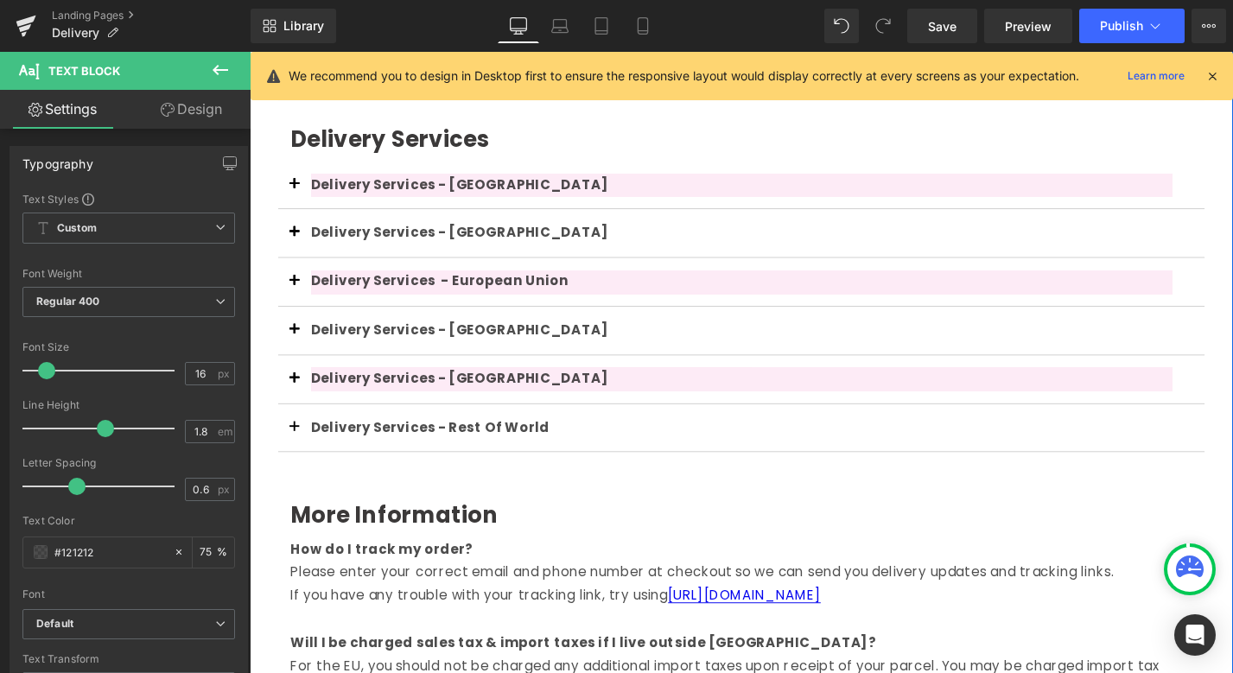
scroll to position [568, 0]
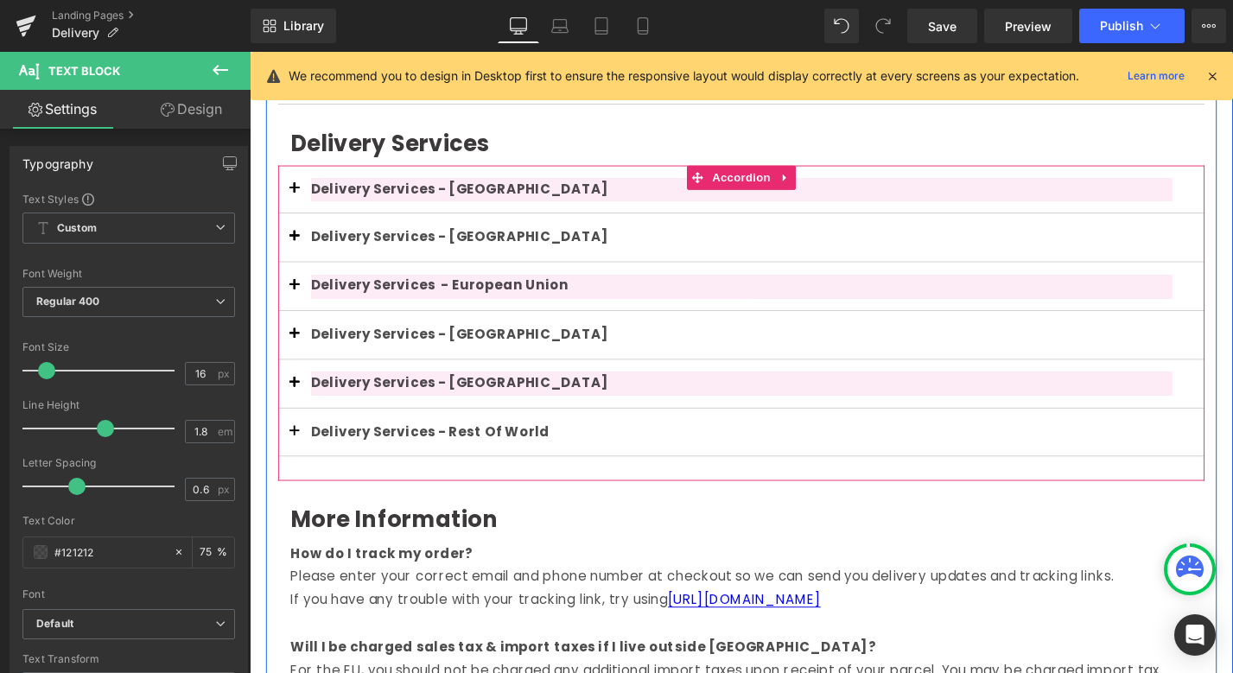
click at [297, 253] on span "button" at bounding box center [297, 253] width 0 height 0
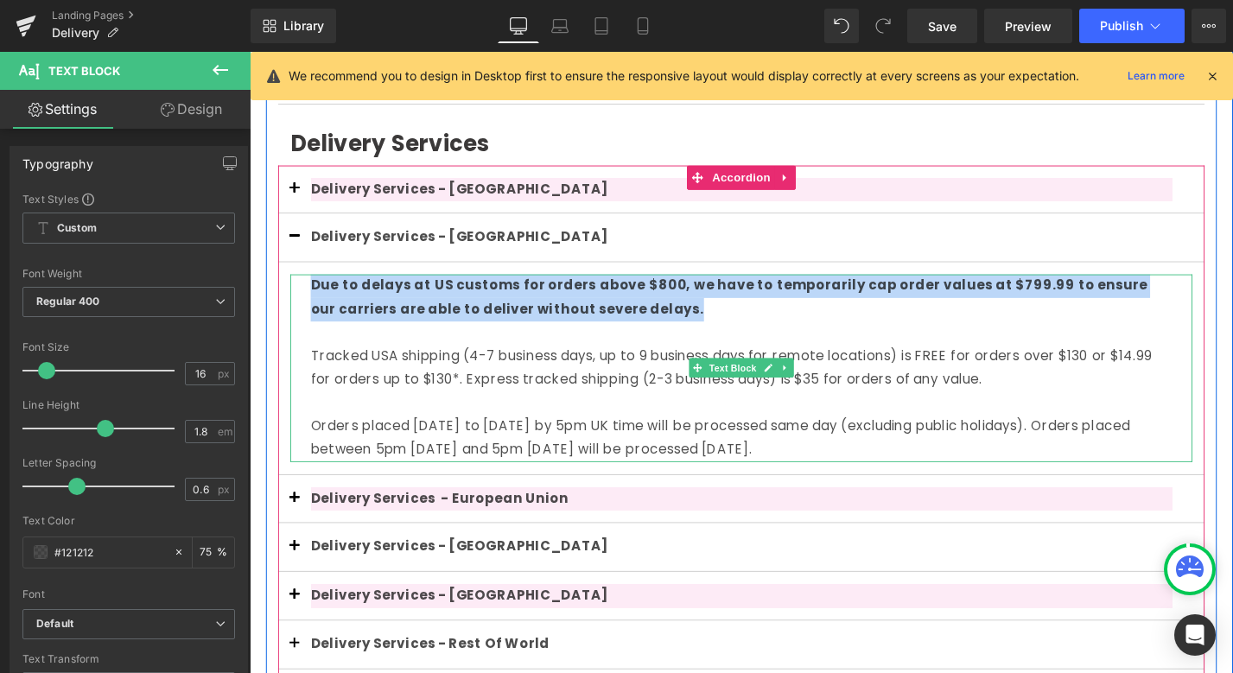
drag, startPoint x: 701, startPoint y: 323, endPoint x: 316, endPoint y: 304, distance: 385.0
click at [316, 304] on div "Due to delays at US customs for orders above $800, we have to temporarily cap o…" at bounding box center [773, 314] width 916 height 50
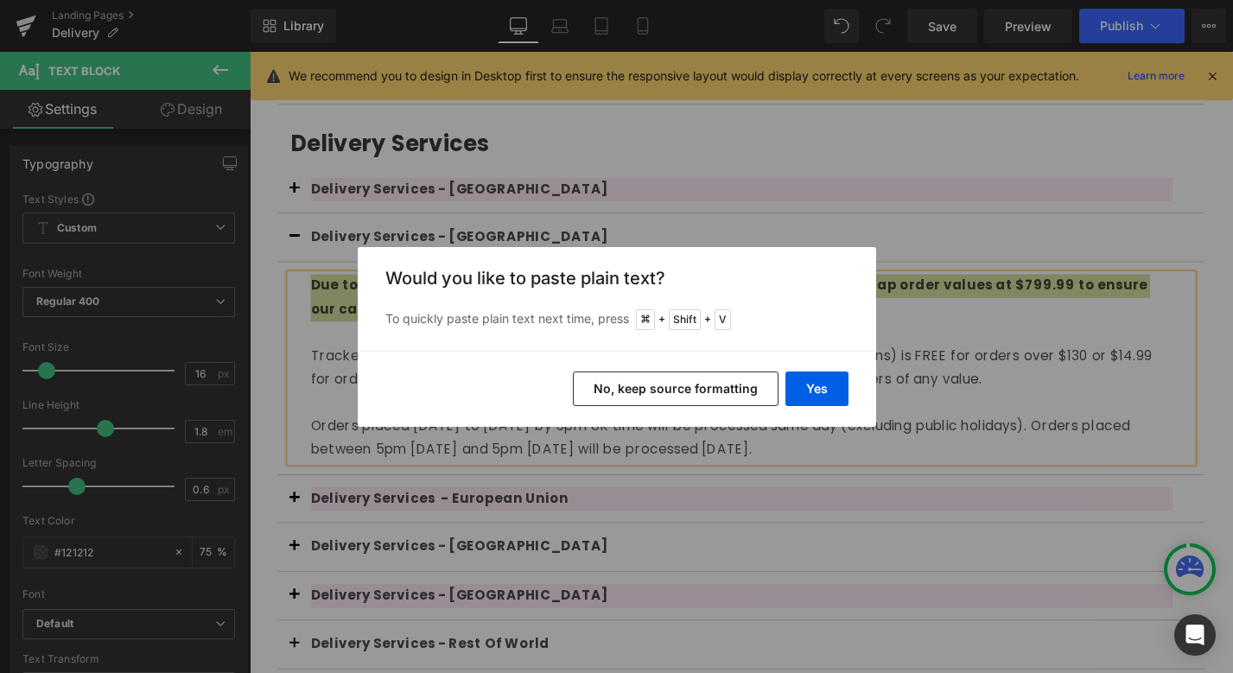
click at [717, 386] on button "No, keep source formatting" at bounding box center [676, 389] width 206 height 35
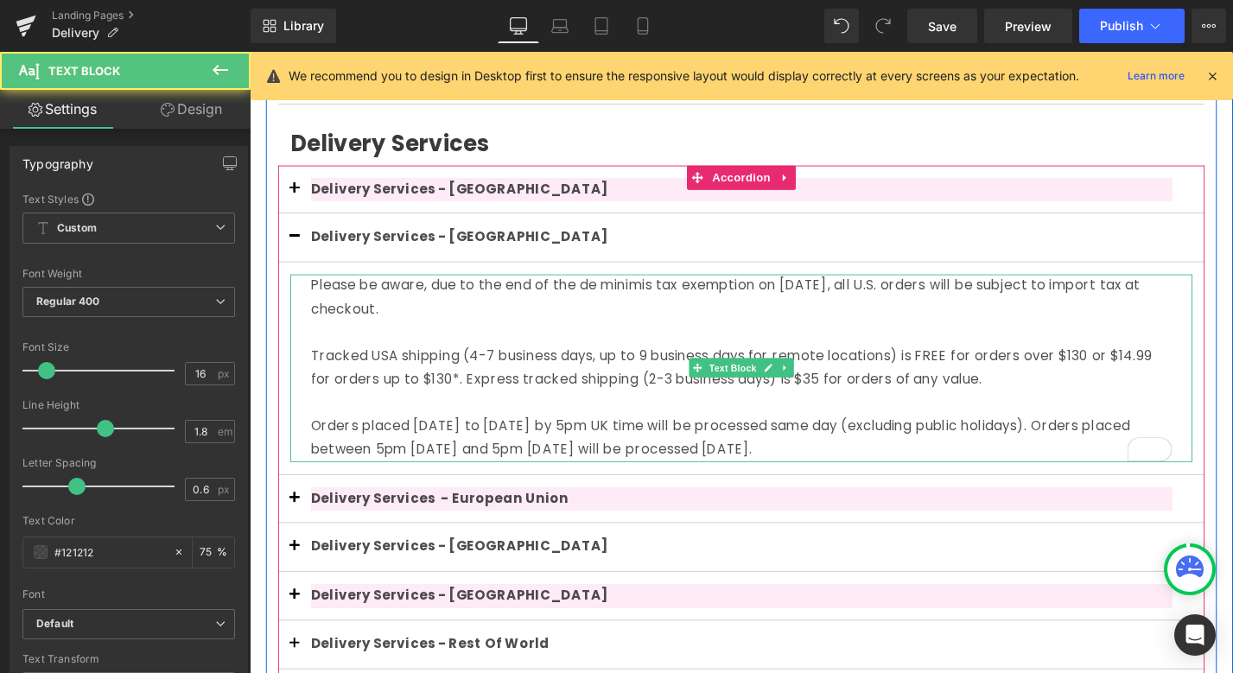
drag, startPoint x: 487, startPoint y: 323, endPoint x: 310, endPoint y: 306, distance: 177.1
click at [310, 306] on div "Please be aware, due to the end of the de minimis tax exemption on 29th August …" at bounding box center [772, 388] width 959 height 199
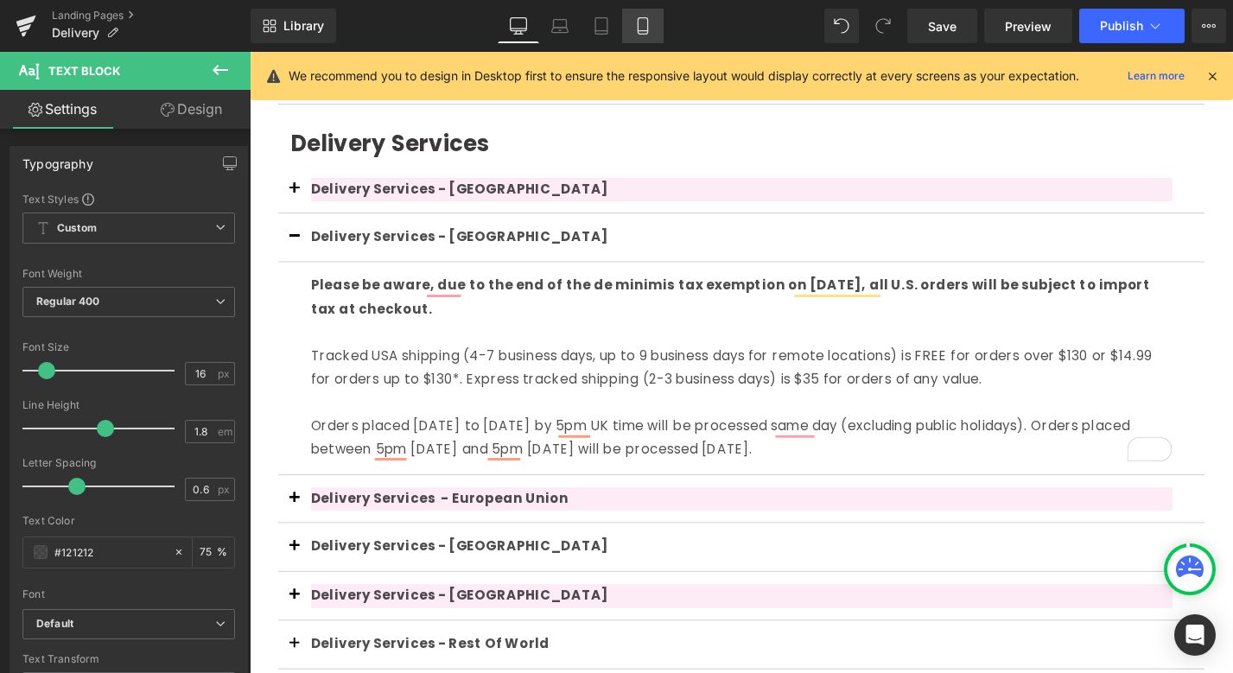
drag, startPoint x: 640, startPoint y: 21, endPoint x: 634, endPoint y: 35, distance: 15.1
click at [640, 21] on icon at bounding box center [642, 25] width 17 height 17
type input "15"
type input "75"
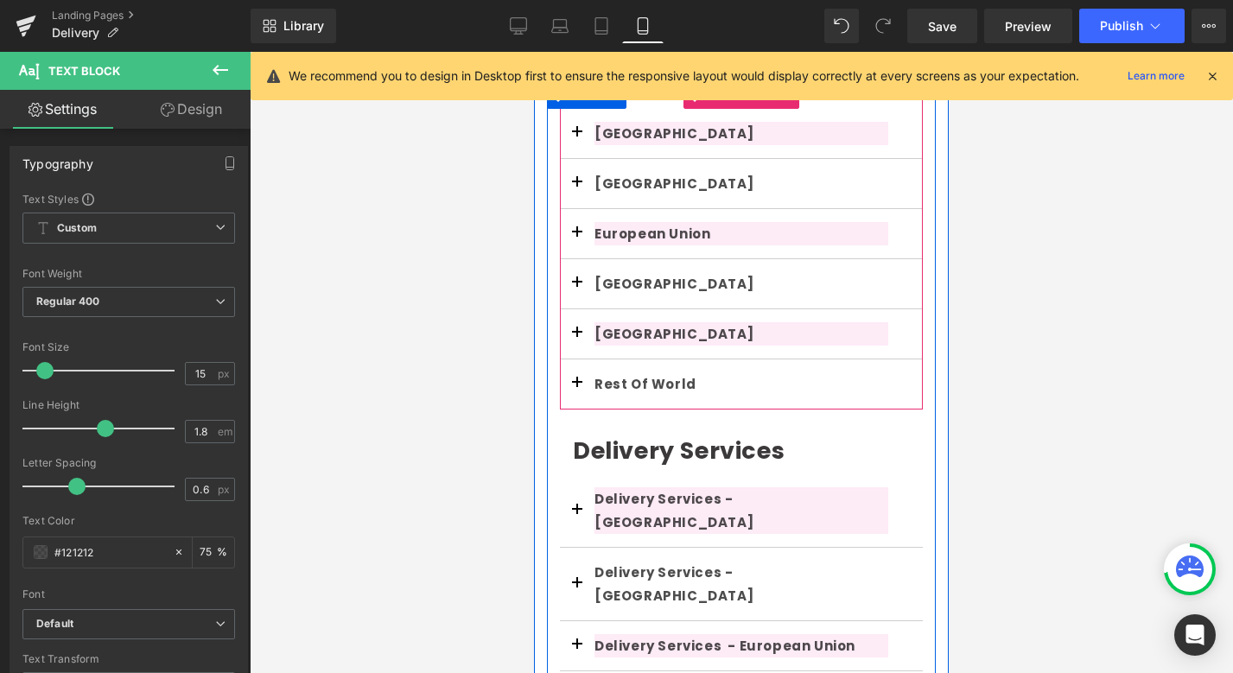
scroll to position [347, 0]
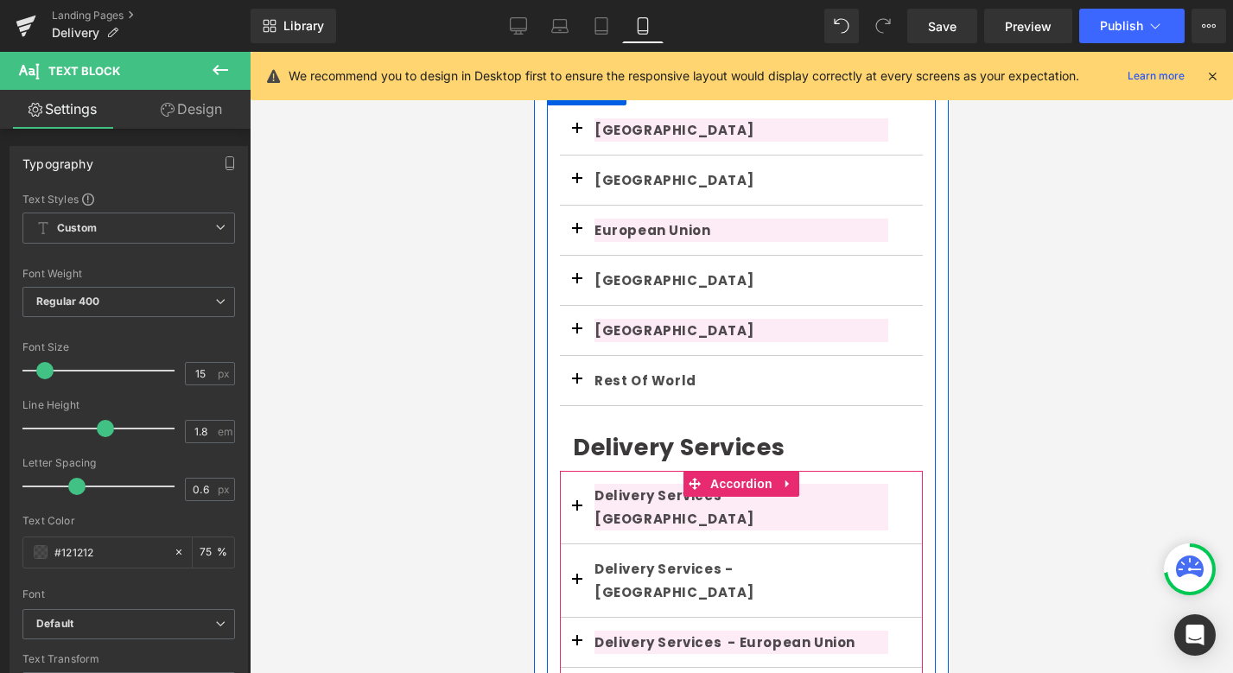
click at [579, 544] on button "button" at bounding box center [577, 580] width 35 height 73
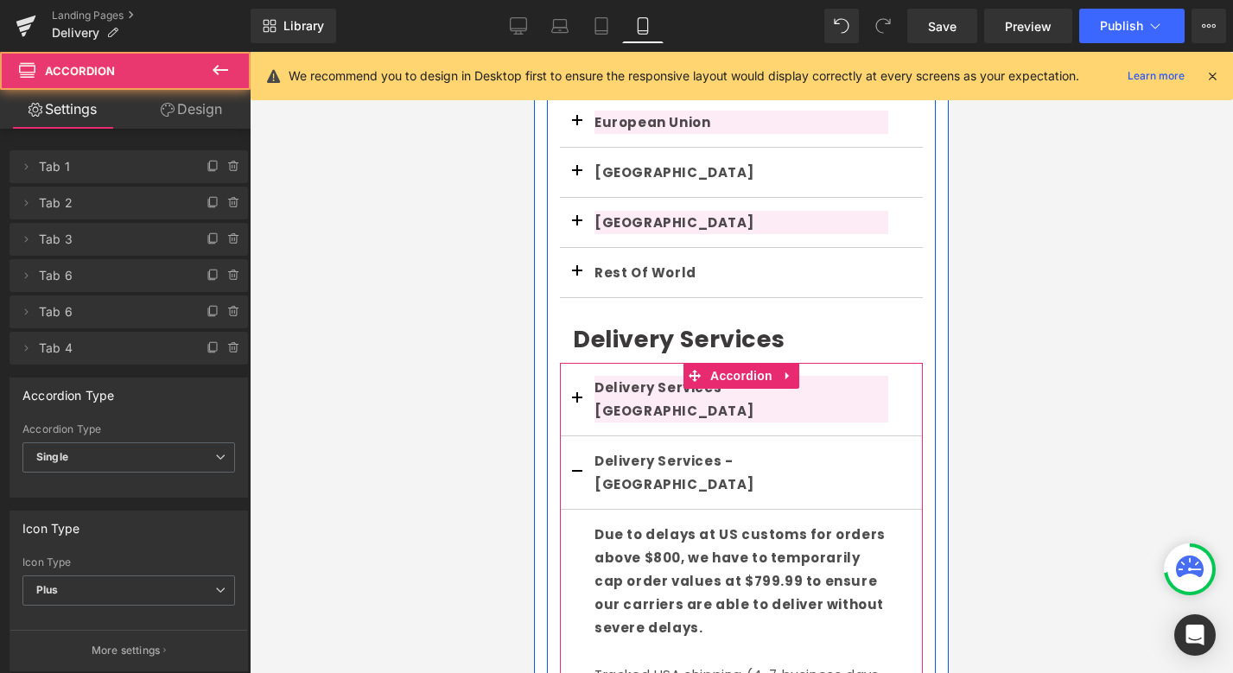
scroll to position [486, 0]
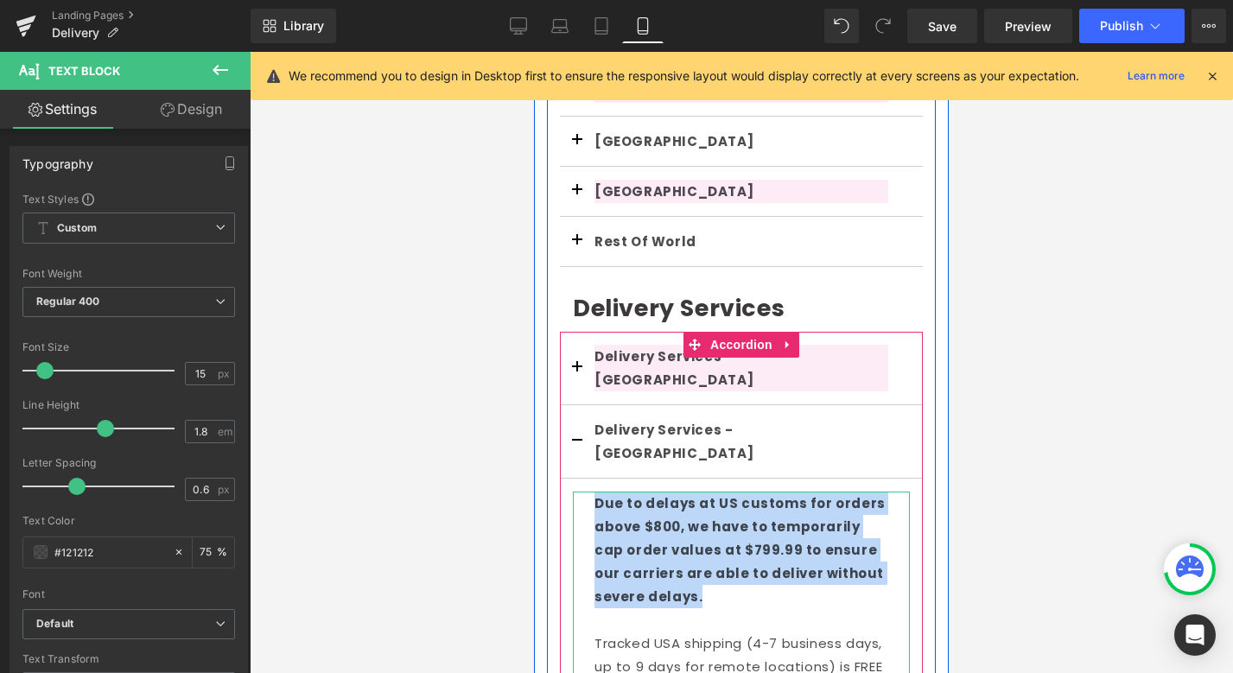
drag, startPoint x: 717, startPoint y: 520, endPoint x: 593, endPoint y: 440, distance: 148.1
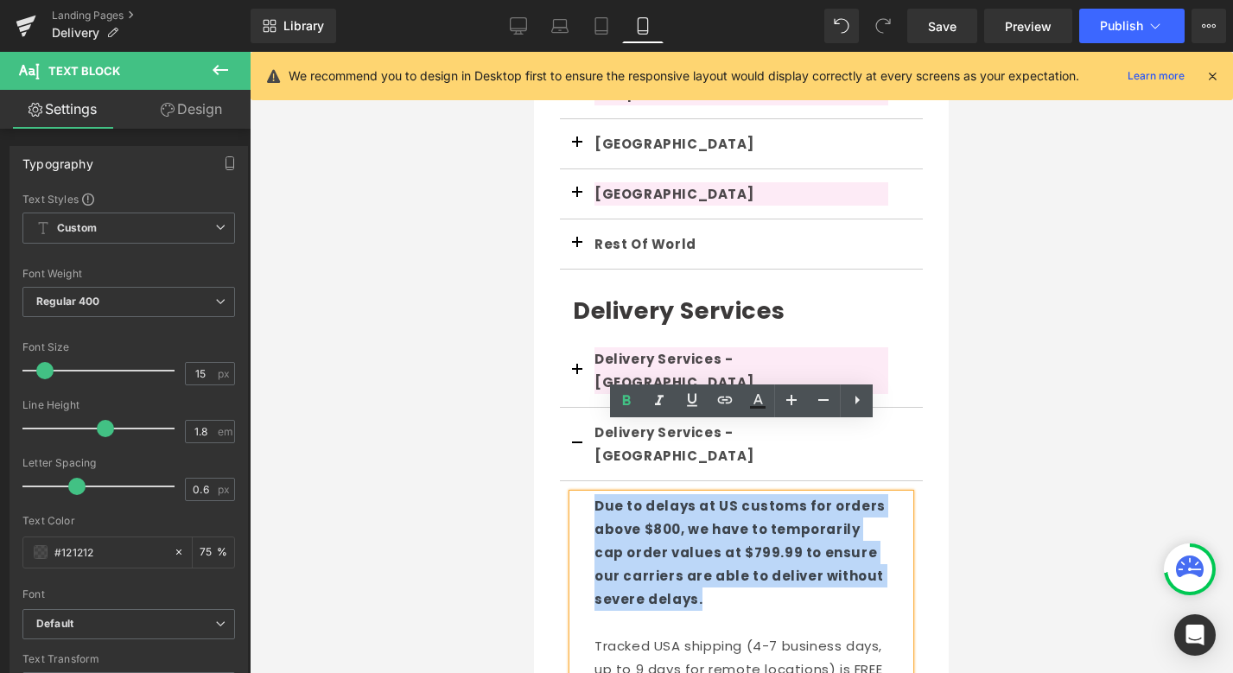
scroll to position [481, 0]
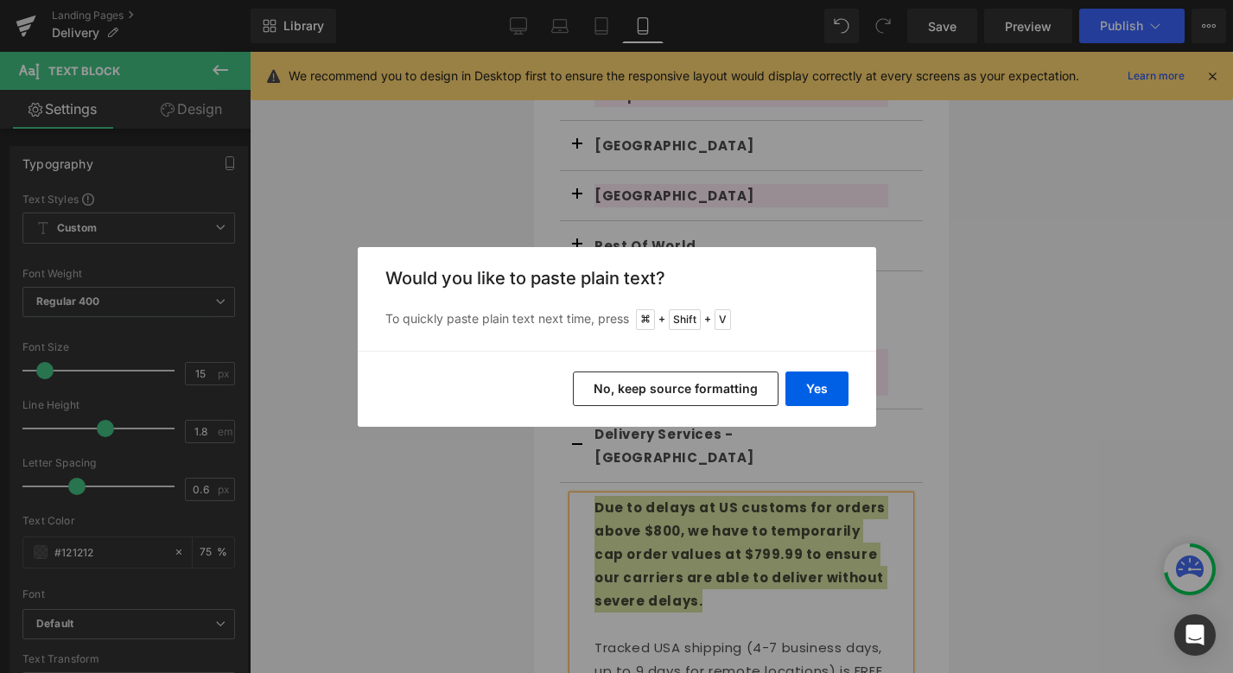
click at [709, 393] on button "No, keep source formatting" at bounding box center [676, 389] width 206 height 35
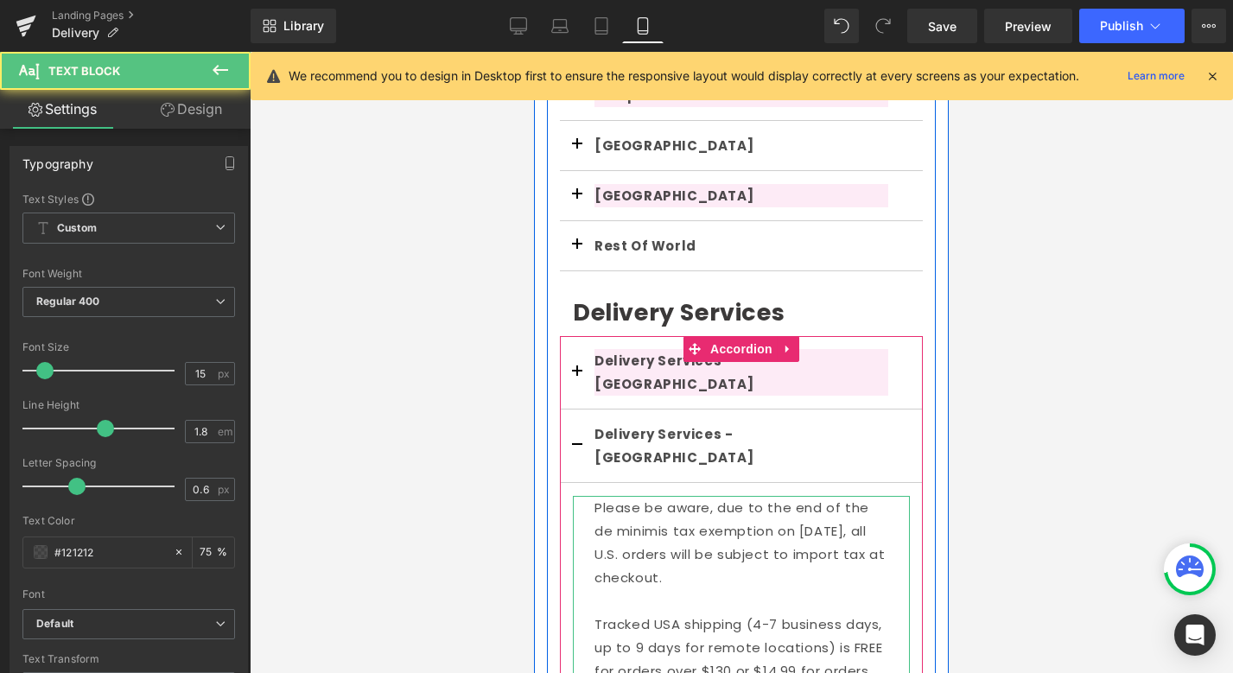
drag, startPoint x: 768, startPoint y: 510, endPoint x: 589, endPoint y: 443, distance: 190.8
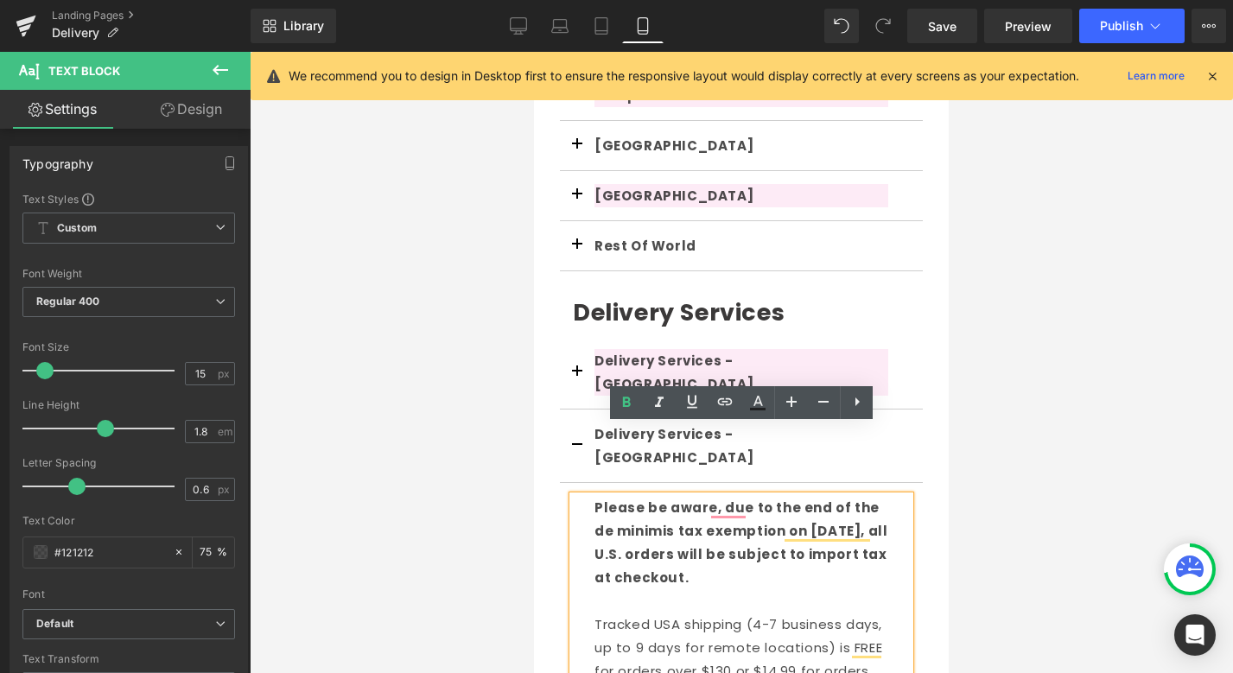
click at [799, 514] on div "Please be aware, due to the end of the de minimis tax exemption on [DATE], all …" at bounding box center [742, 542] width 294 height 93
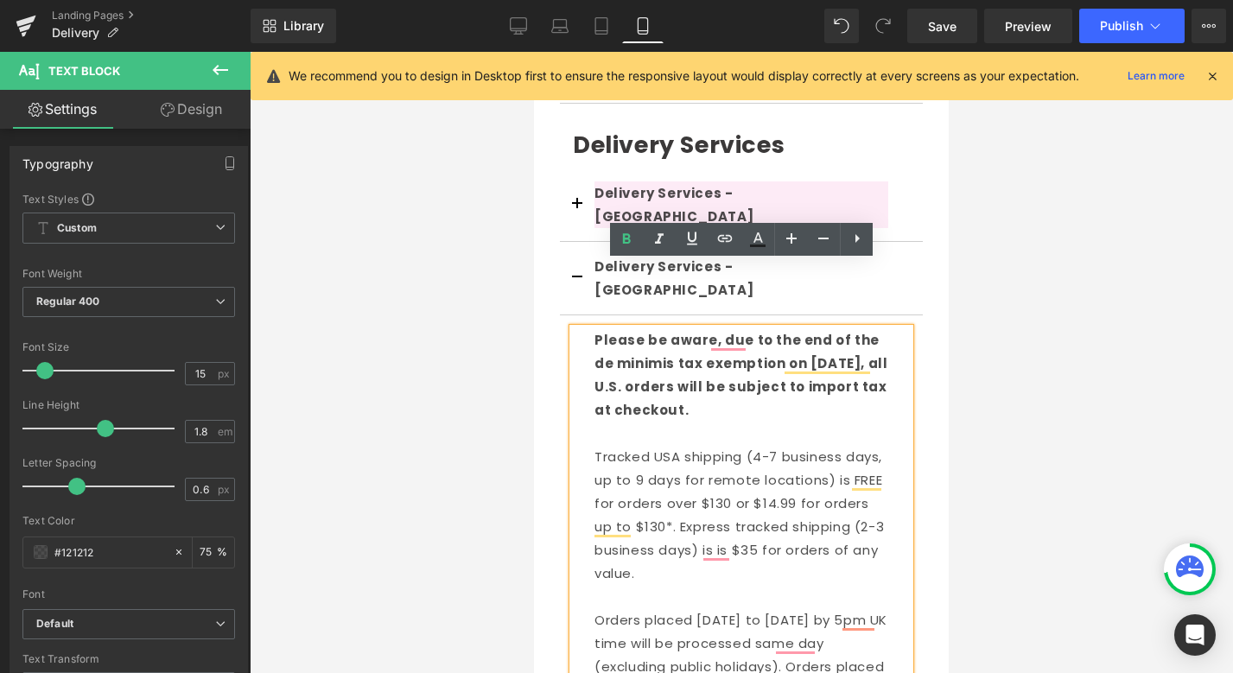
scroll to position [650, 0]
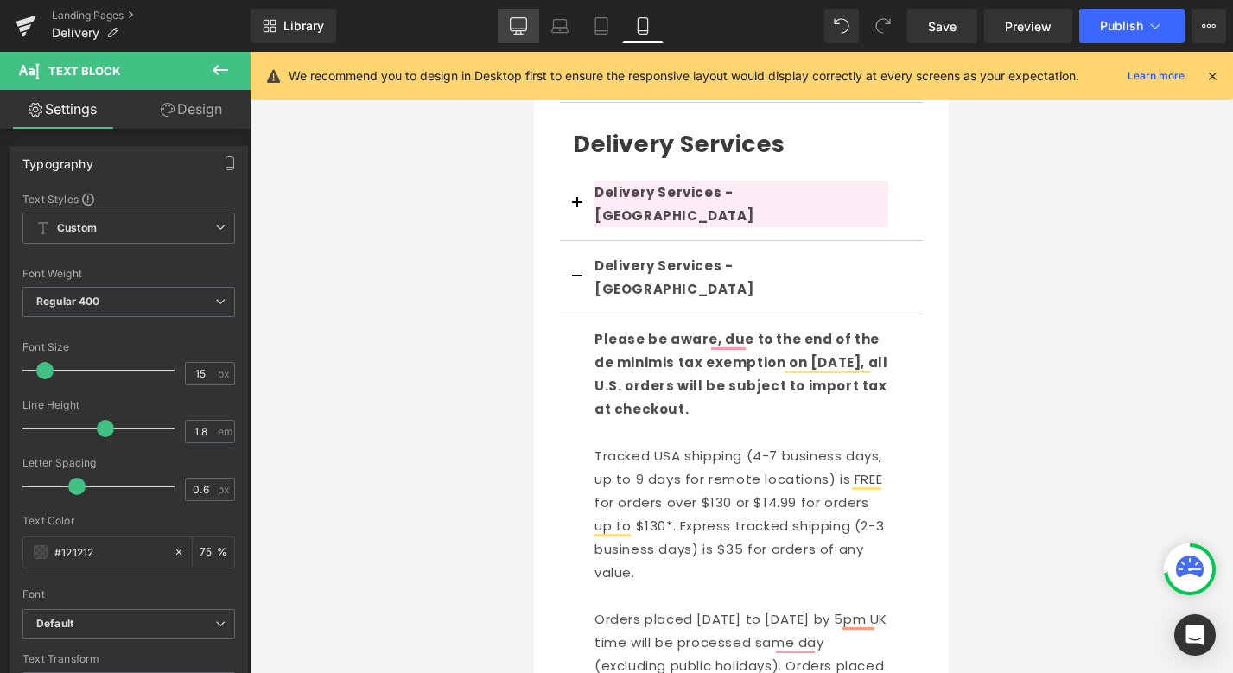
click at [527, 34] on icon at bounding box center [518, 25] width 17 height 17
type input "16"
type input "75"
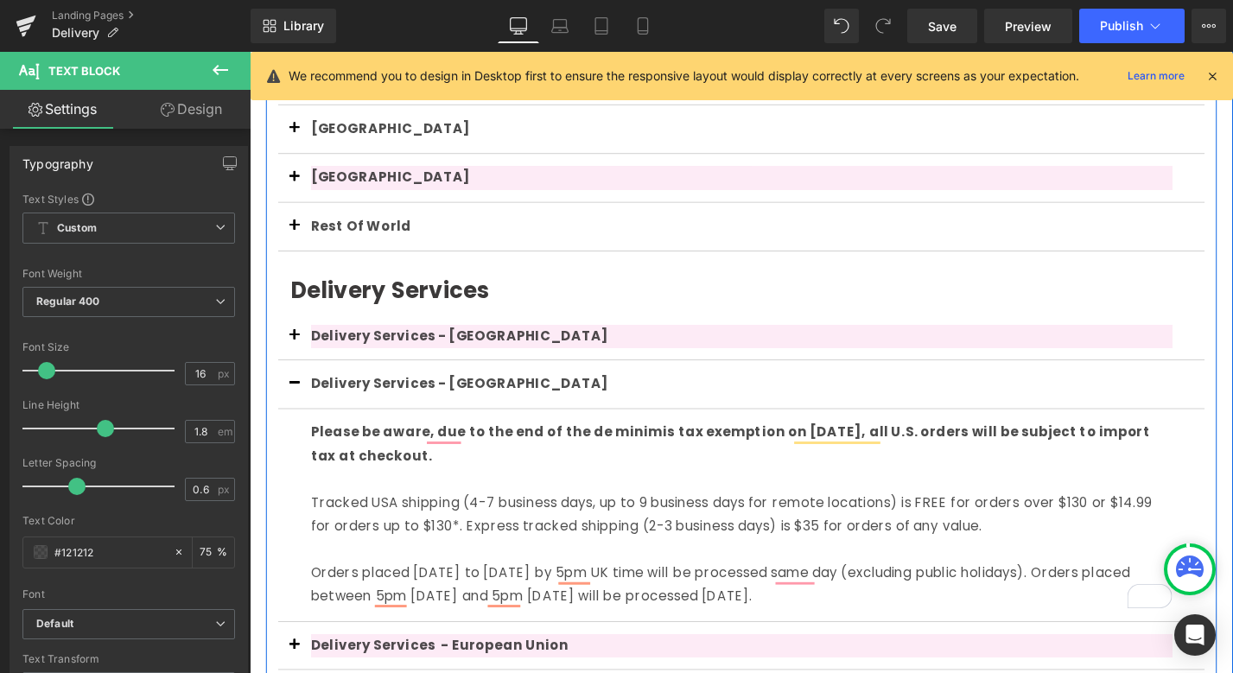
scroll to position [677, 0]
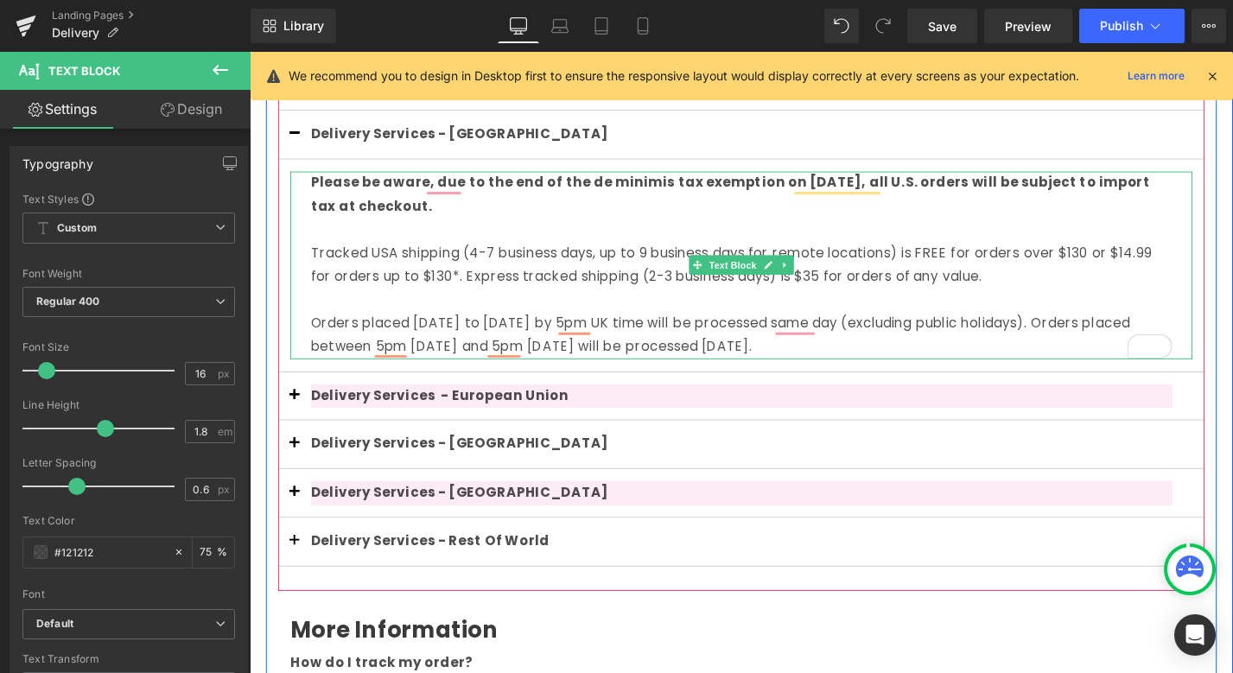
click at [1149, 283] on div "Tracked USA shipping (4-7 business days, up to 9 business days for remote locat…" at bounding box center [773, 279] width 916 height 50
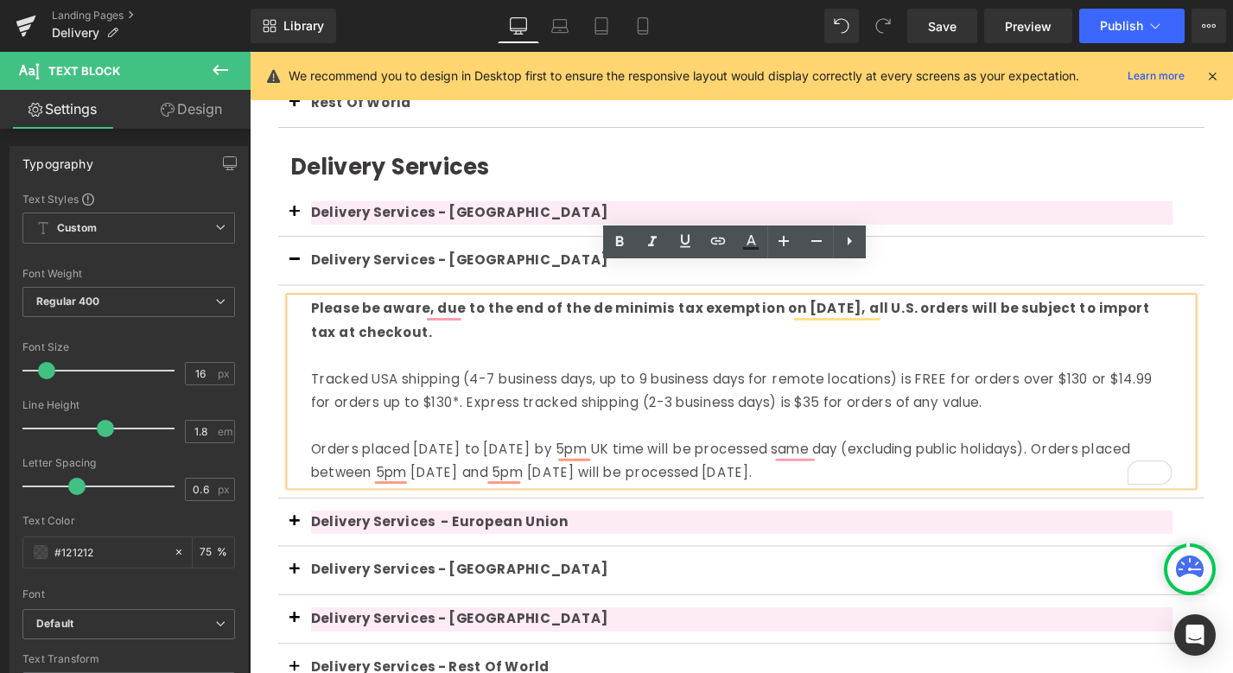
scroll to position [531, 0]
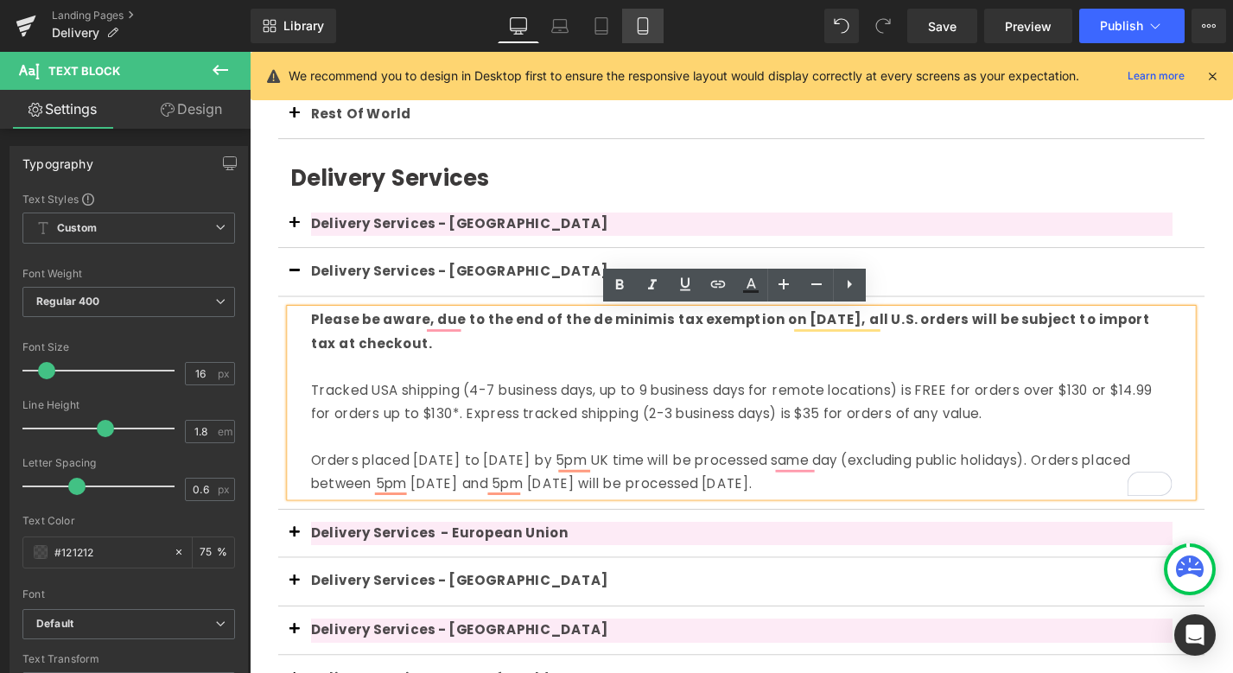
click at [639, 26] on icon at bounding box center [643, 26] width 10 height 16
type input "15"
type input "75"
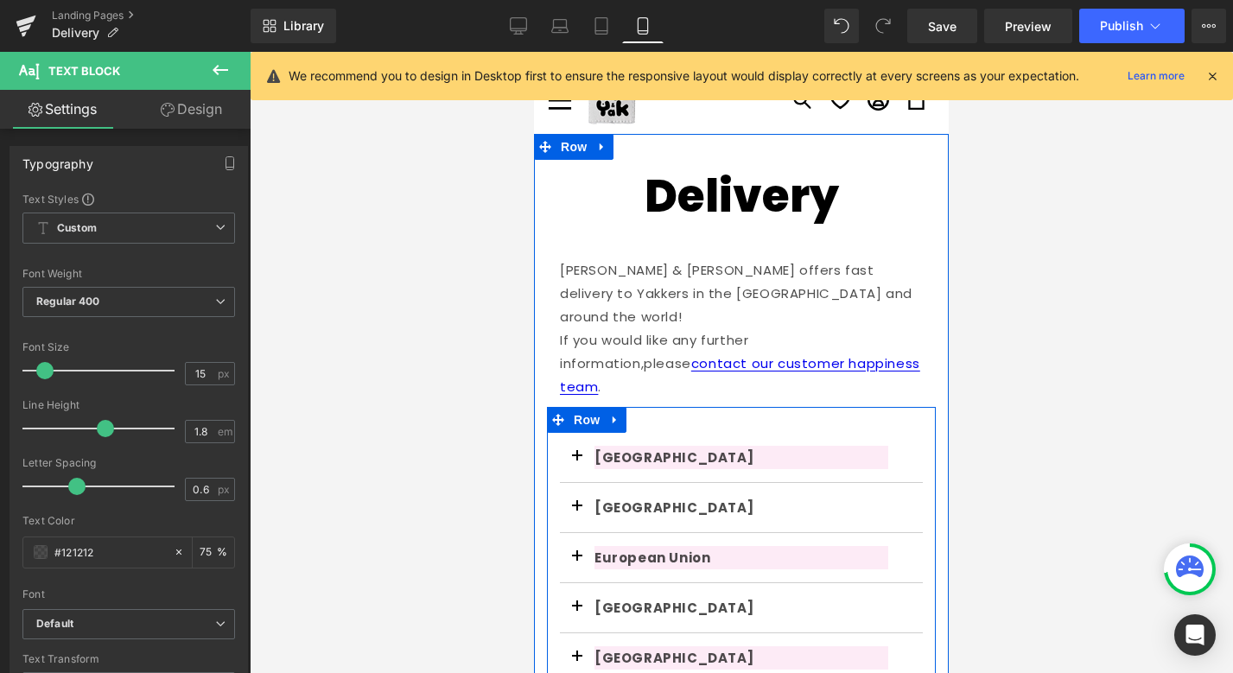
scroll to position [0, 0]
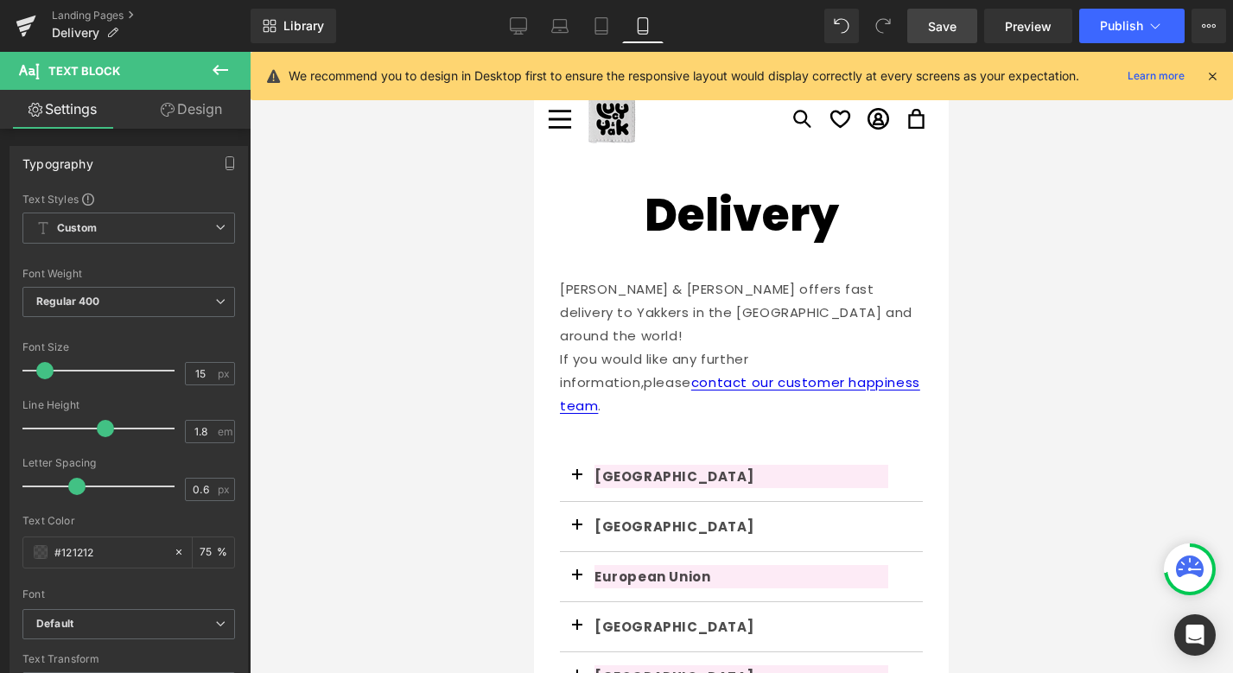
click at [948, 24] on span "Save" at bounding box center [942, 26] width 29 height 18
click at [1089, 23] on button "Publish" at bounding box center [1131, 26] width 105 height 35
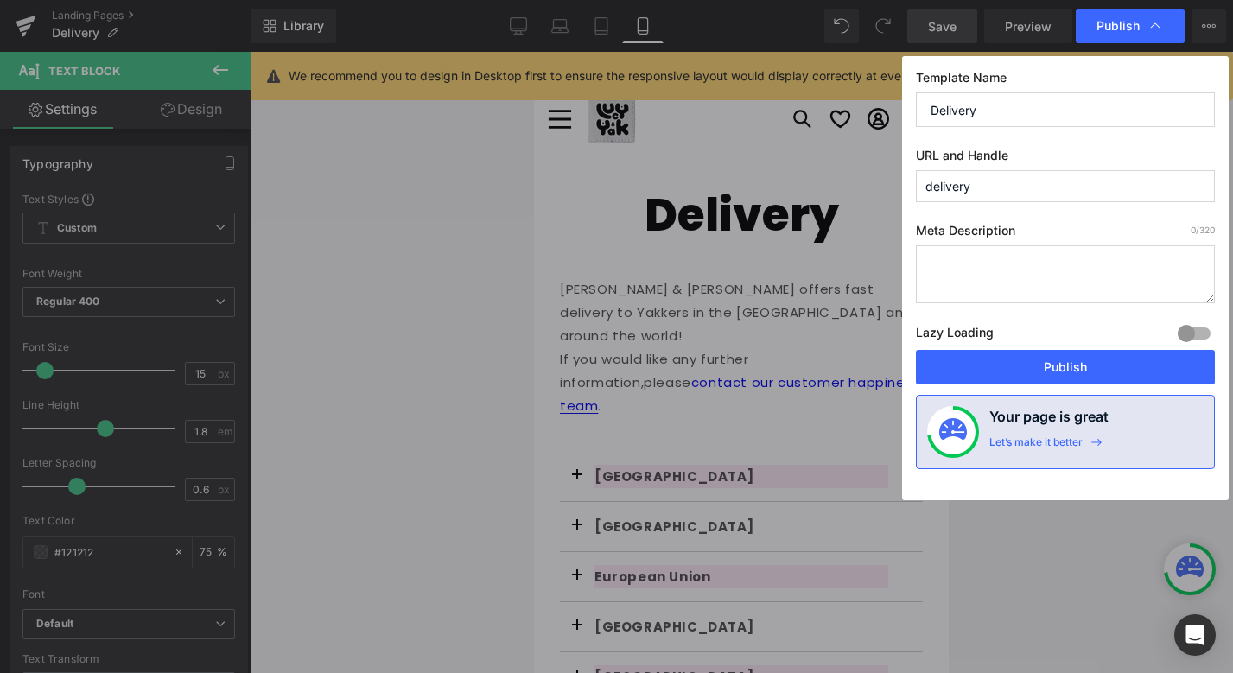
click at [1058, 359] on button "Publish" at bounding box center [1065, 367] width 299 height 35
